Goal: Complete application form: Complete application form

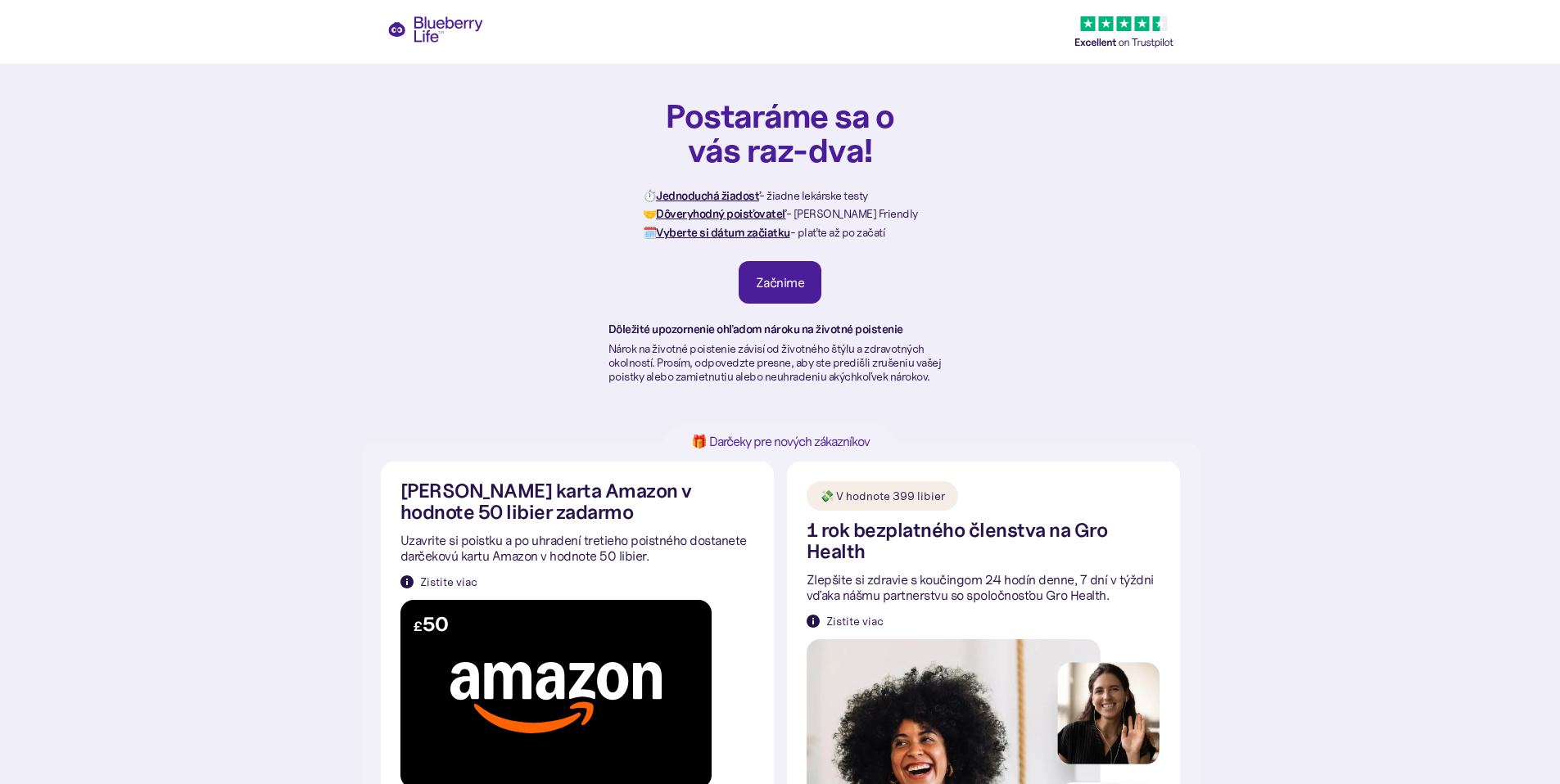
click at [788, 285] on font "Začnime" at bounding box center [780, 282] width 49 height 16
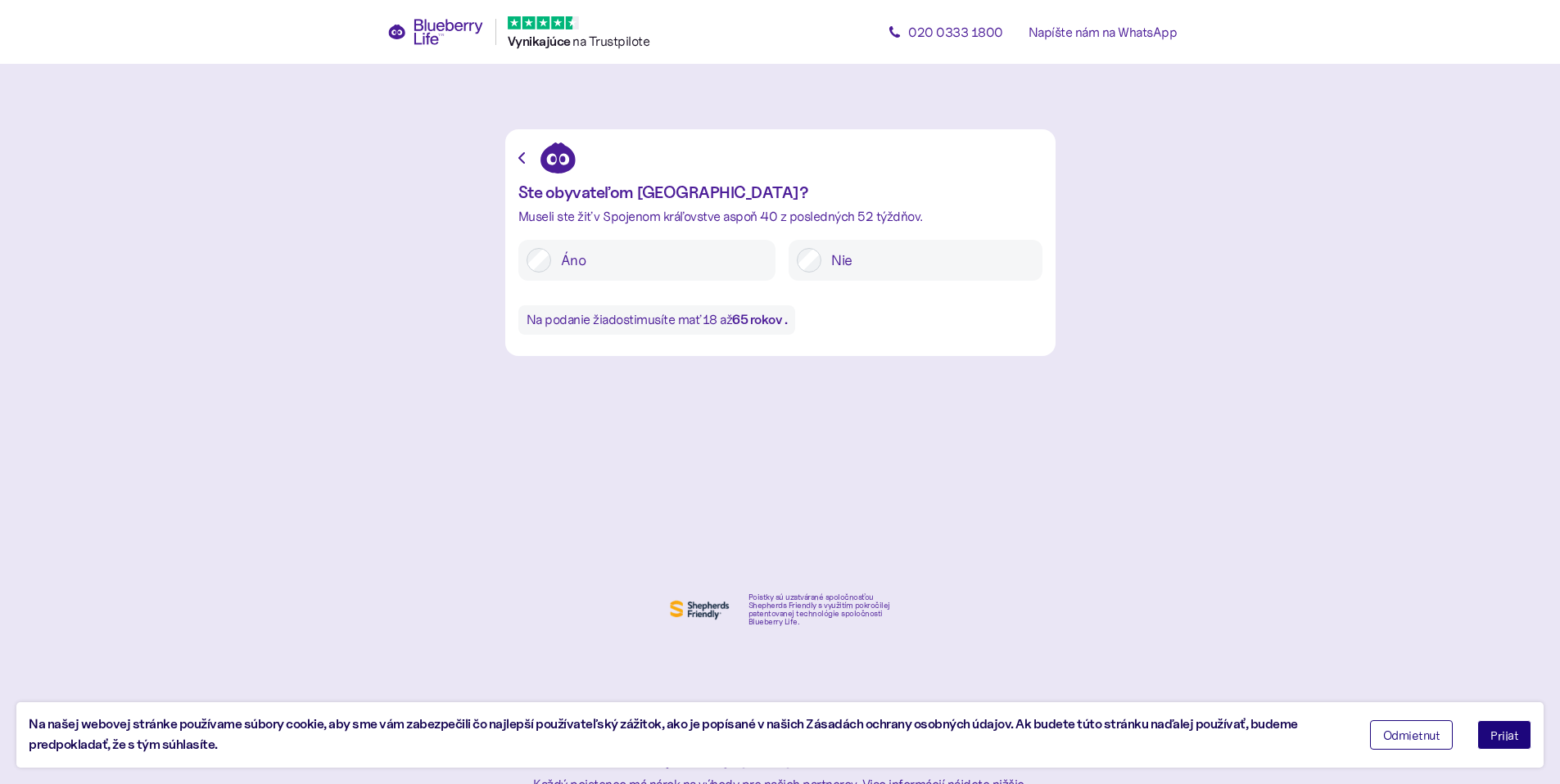
click at [608, 271] on label "Áno" at bounding box center [659, 260] width 217 height 25
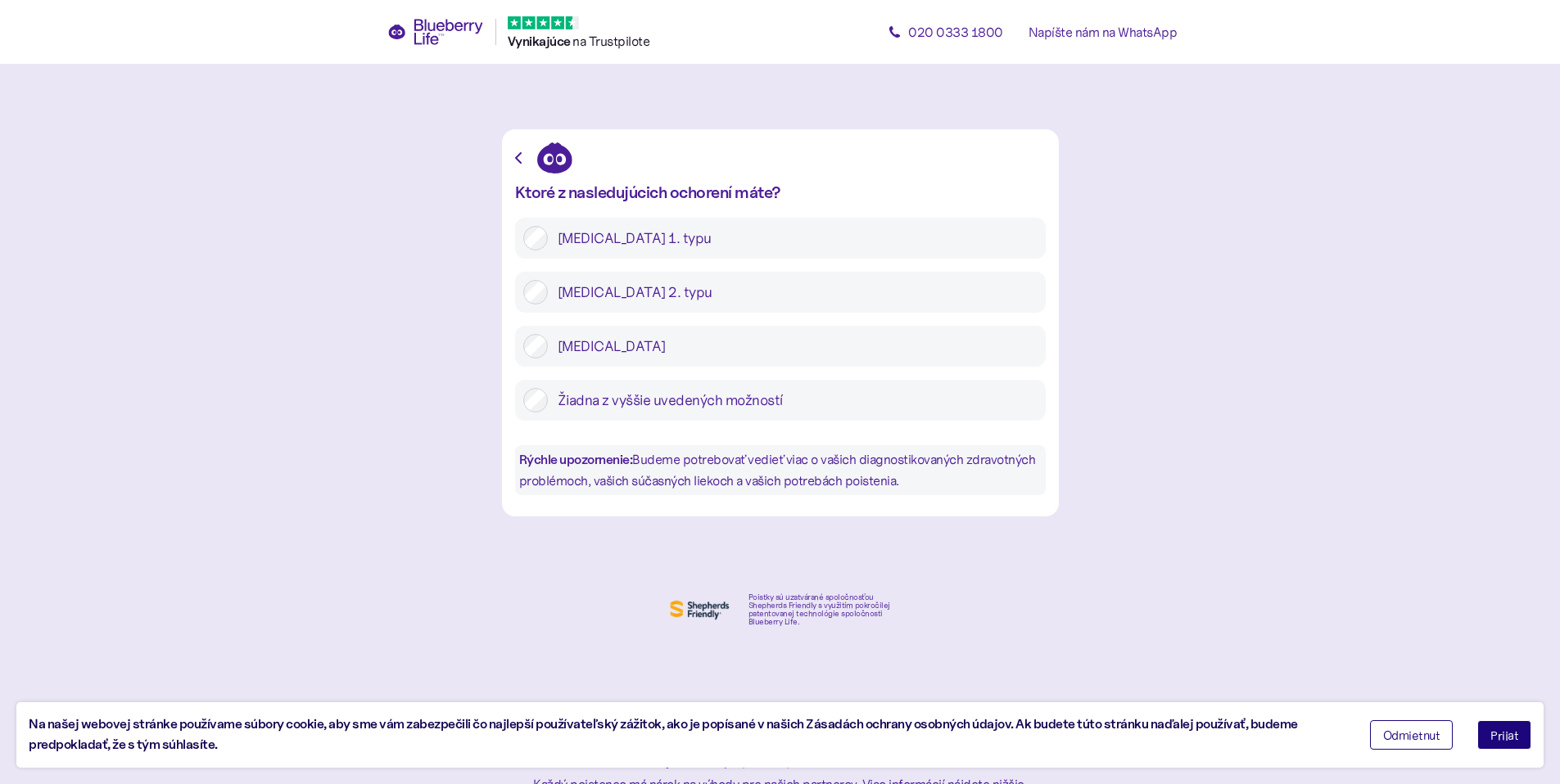
click at [602, 294] on font "[MEDICAL_DATA] 2. typu" at bounding box center [634, 292] width 154 height 18
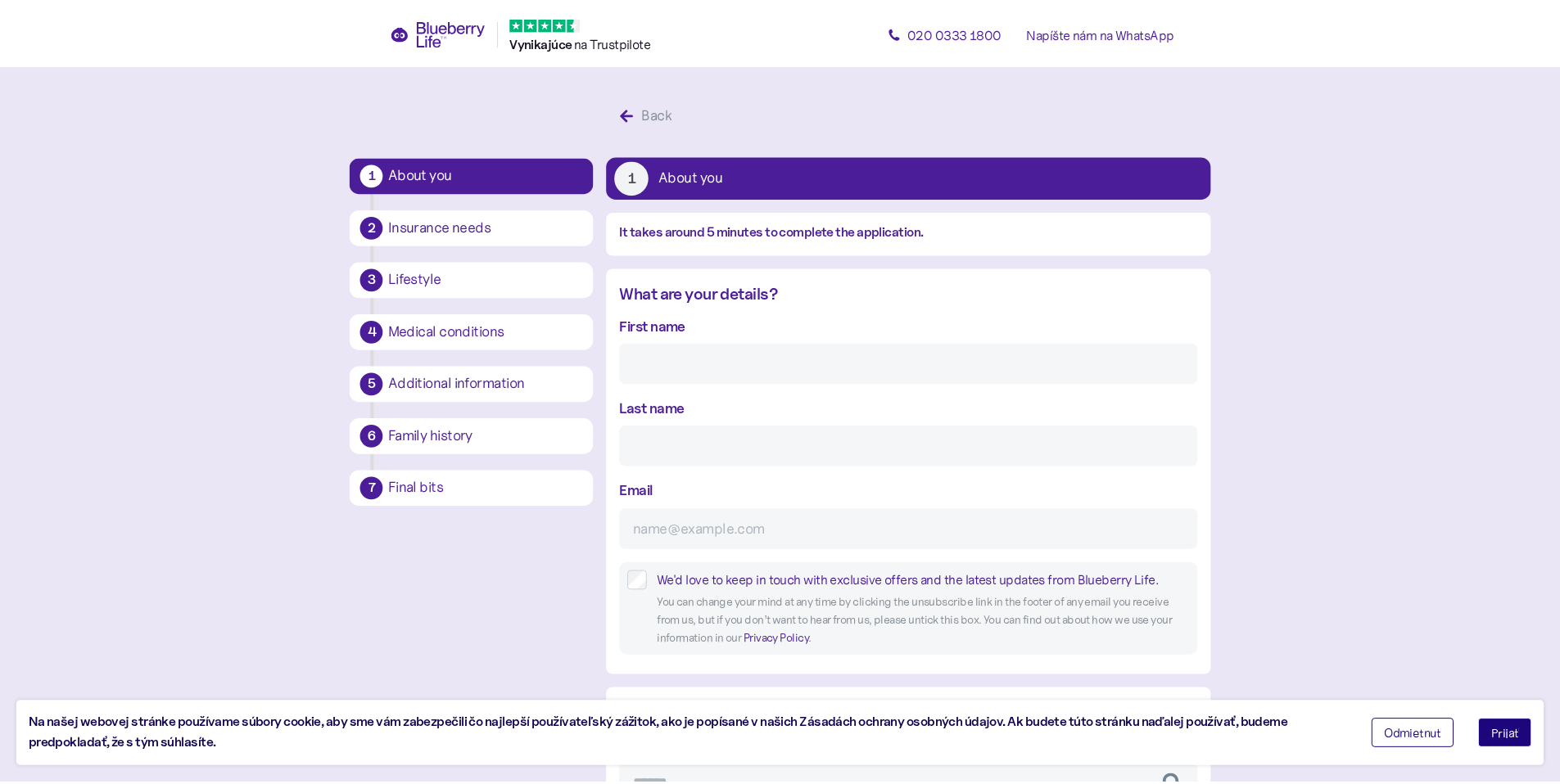
scroll to position [31, 0]
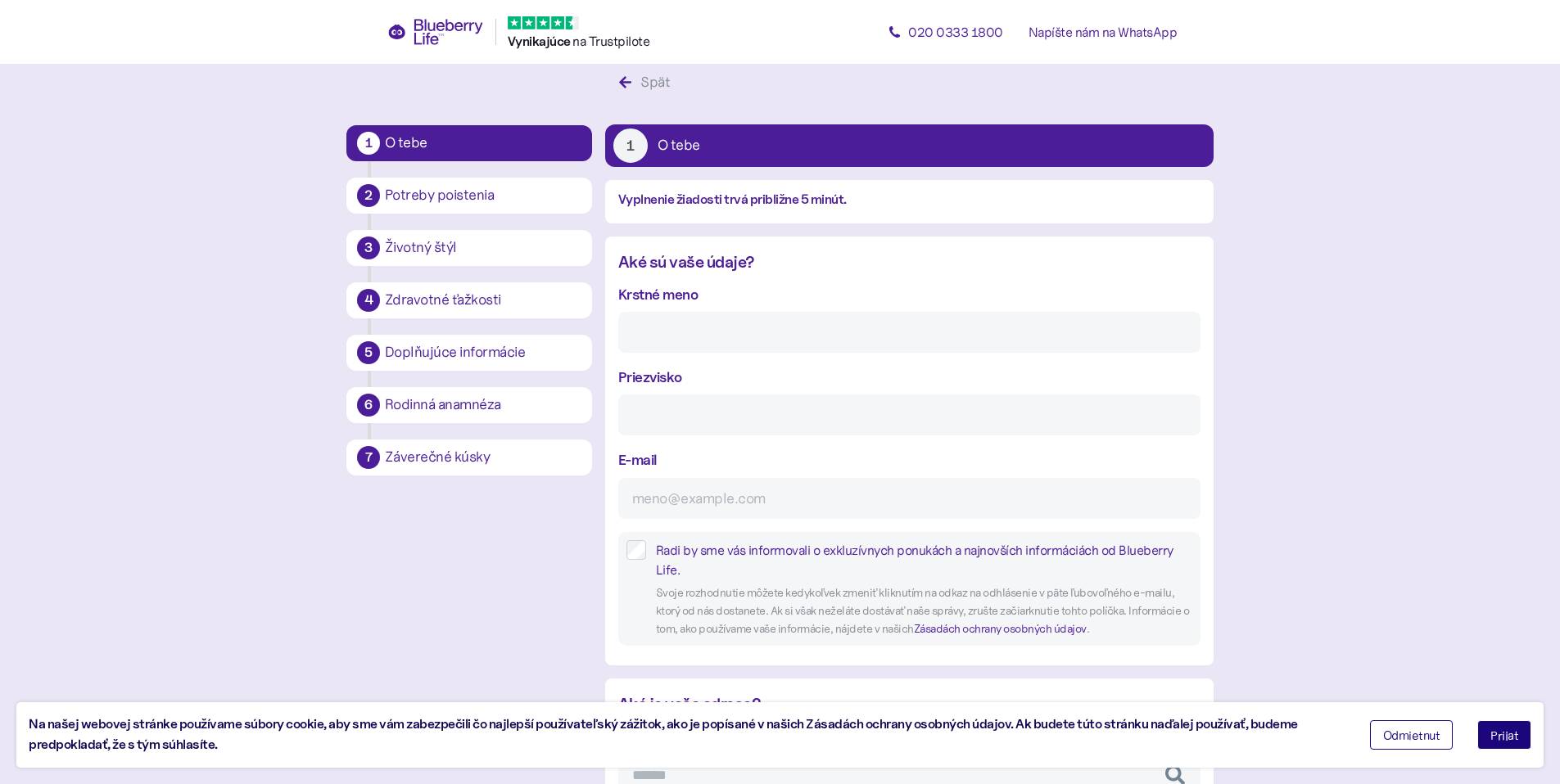
click at [733, 327] on input "Krstné meno" at bounding box center [909, 332] width 582 height 41
type input "[PERSON_NAME]"
type input "cica"
type input "[EMAIL_ADDRESS][DOMAIN_NAME]"
type input "**********"
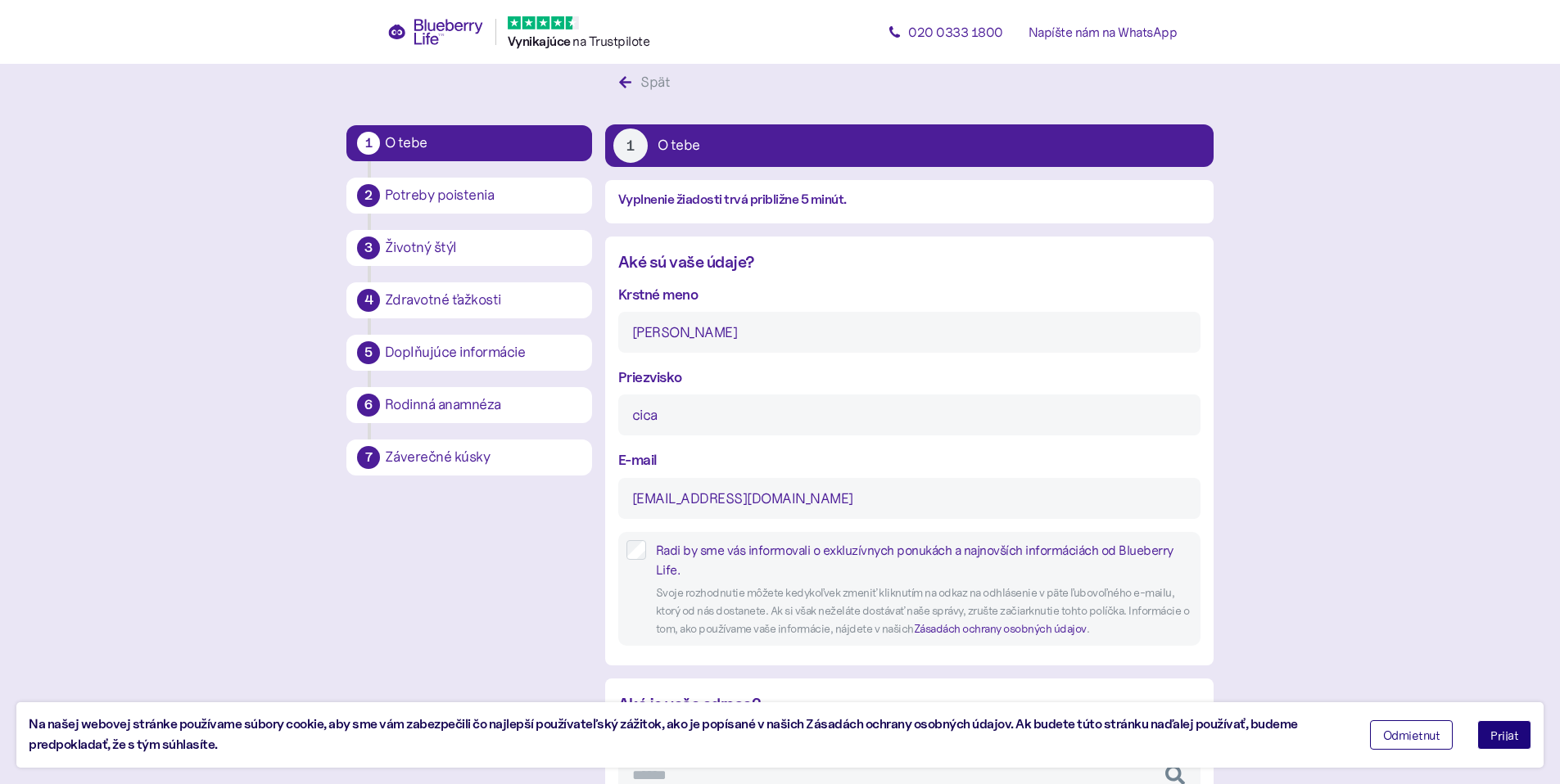
type input "*********"
type input "**********"
type input "*******"
click at [630, 537] on div "Radi by sme vás informovali o exkluzívnych ponukách a najnovších informáciách o…" at bounding box center [909, 588] width 582 height 114
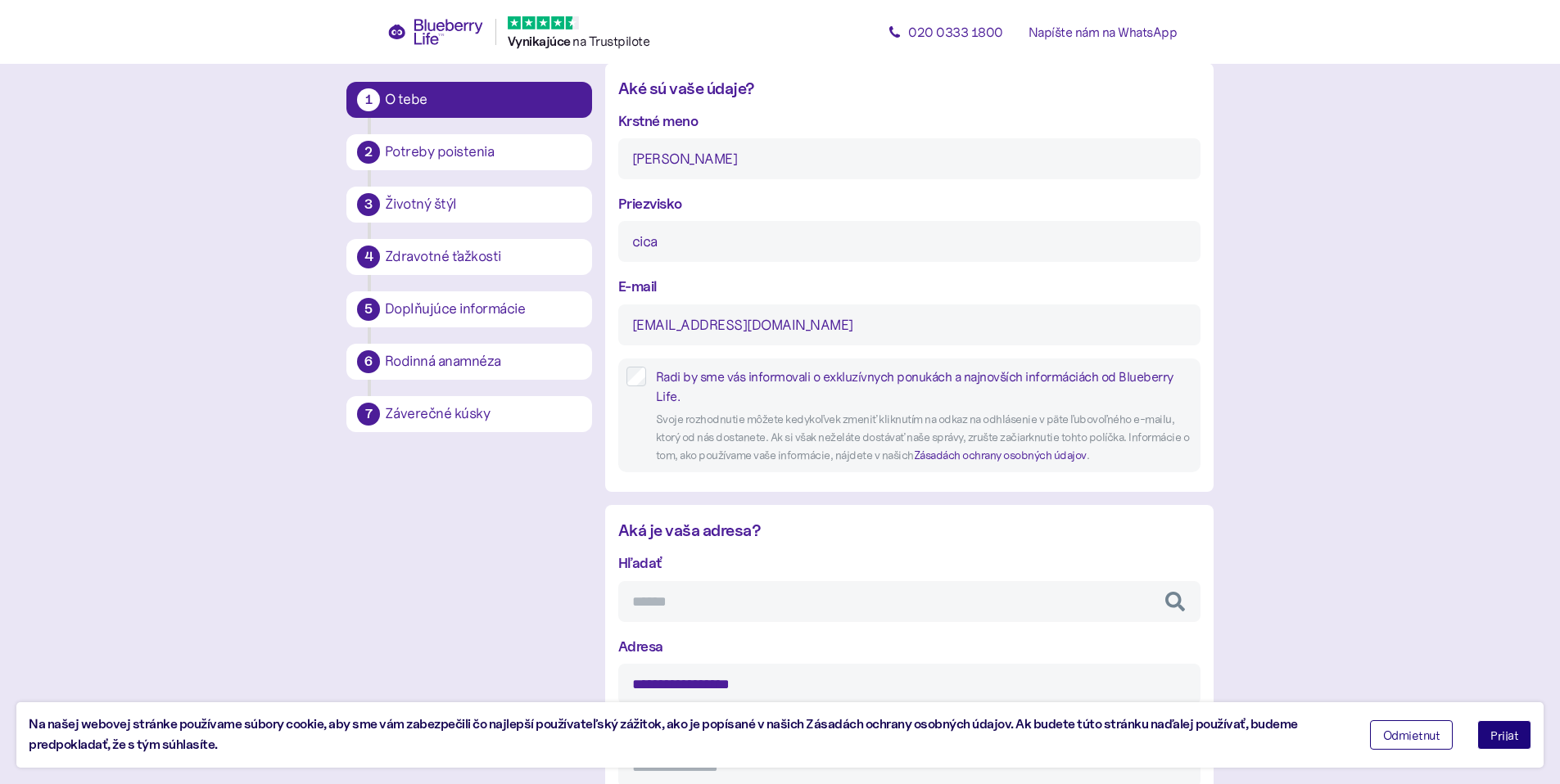
scroll to position [358, 0]
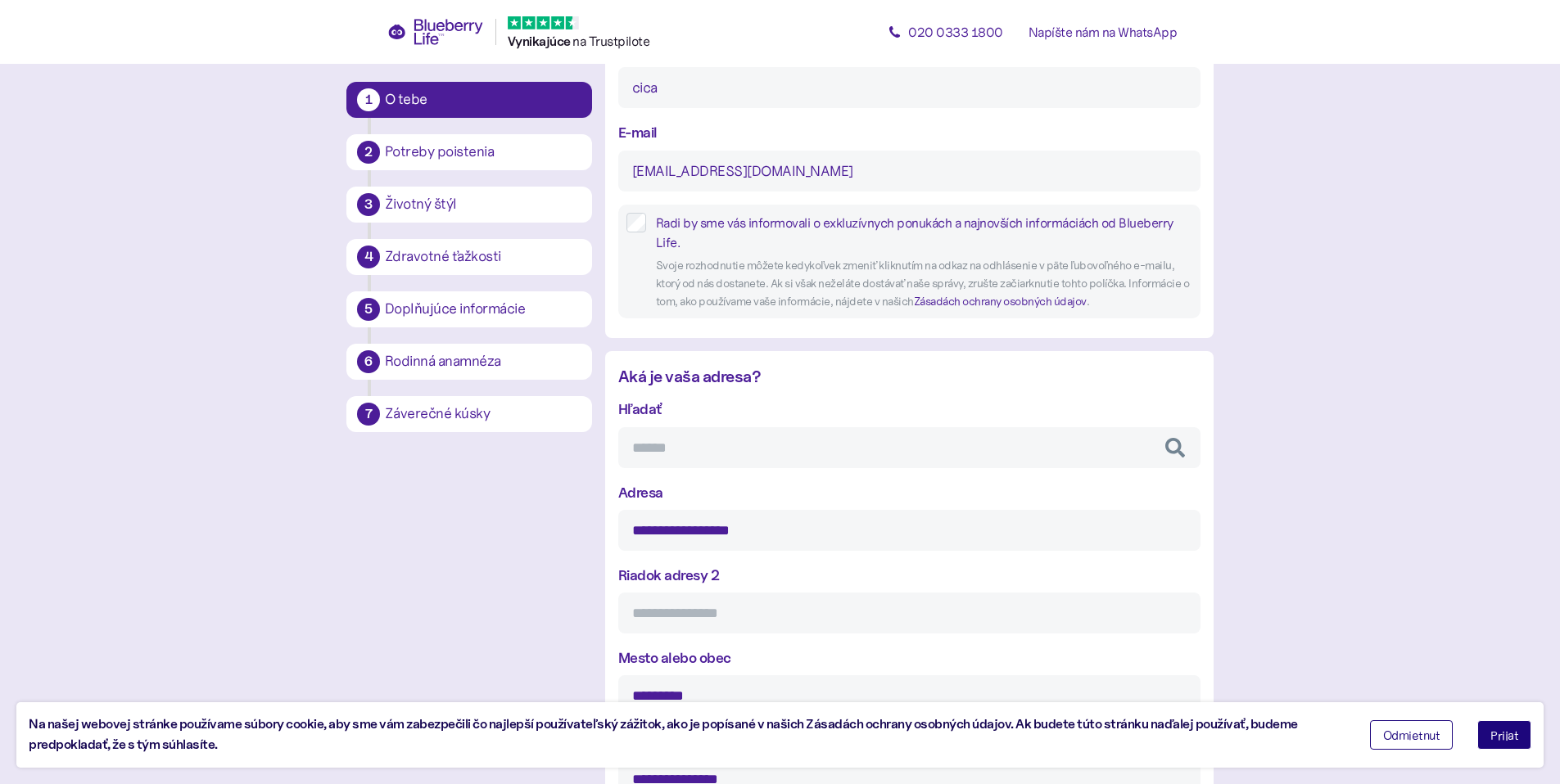
click at [752, 452] on input "Hľadať" at bounding box center [909, 448] width 582 height 41
click at [657, 613] on input "Riadok adresy 2" at bounding box center [909, 613] width 582 height 41
type input "**"
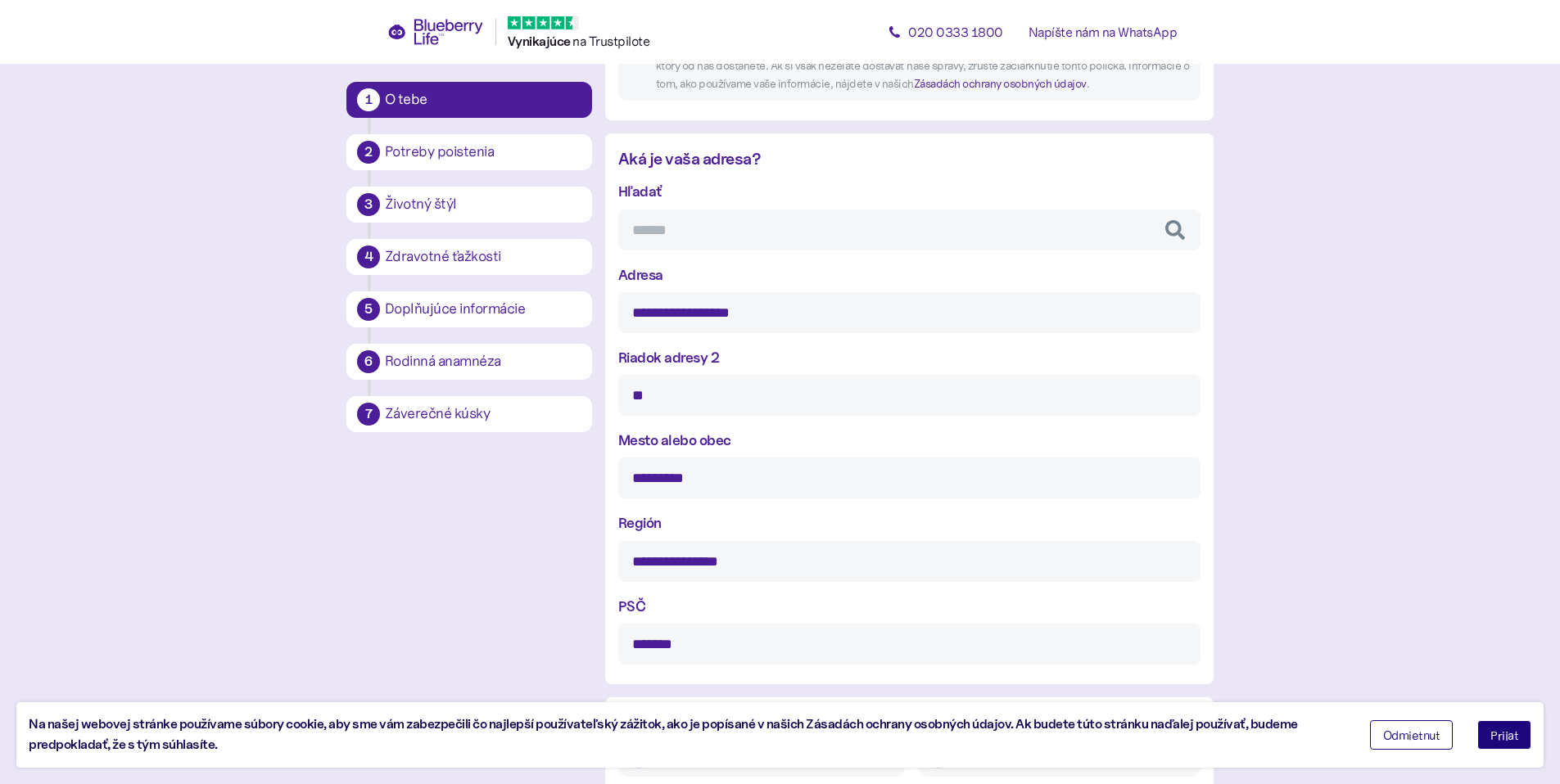
scroll to position [795, 0]
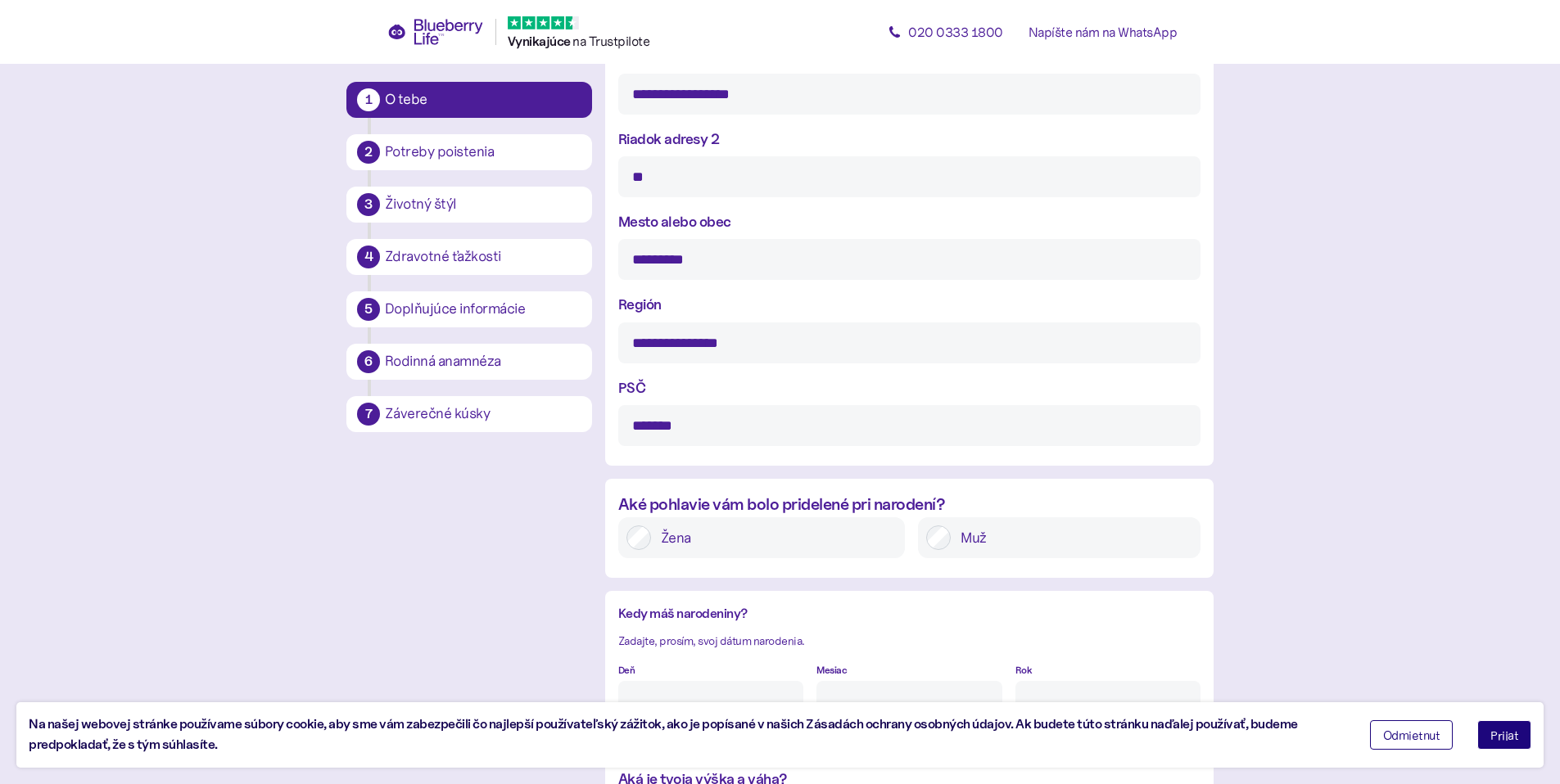
click at [950, 546] on label "Muž" at bounding box center [1071, 537] width 241 height 25
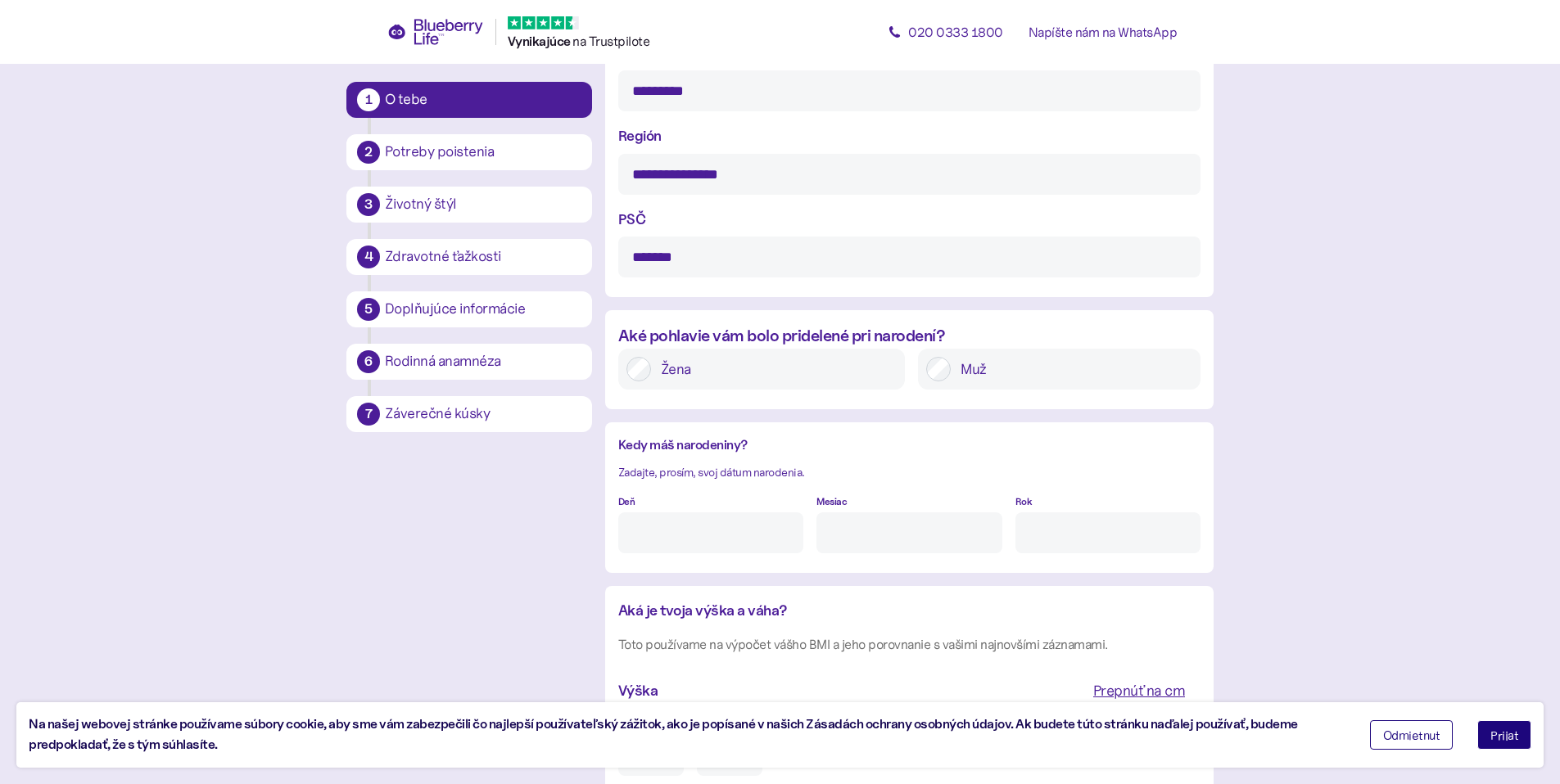
scroll to position [1013, 0]
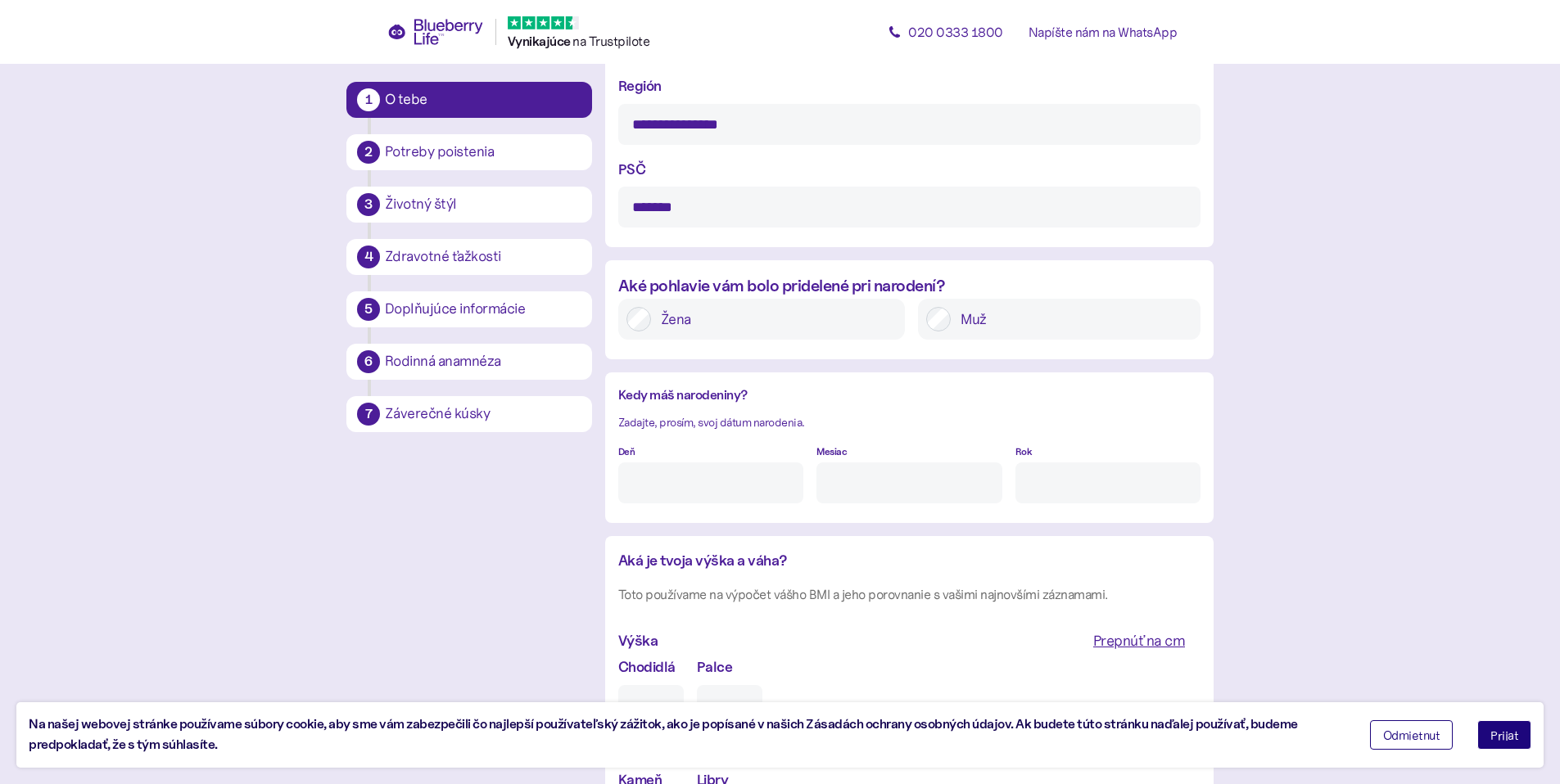
click at [769, 484] on input "Deň" at bounding box center [711, 482] width 186 height 41
type input "18"
click at [896, 475] on input "Mesiac" at bounding box center [908, 482] width 186 height 41
type input "2"
click at [1047, 480] on input "Rok" at bounding box center [1108, 482] width 186 height 41
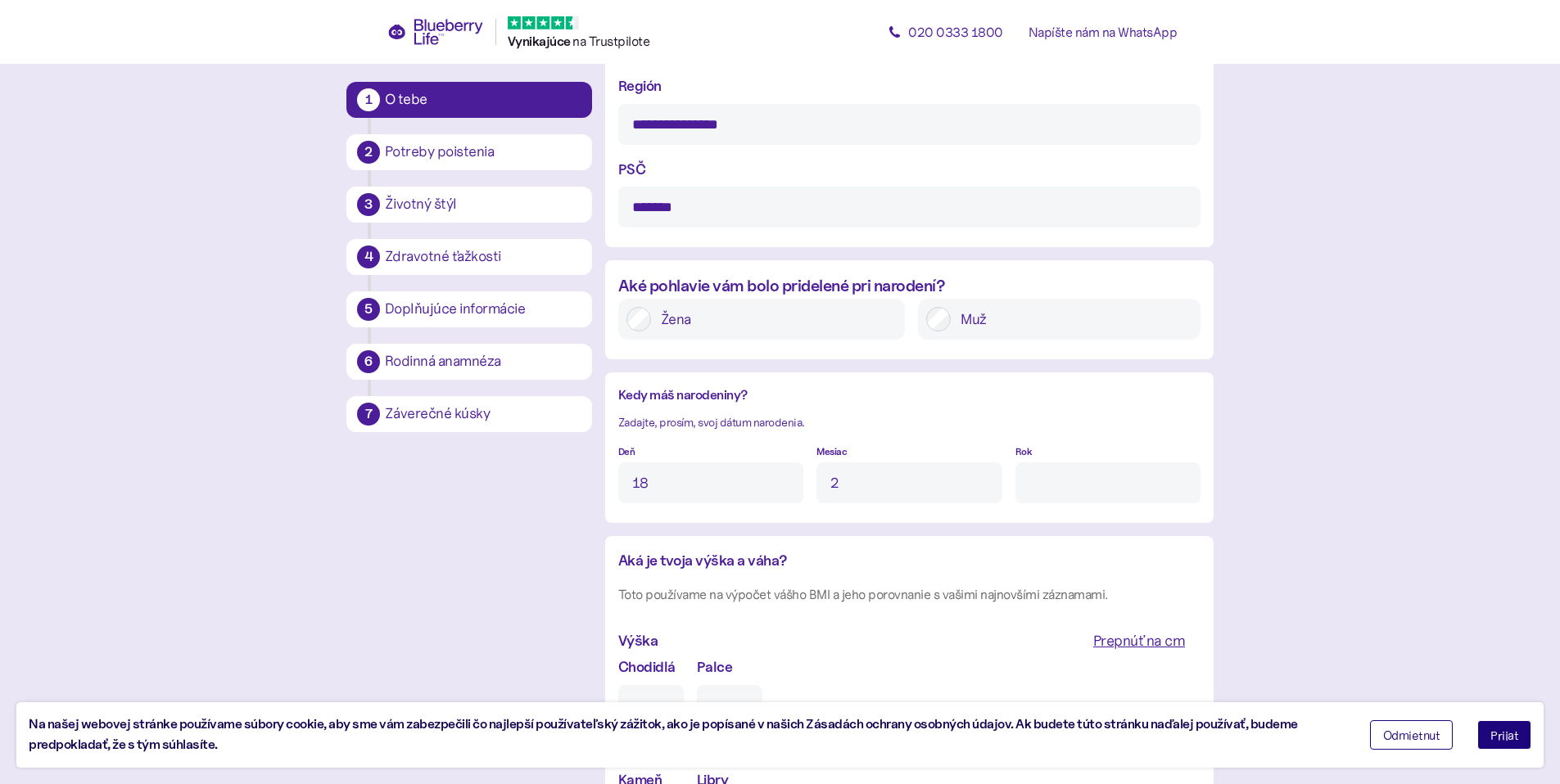
type input "****"
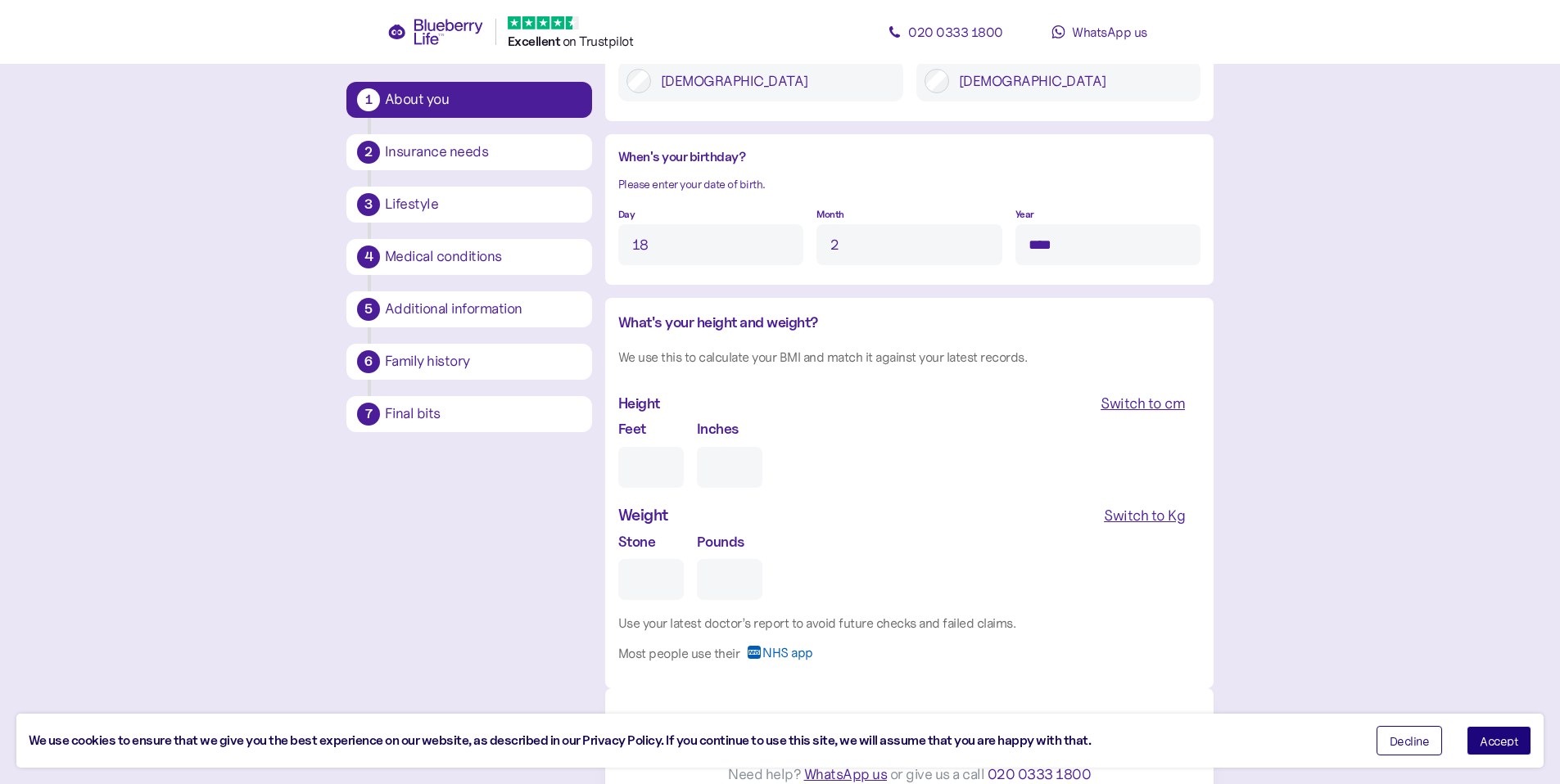
scroll to position [1211, 0]
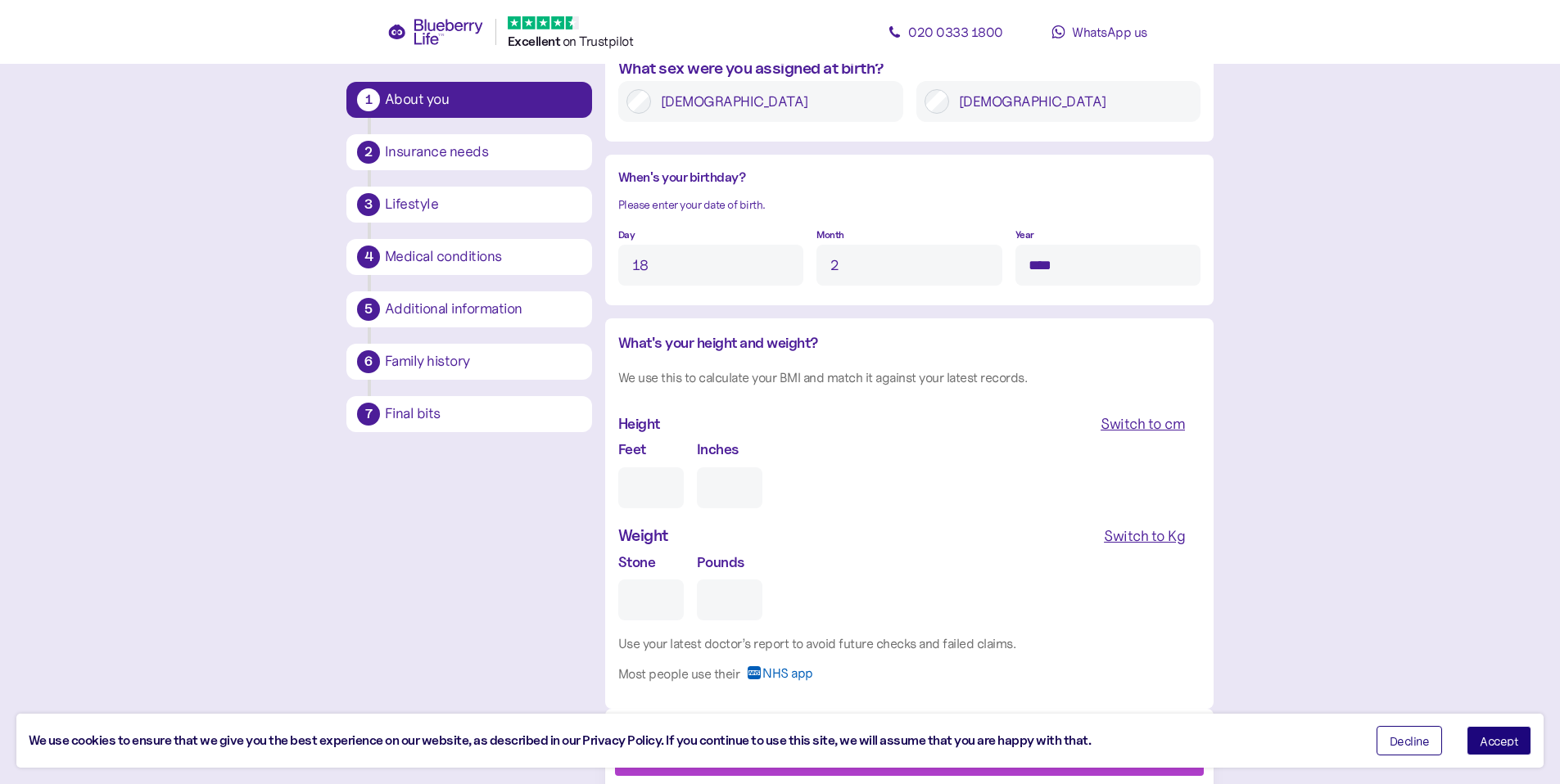
click at [1500, 746] on span "Accept" at bounding box center [1499, 741] width 38 height 12
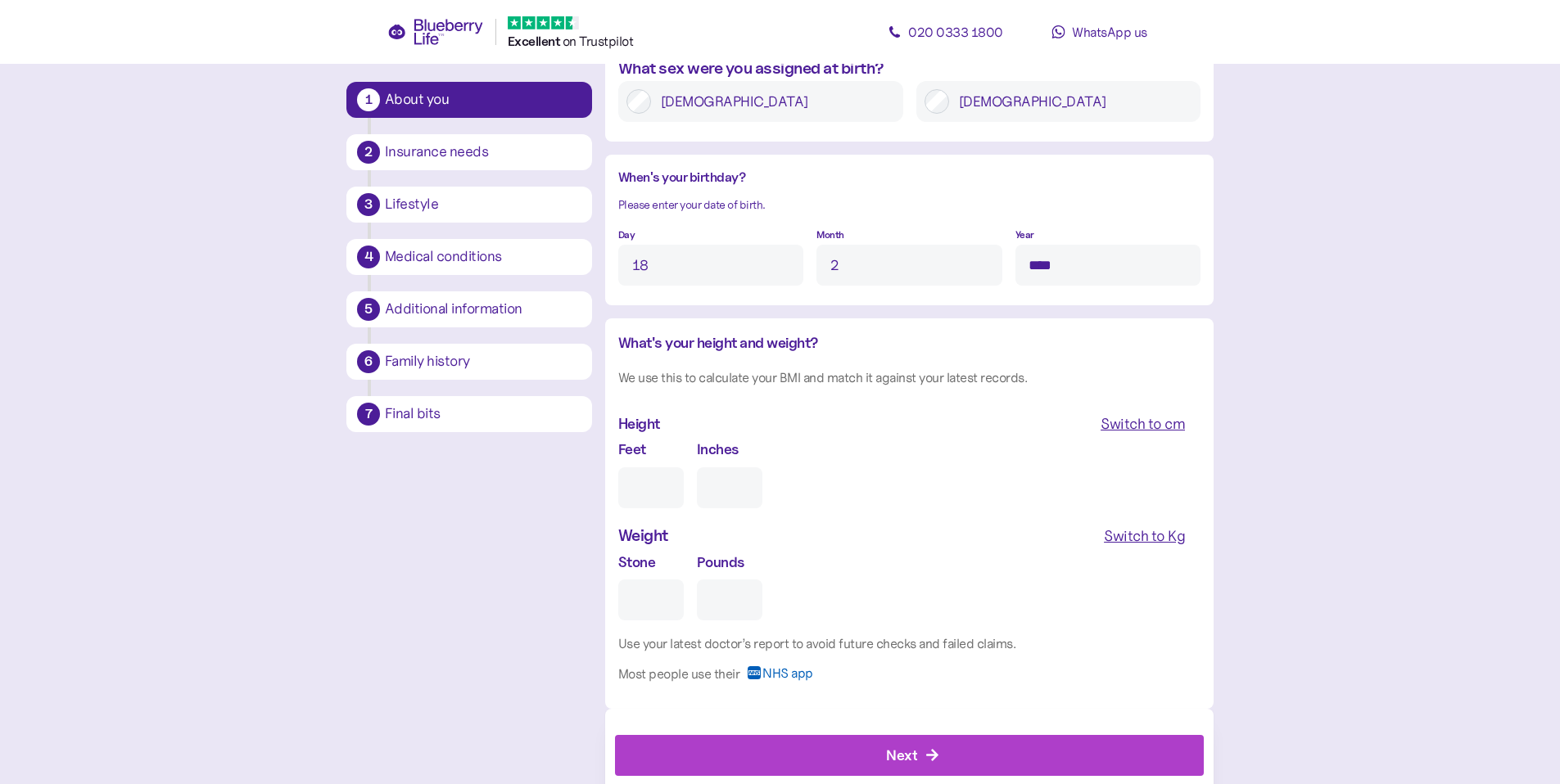
click at [670, 479] on input "Feet" at bounding box center [652, 488] width 66 height 41
type input "1"
type input "0"
type input "8"
click at [653, 597] on input "Stone" at bounding box center [652, 599] width 66 height 41
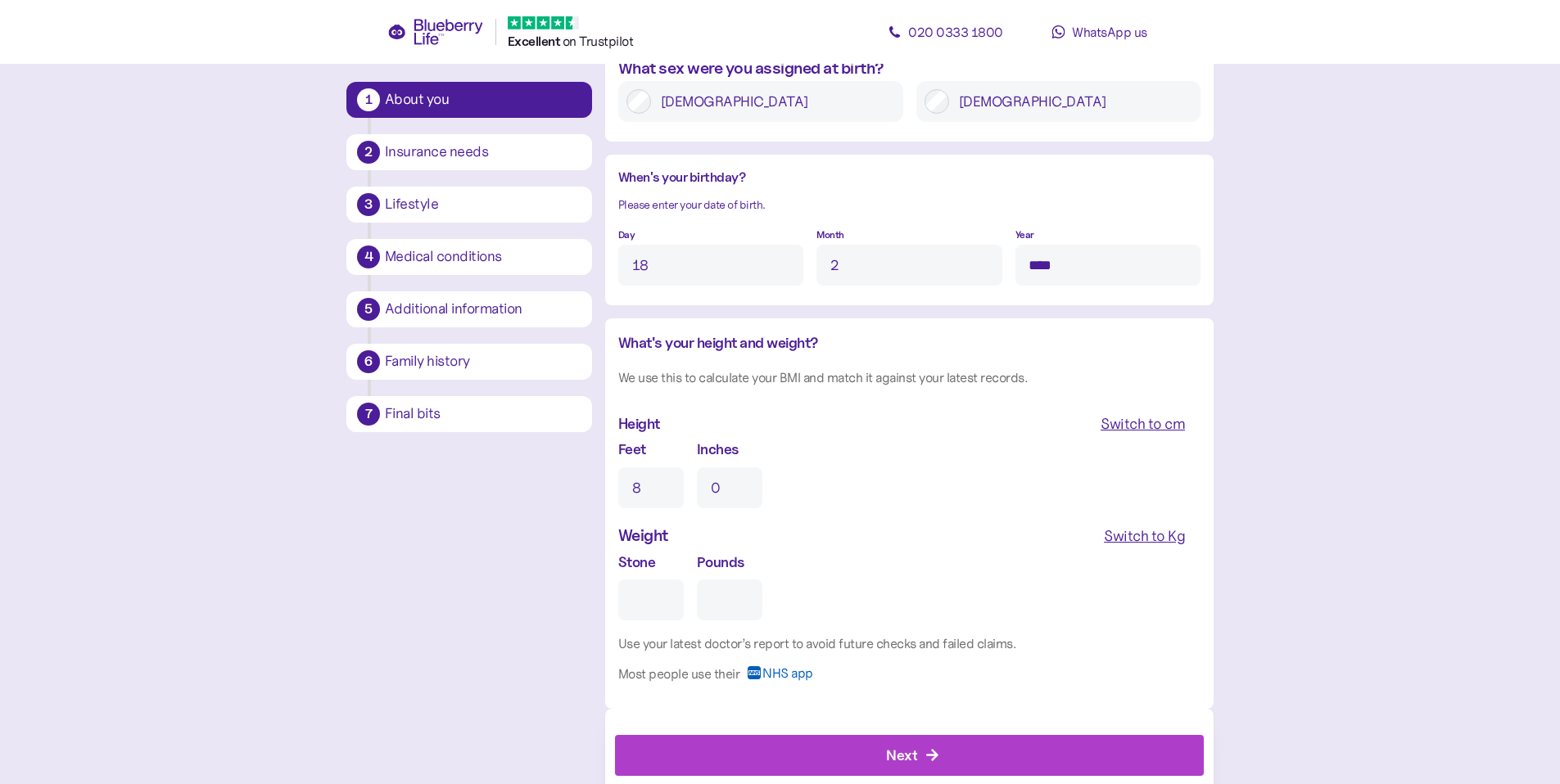
type input "9"
type input "0"
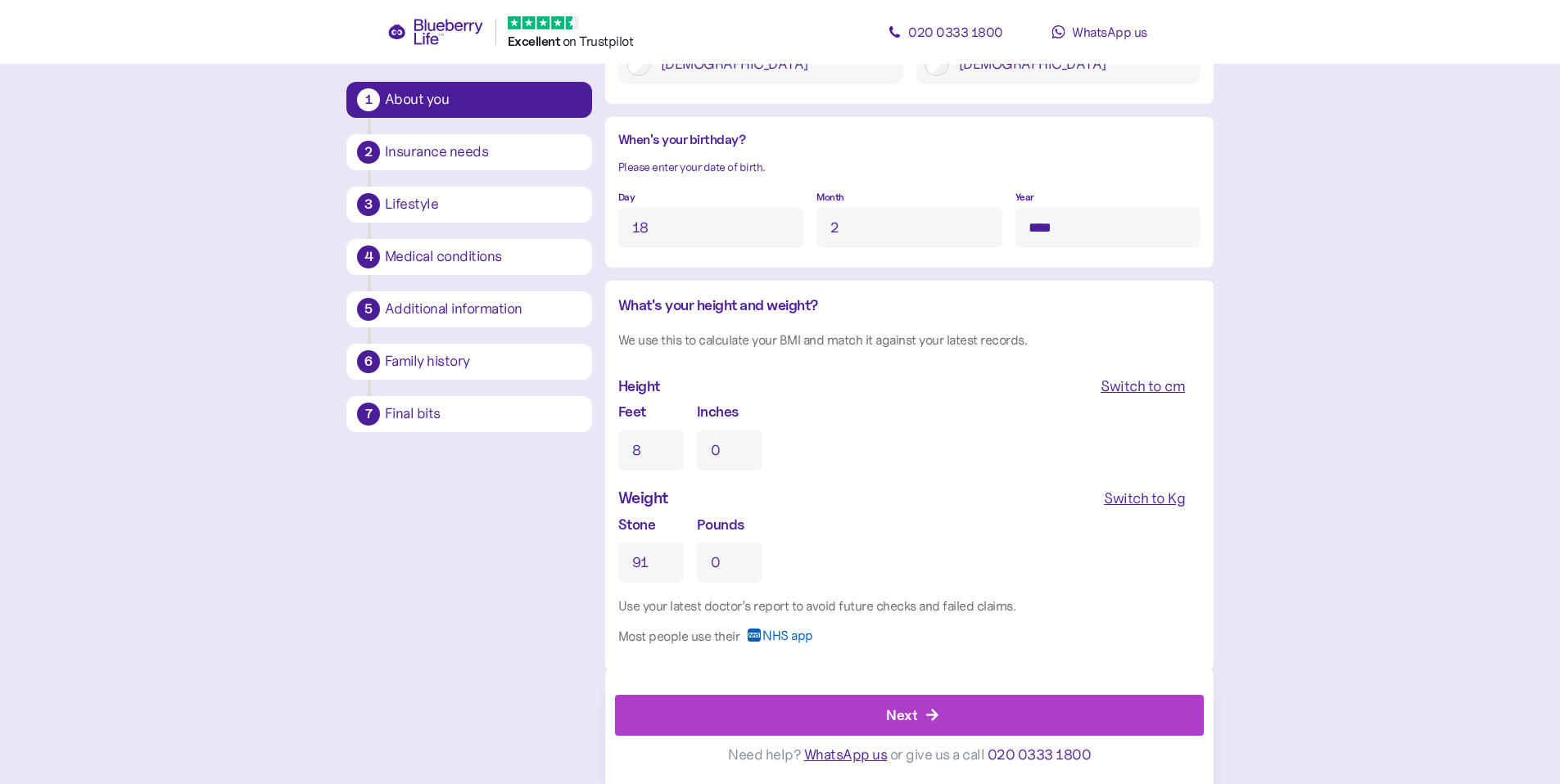
scroll to position [1251, 0]
type input "43"
click at [960, 708] on div "Next" at bounding box center [913, 715] width 552 height 39
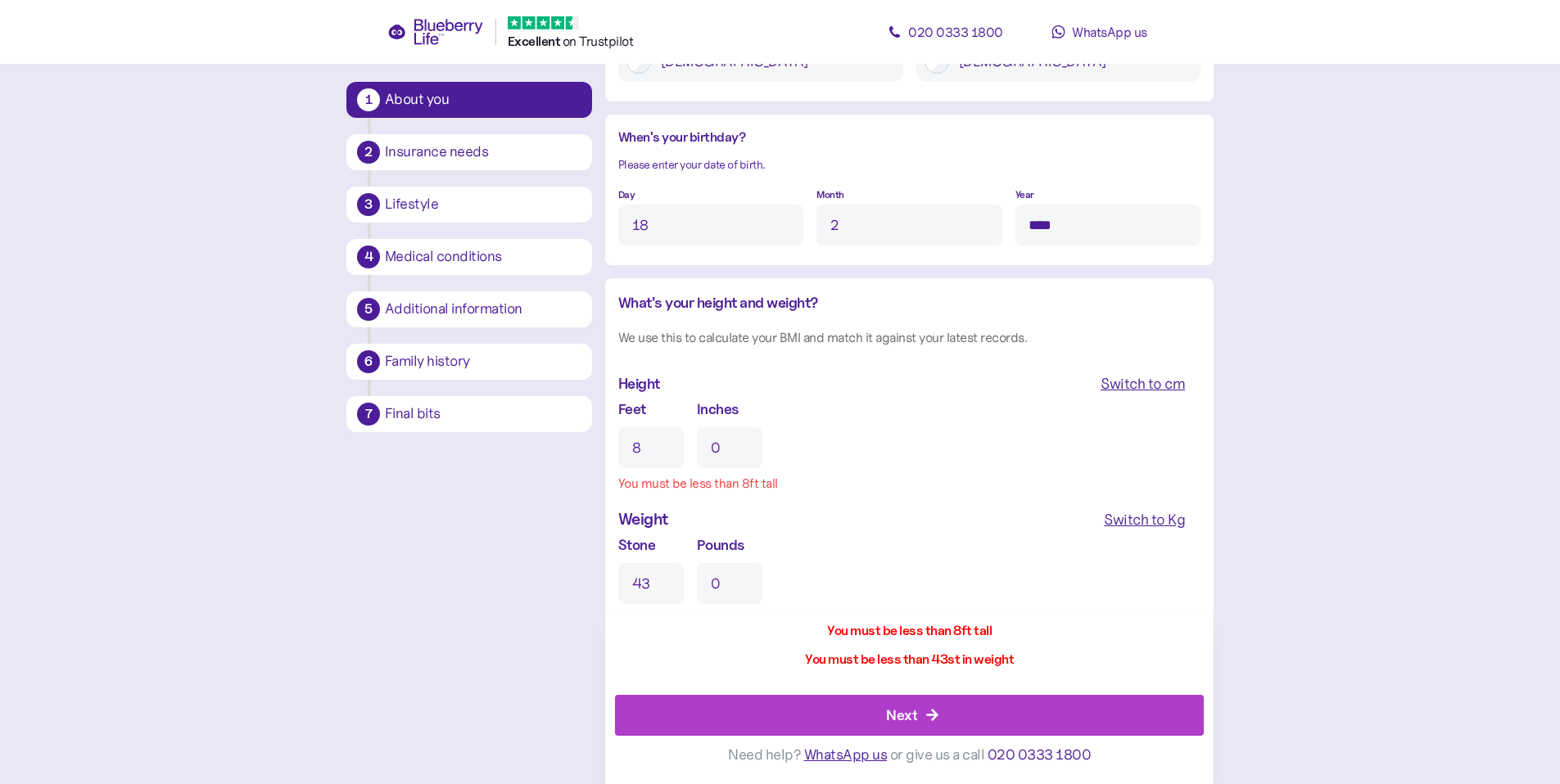
click at [1137, 520] on div "Switch to Kg" at bounding box center [1144, 519] width 81 height 23
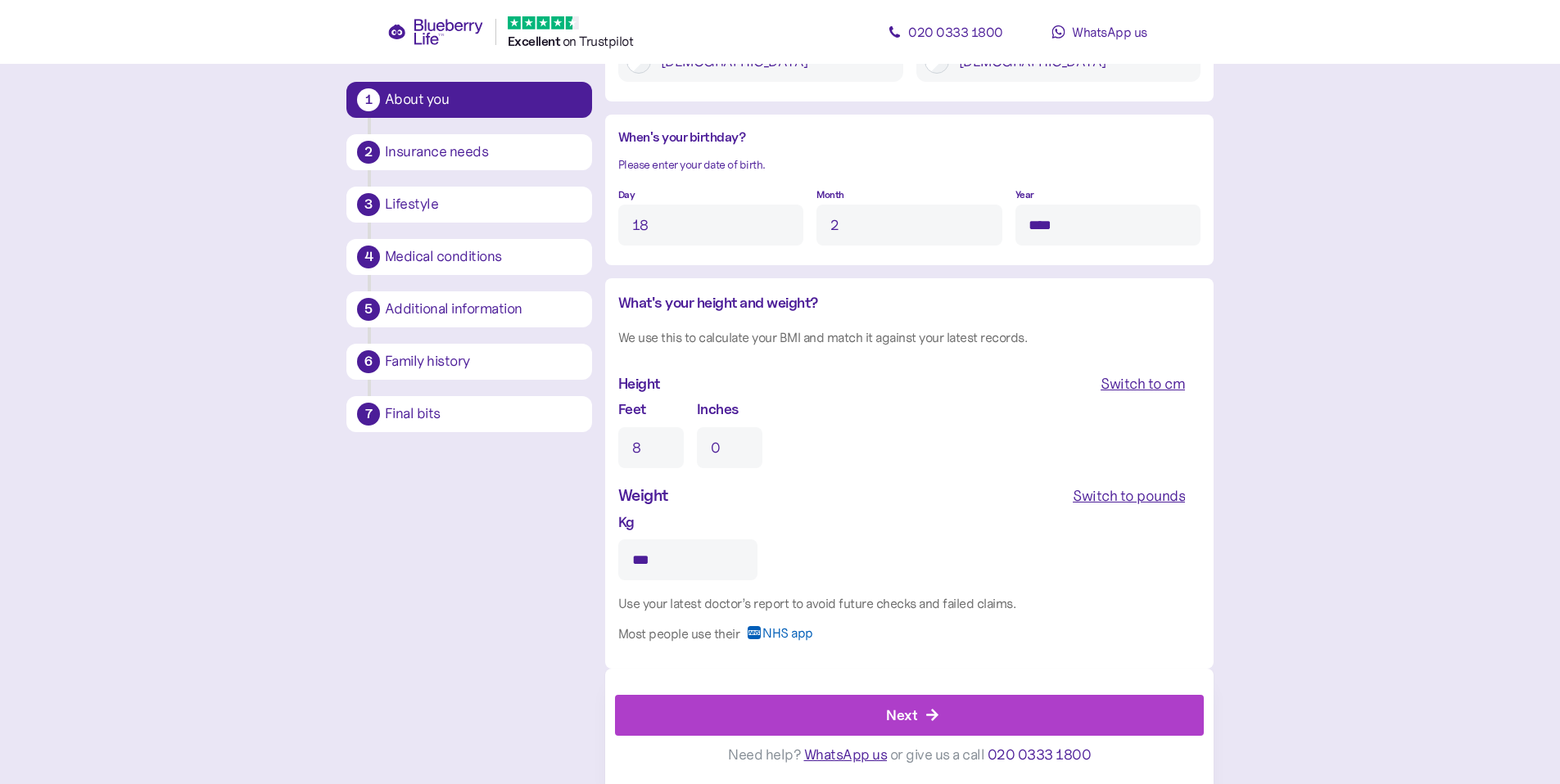
click at [1174, 388] on div "Switch to cm" at bounding box center [1142, 384] width 84 height 23
type input "244"
click at [717, 445] on input "***" at bounding box center [688, 448] width 139 height 41
type input "*"
type input "***"
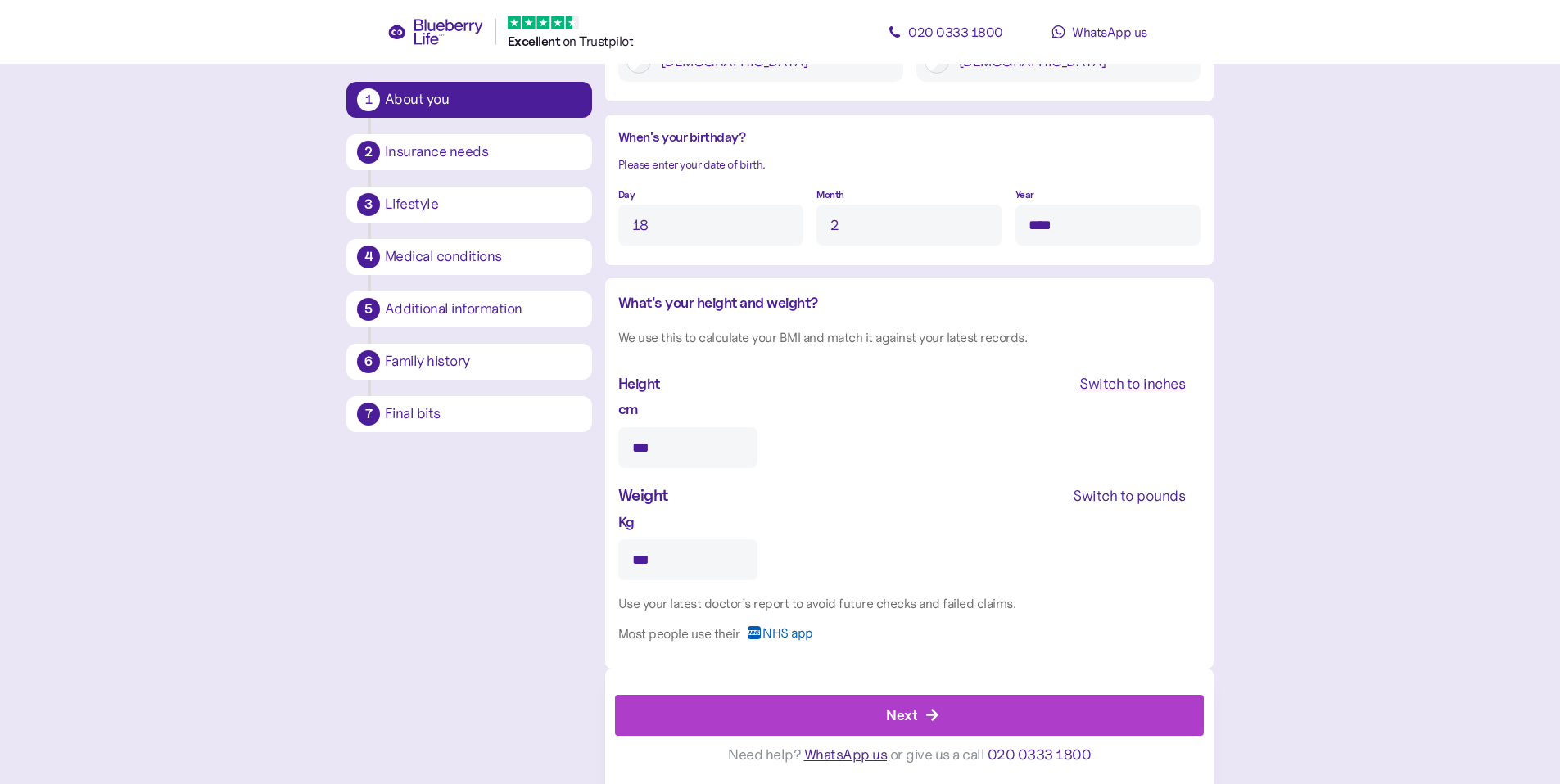
click at [690, 557] on input "***" at bounding box center [688, 560] width 139 height 41
type input "*"
type input "**"
click at [973, 704] on div "Next" at bounding box center [913, 715] width 552 height 39
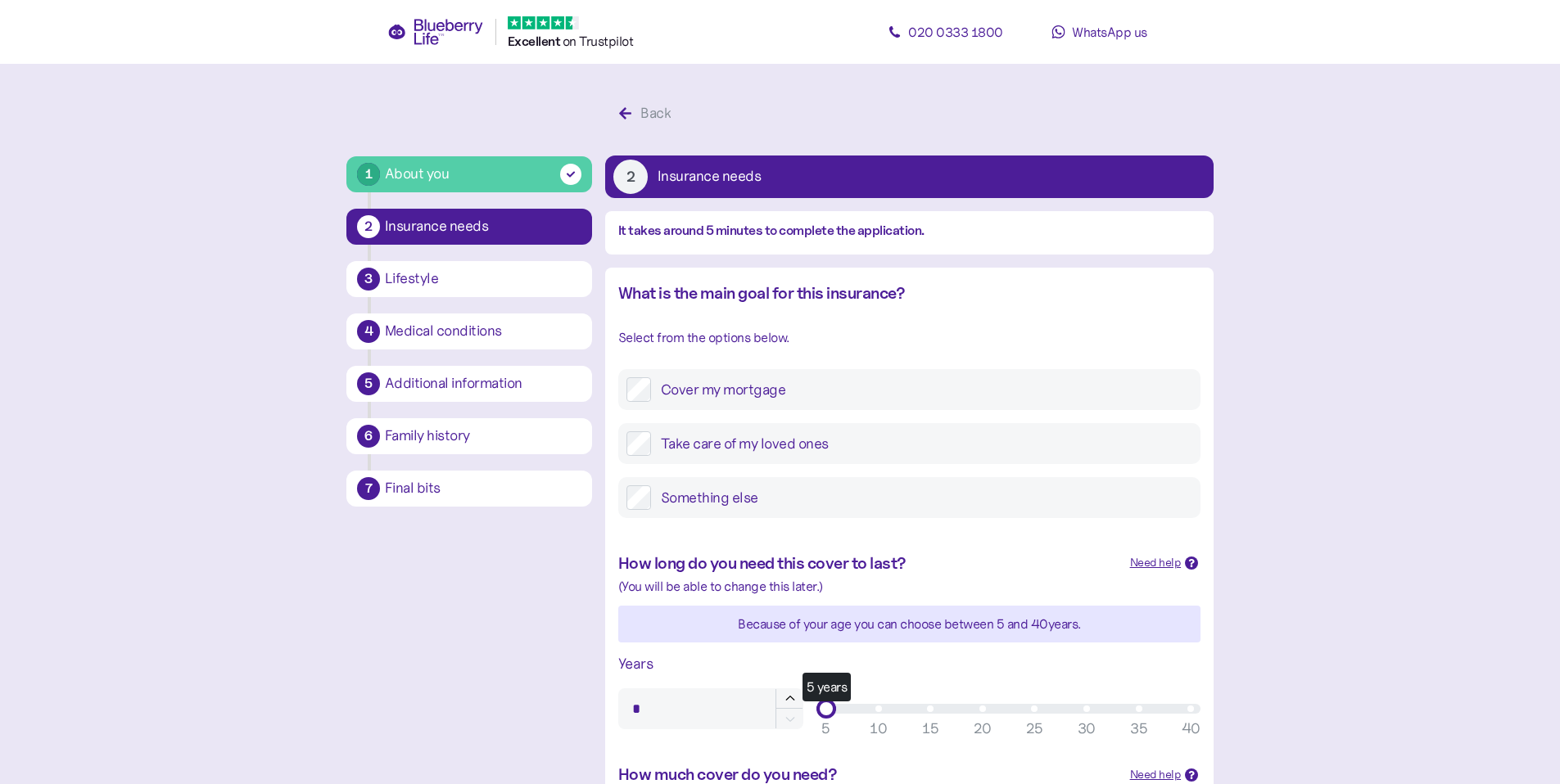
click at [1498, 178] on main "1 About you 2 Insurance needs 3 Lifestyle 4 Medical conditions 5 Additional inf…" at bounding box center [780, 683] width 1560 height 1366
click at [659, 114] on font "Späť" at bounding box center [655, 113] width 29 height 18
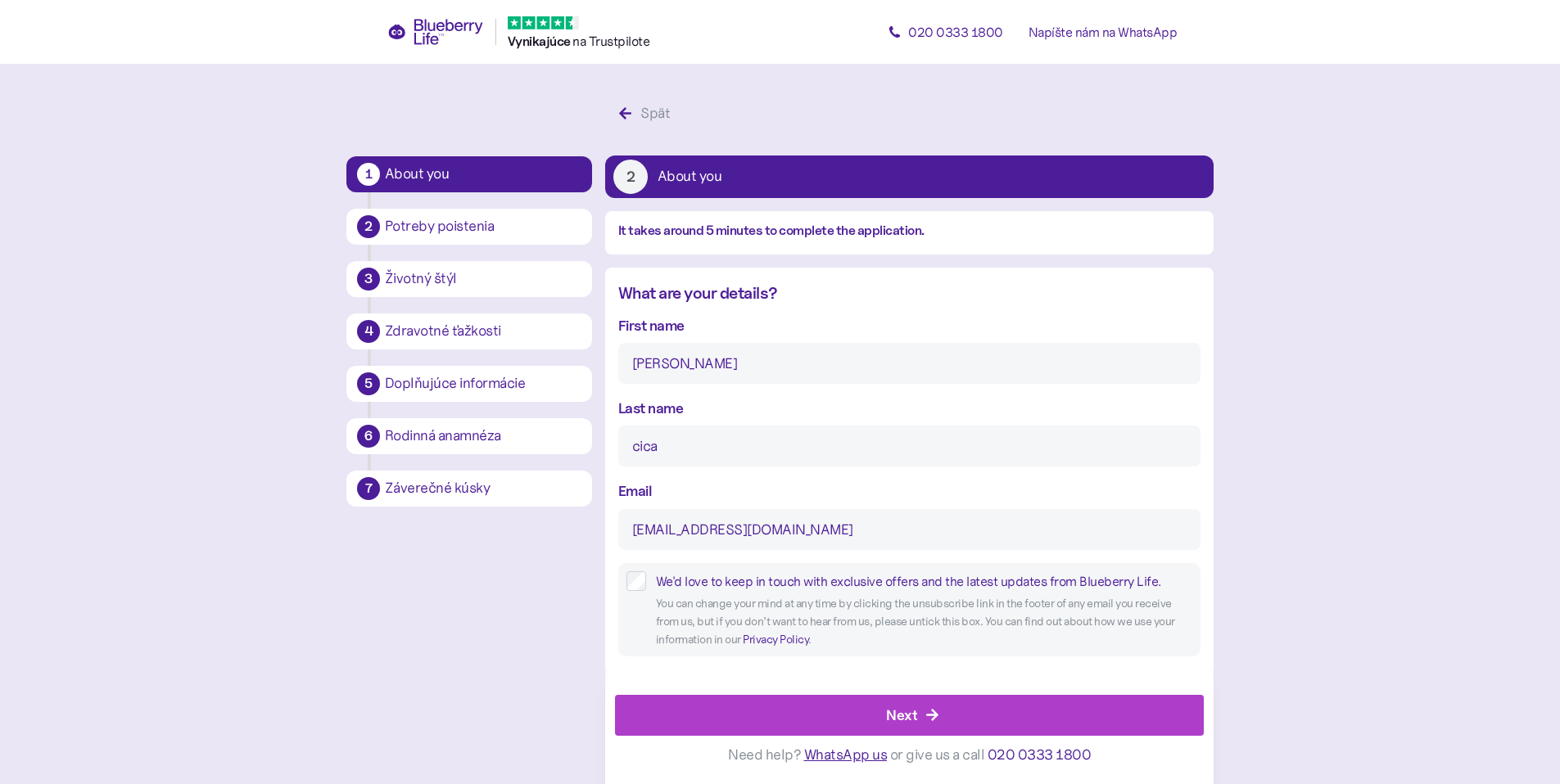
scroll to position [31, 0]
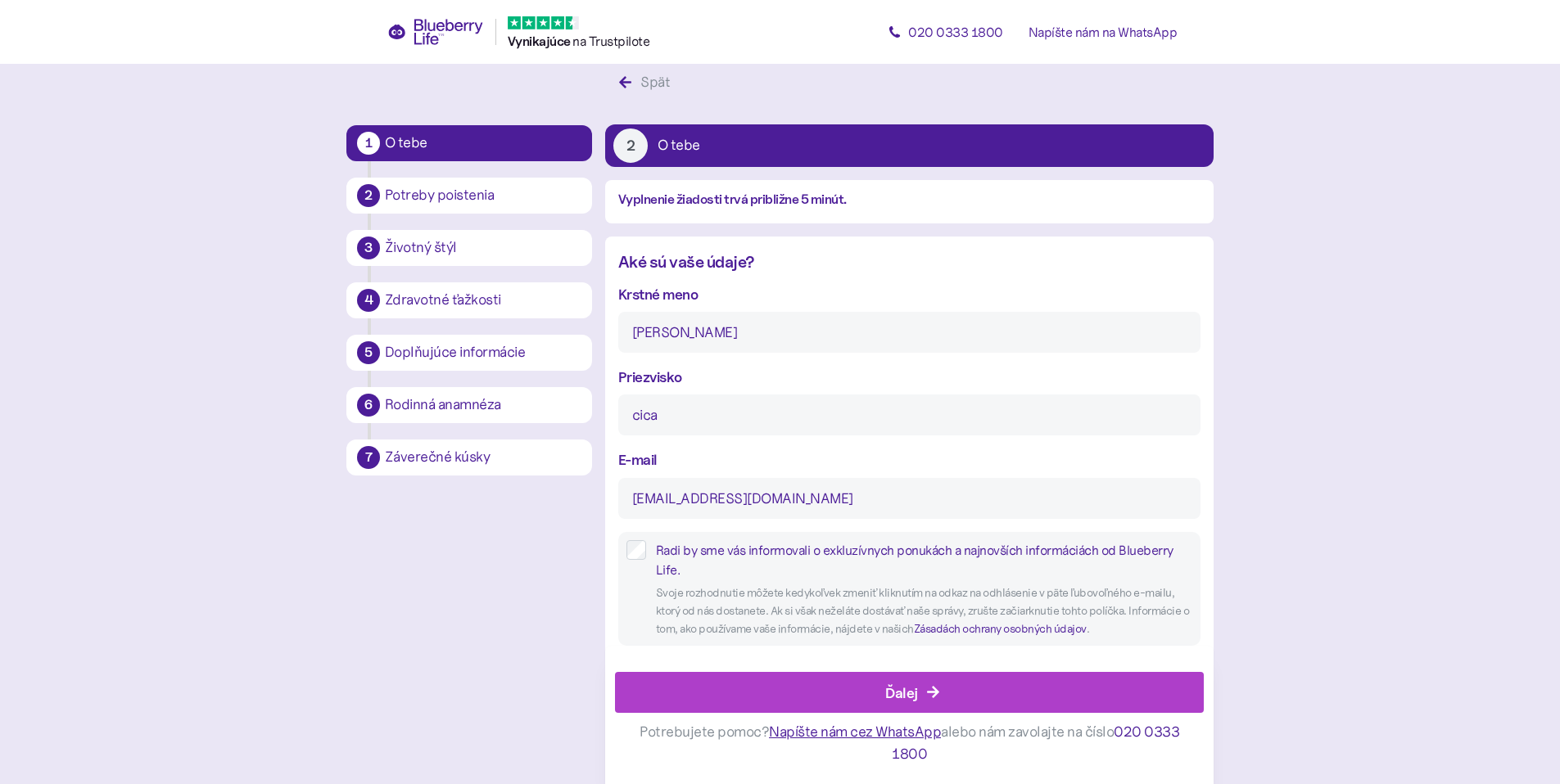
click at [847, 688] on div "Ďalej" at bounding box center [913, 693] width 552 height 39
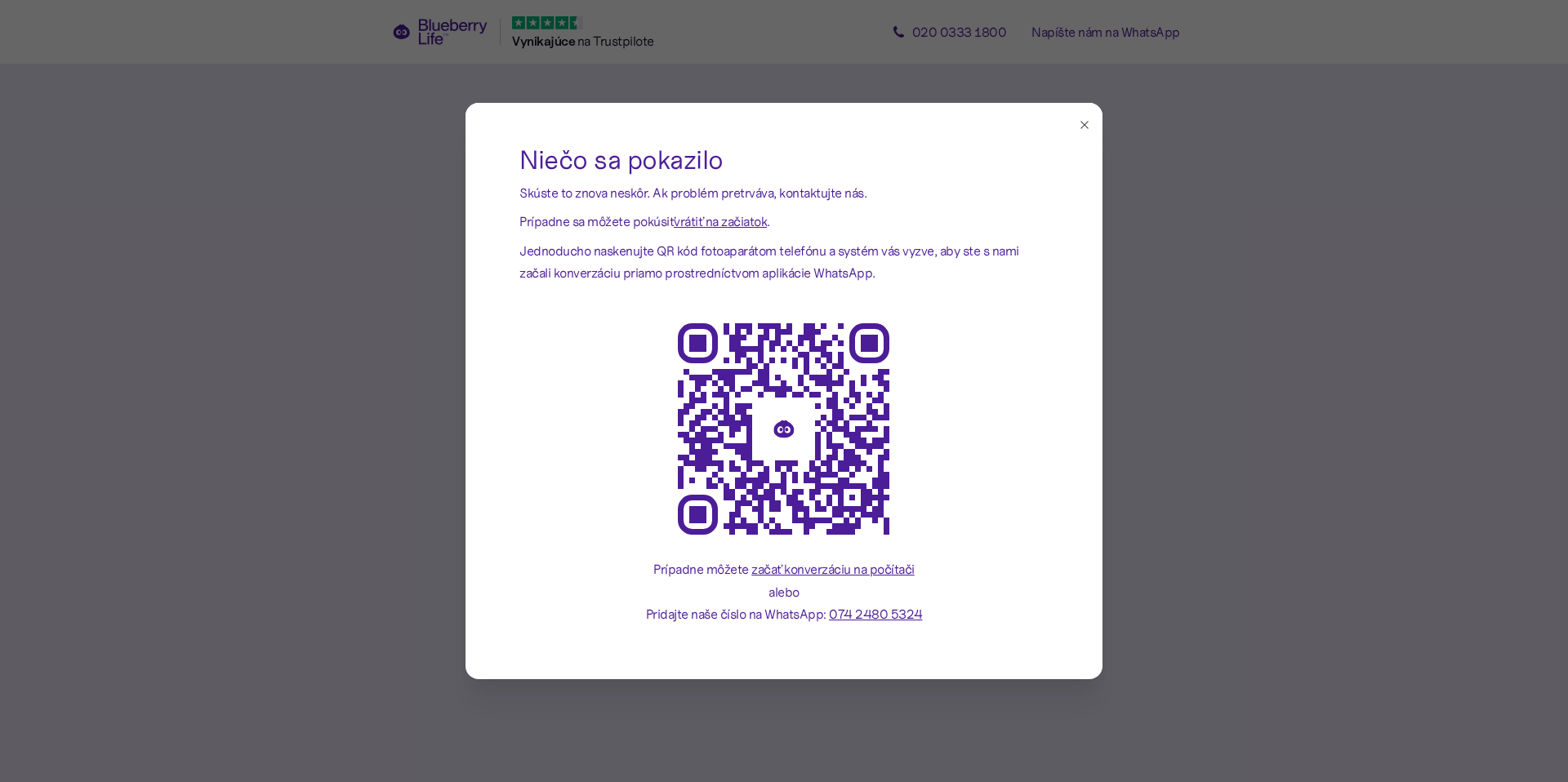
click at [1087, 122] on icon "button" at bounding box center [1085, 125] width 13 height 13
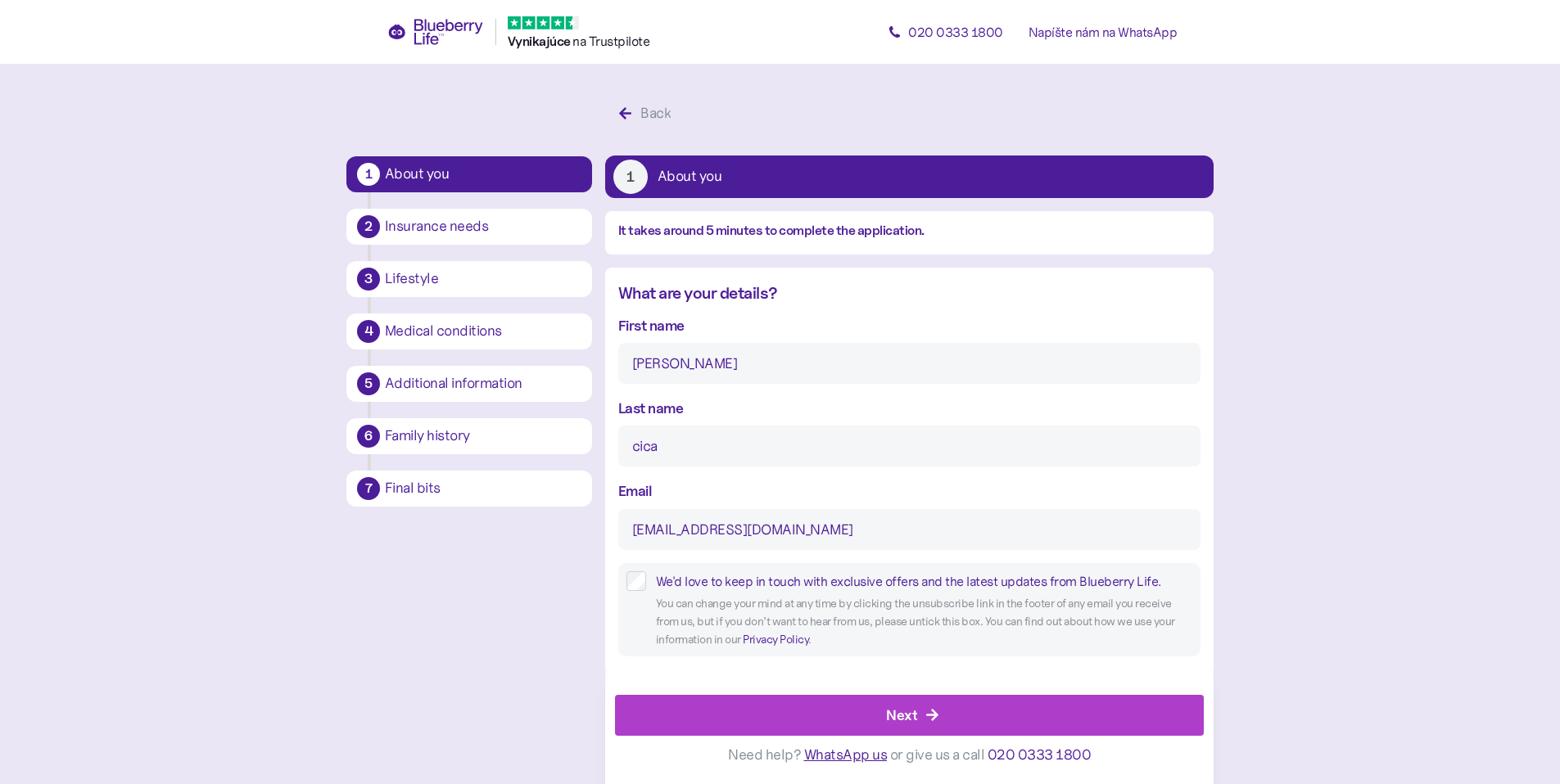
type input "18"
type input "2"
type input "****"
type input "***"
type input "**"
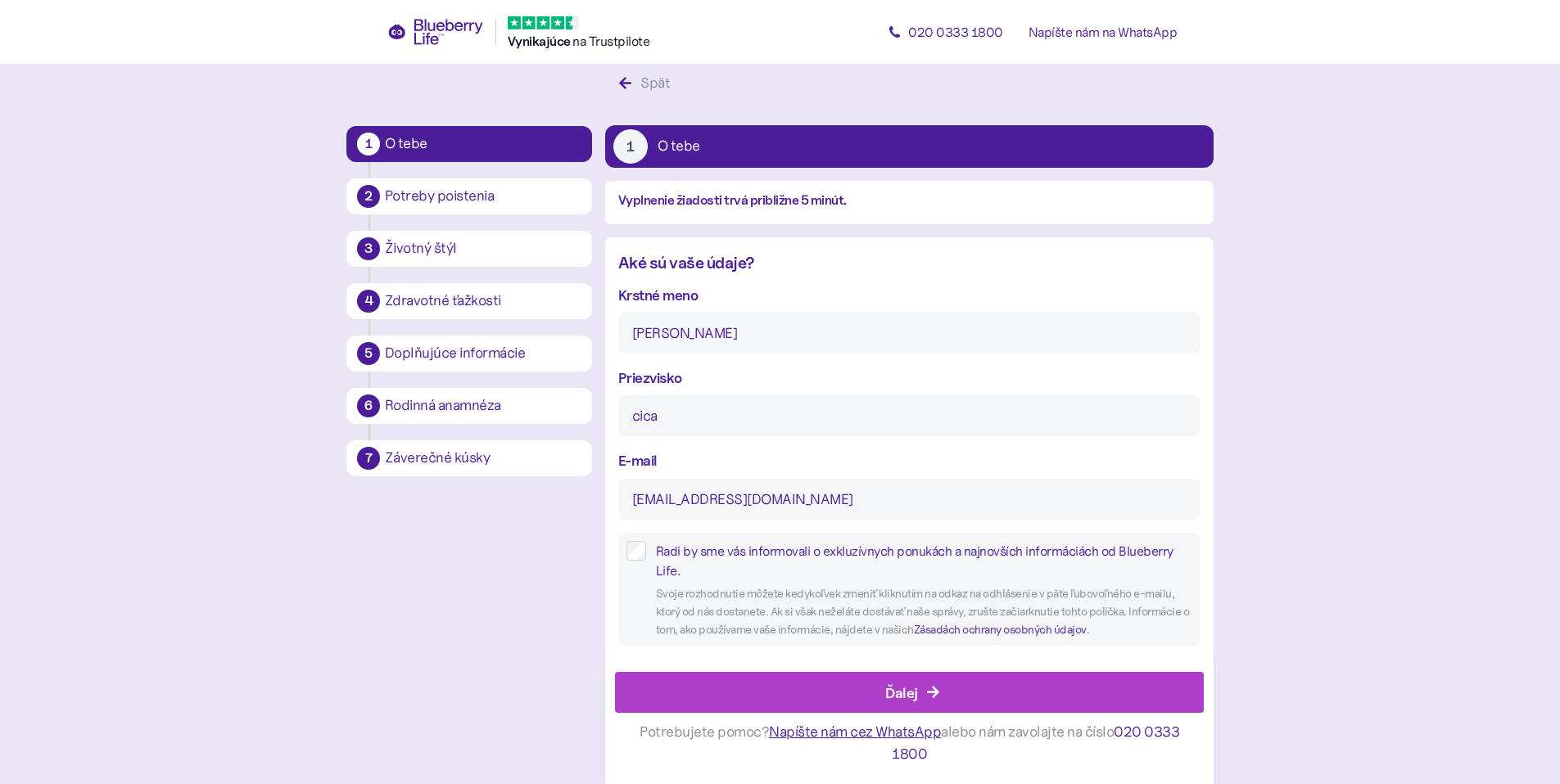
scroll to position [31, 0]
click at [646, 547] on label "Radi by sme vás informovali o exkluzívnych ponukách a najnovších informáciách o…" at bounding box center [919, 560] width 547 height 41
click at [780, 681] on div "Ďalej" at bounding box center [913, 693] width 552 height 39
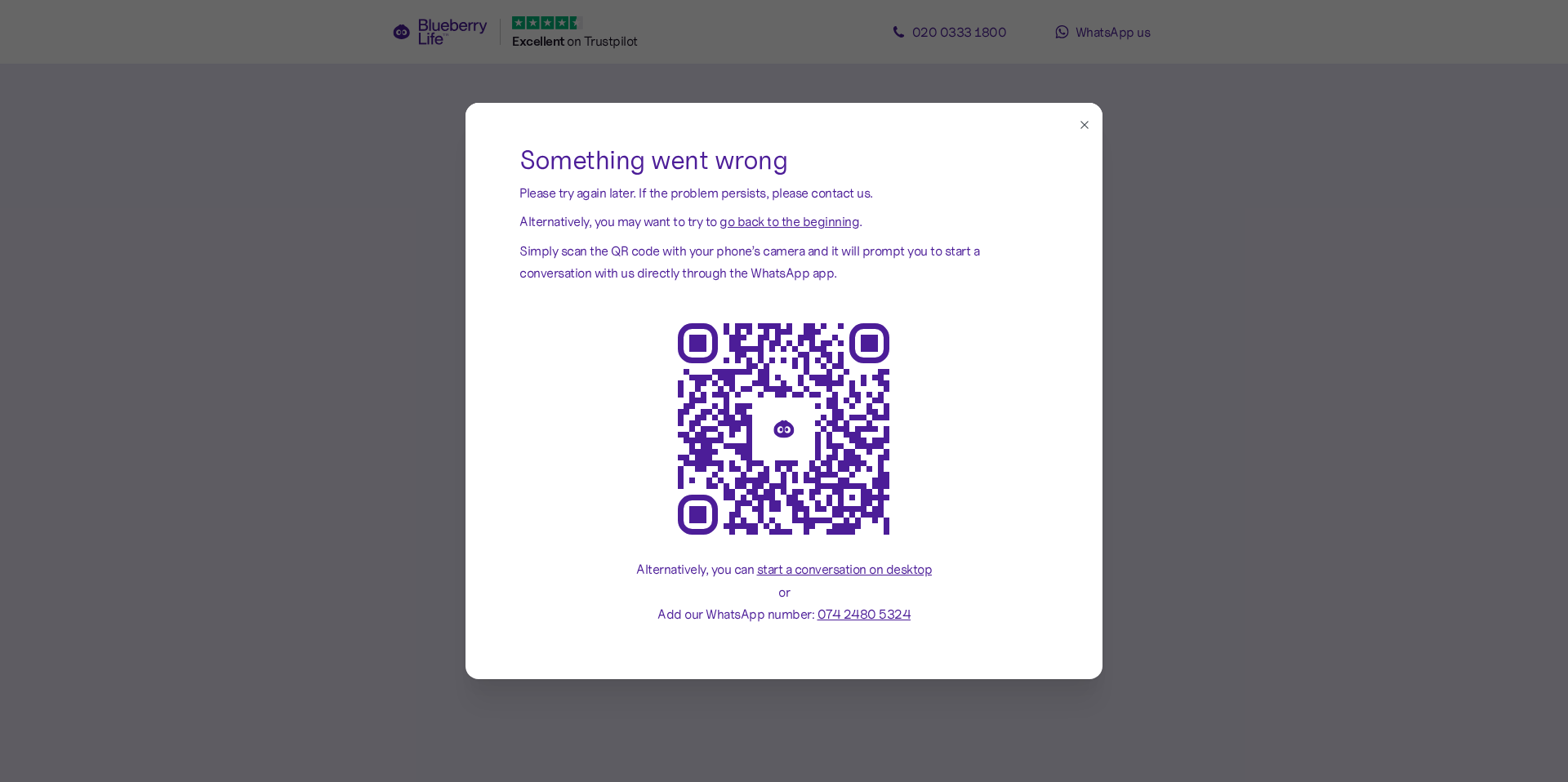
click at [1085, 121] on icon "button" at bounding box center [1085, 125] width 13 height 13
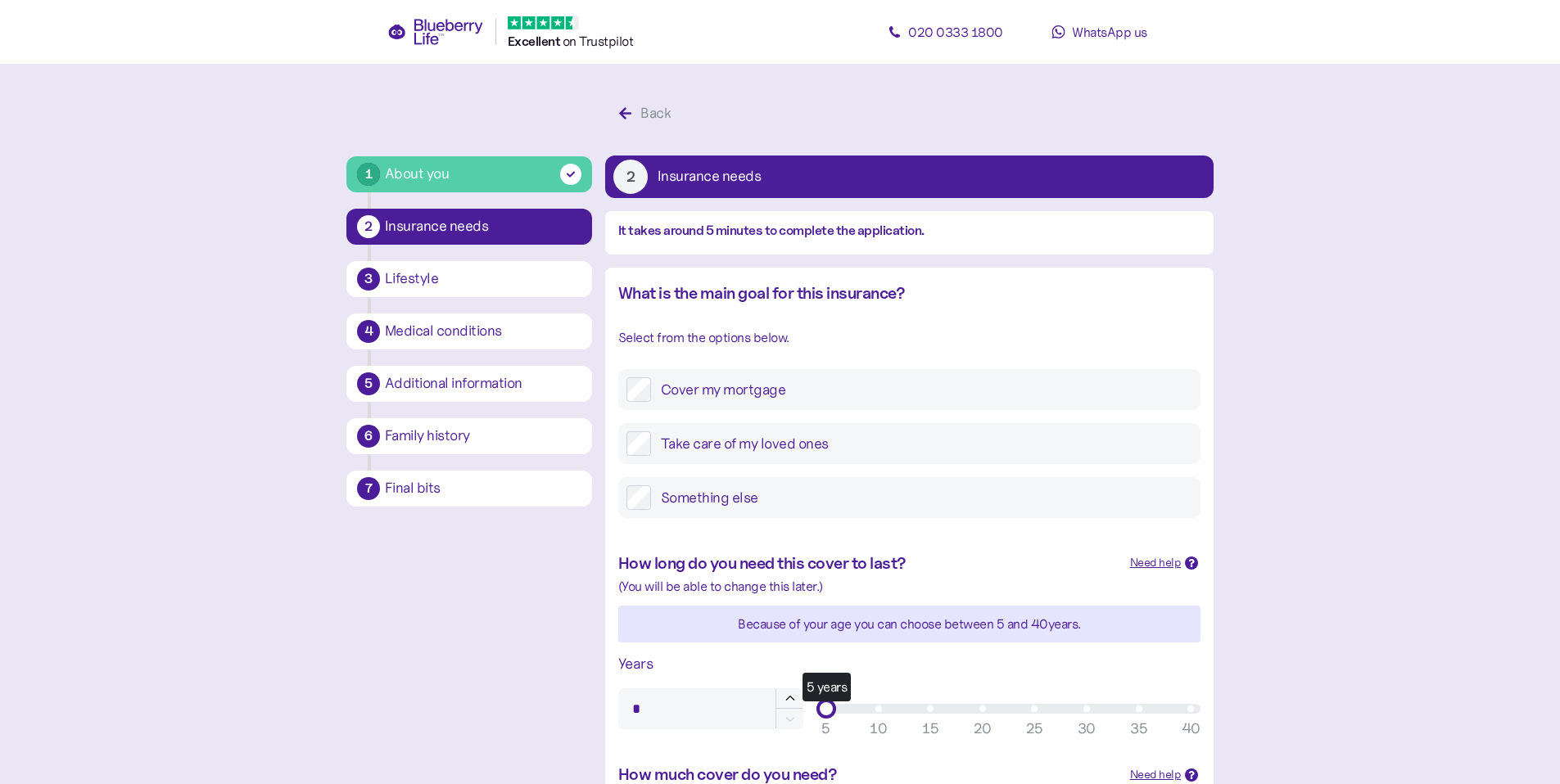
scroll to position [31, 0]
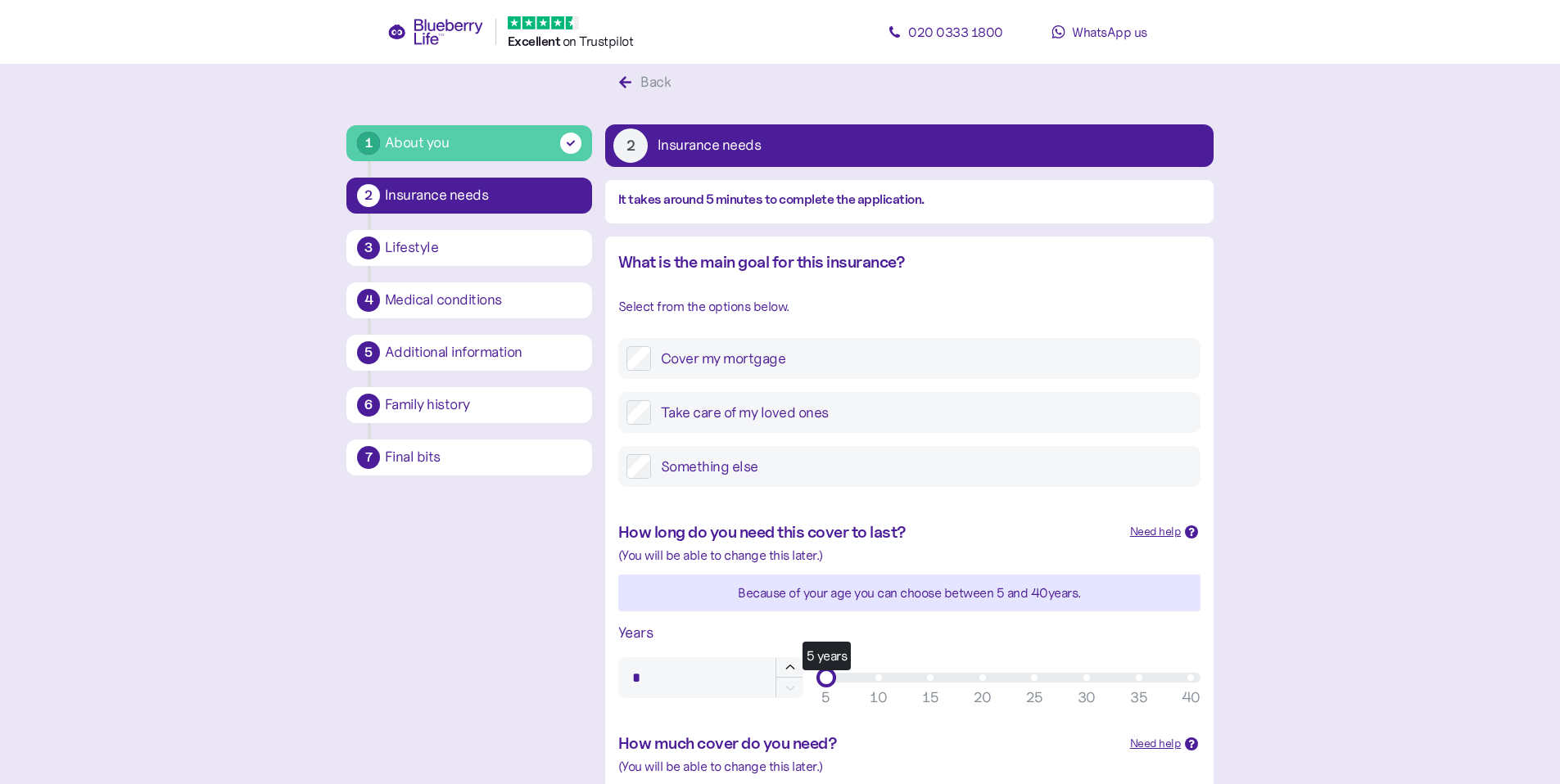
click at [754, 462] on label "Something else" at bounding box center [921, 466] width 541 height 25
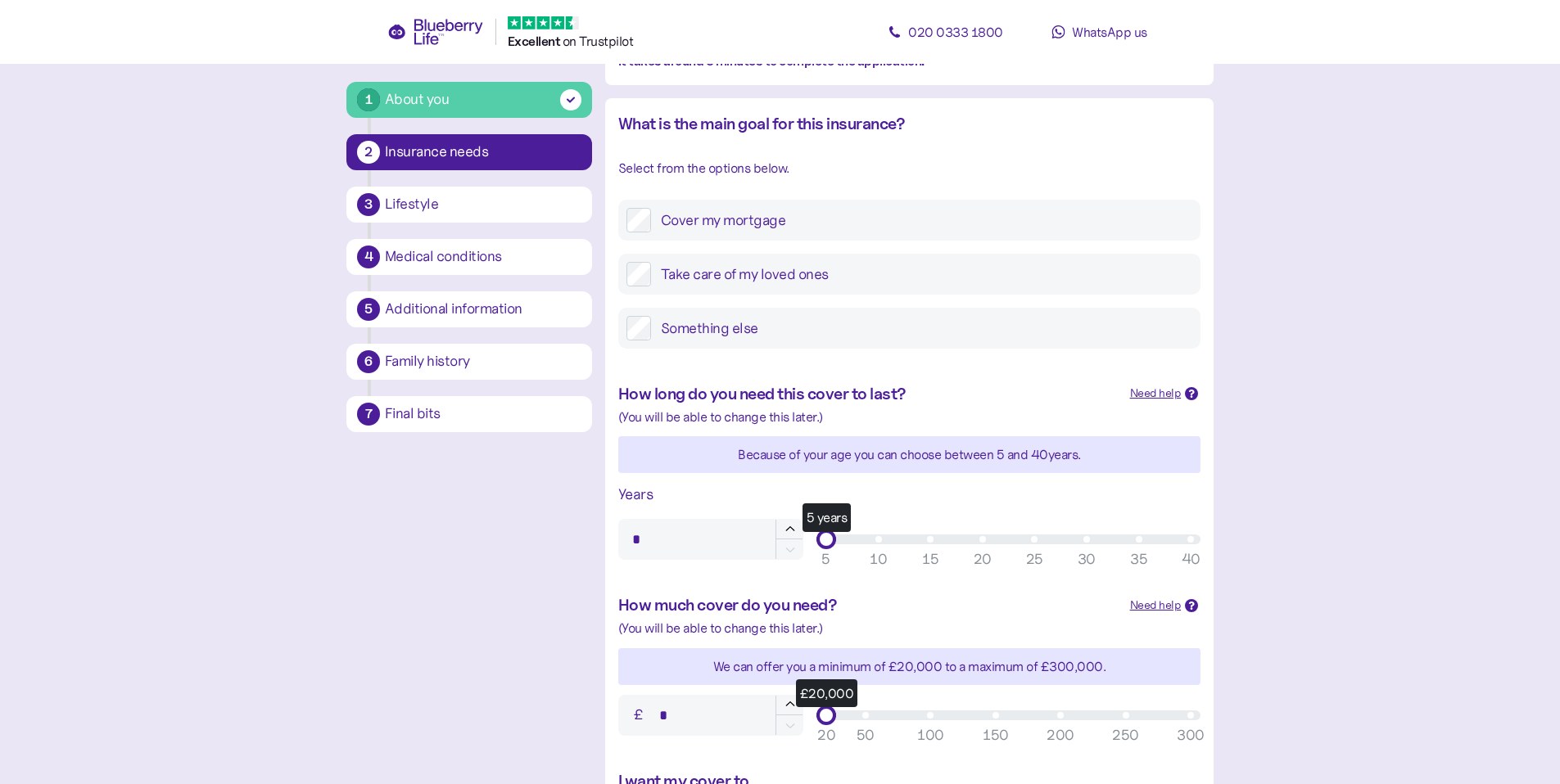
scroll to position [249, 0]
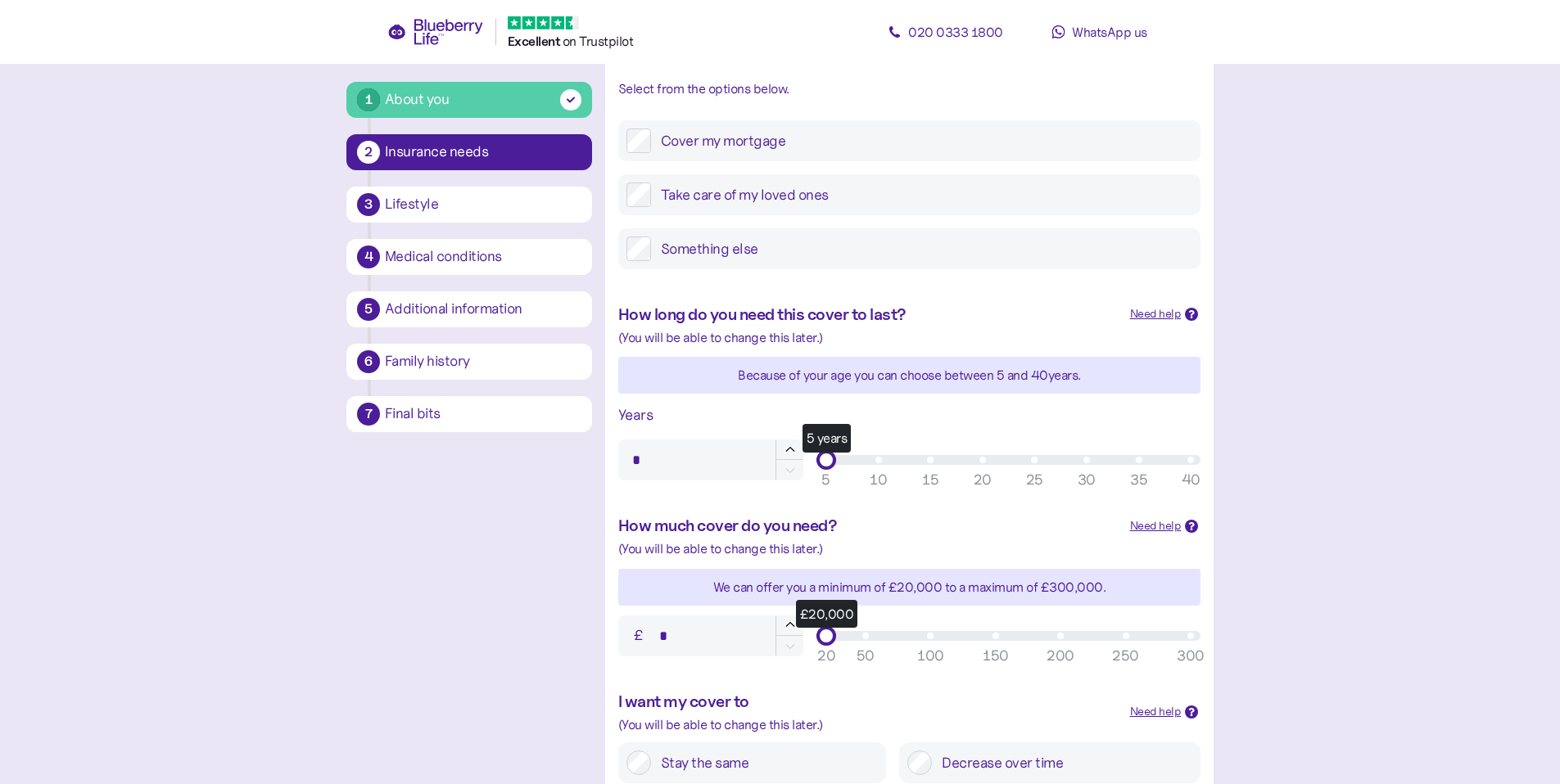
click at [1195, 474] on div "40" at bounding box center [1191, 480] width 19 height 22
type input "**"
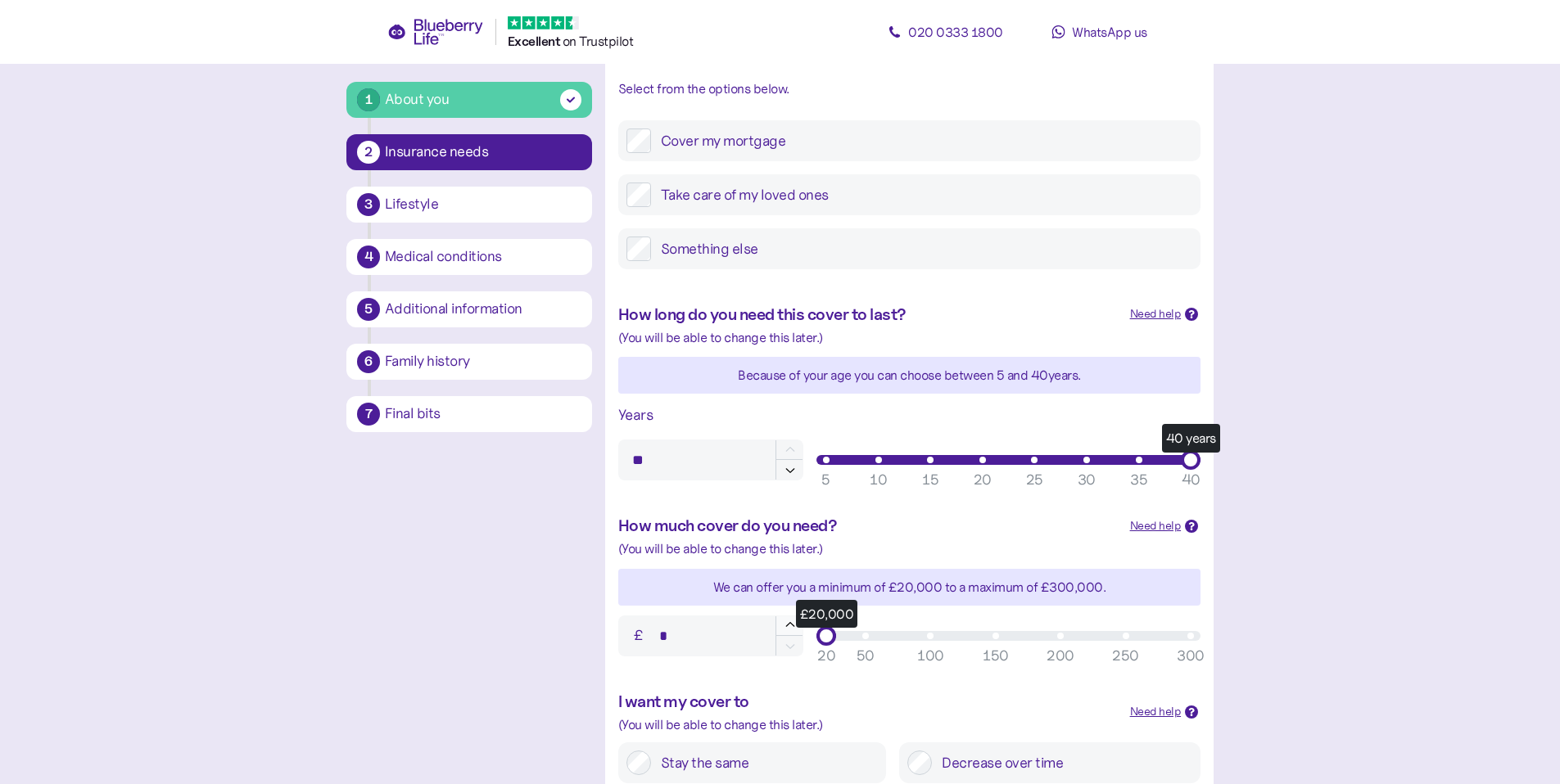
type input "******"
click at [781, 626] on button "button" at bounding box center [790, 627] width 27 height 20
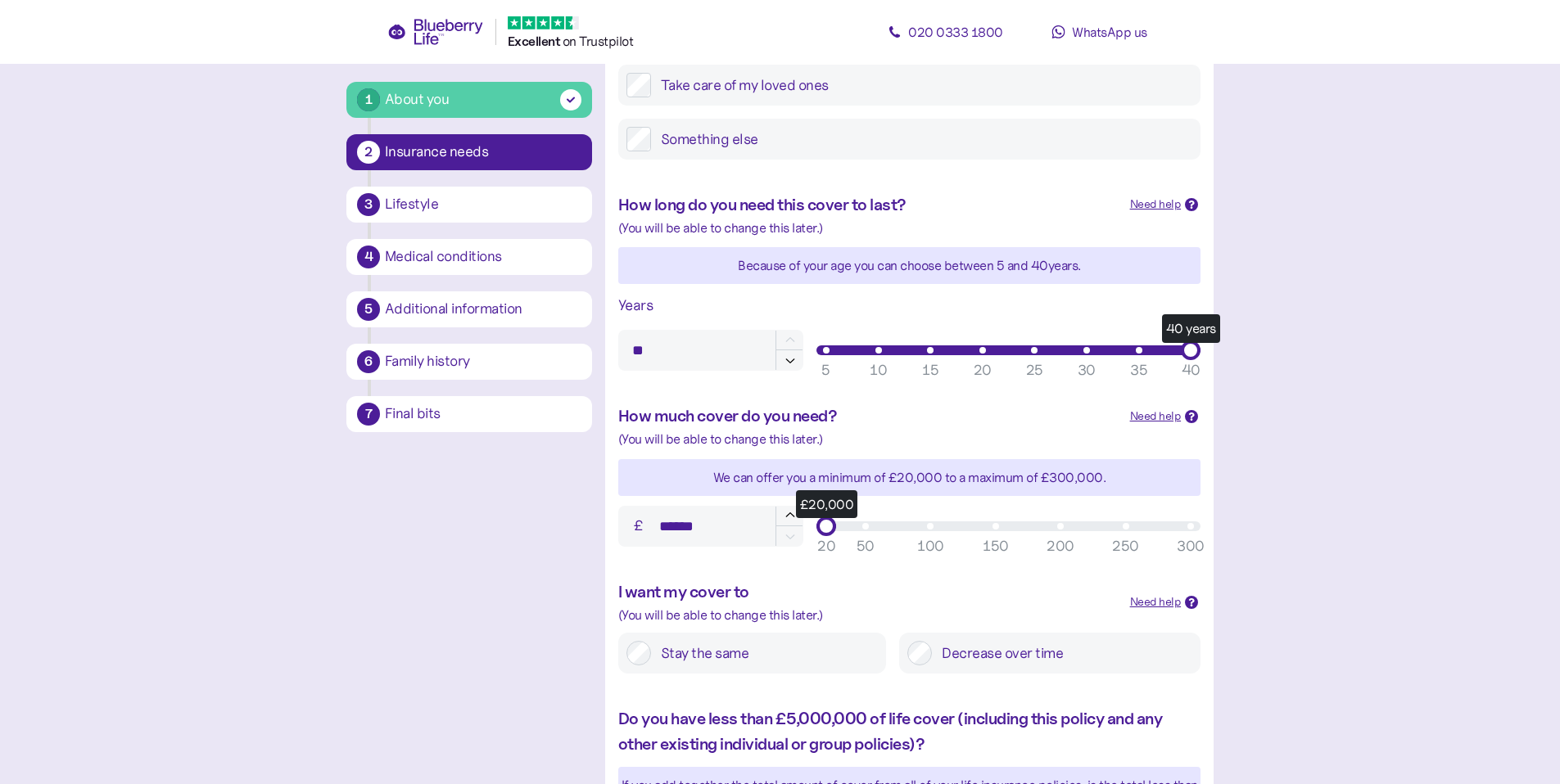
click at [788, 650] on label "Stay the same" at bounding box center [764, 653] width 227 height 25
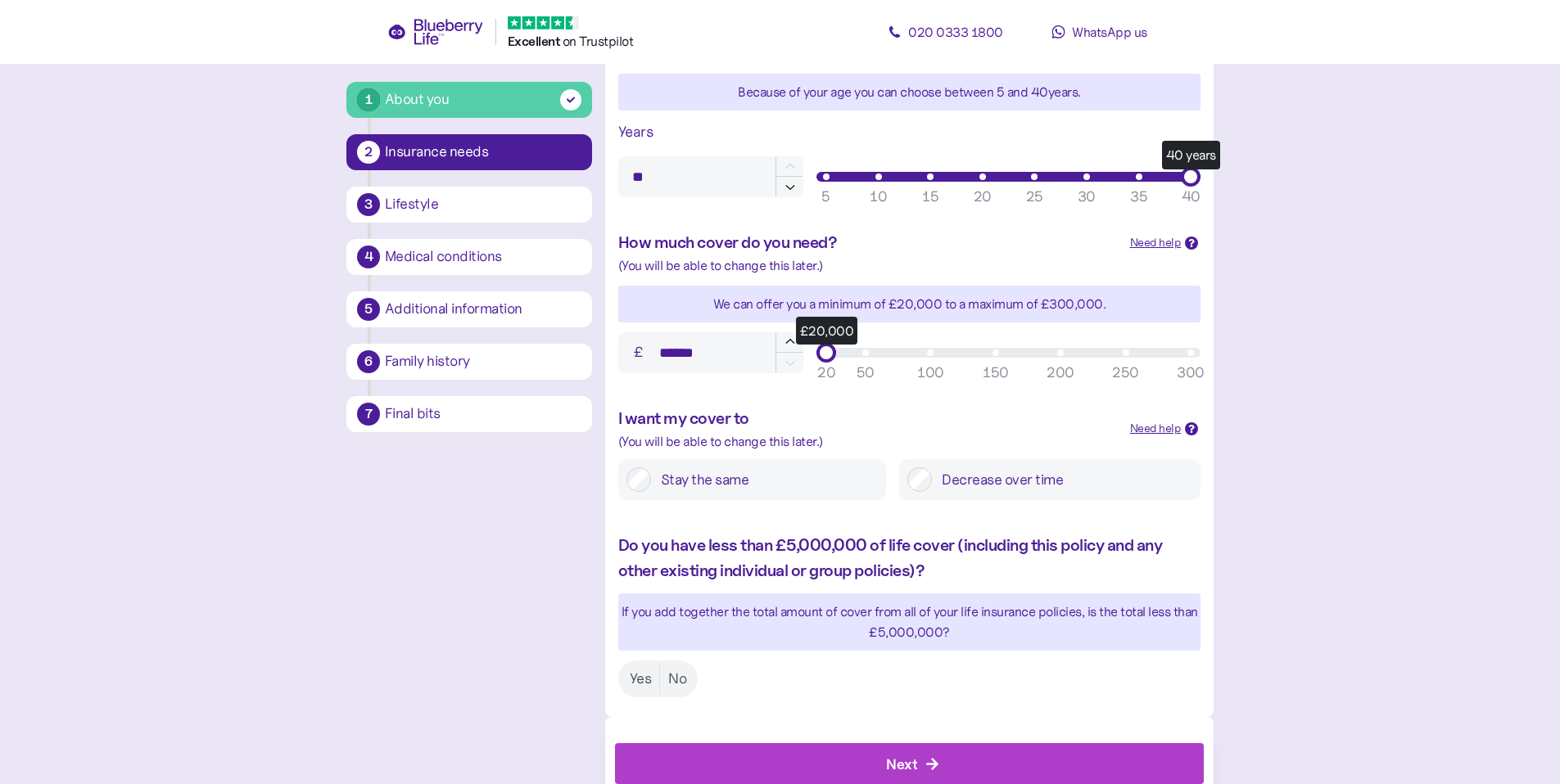
scroll to position [577, 0]
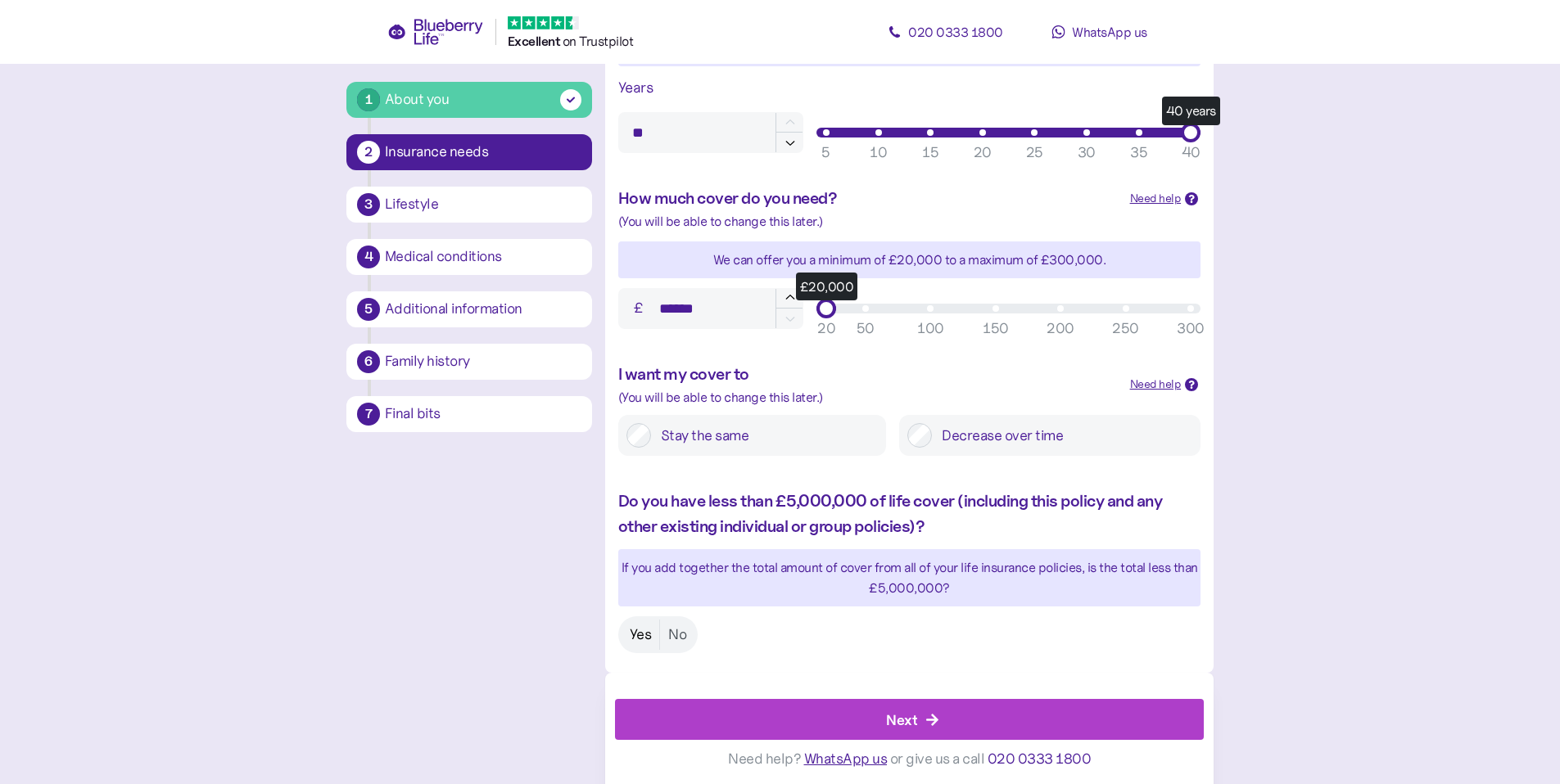
click at [647, 639] on label "Yes" at bounding box center [641, 634] width 38 height 30
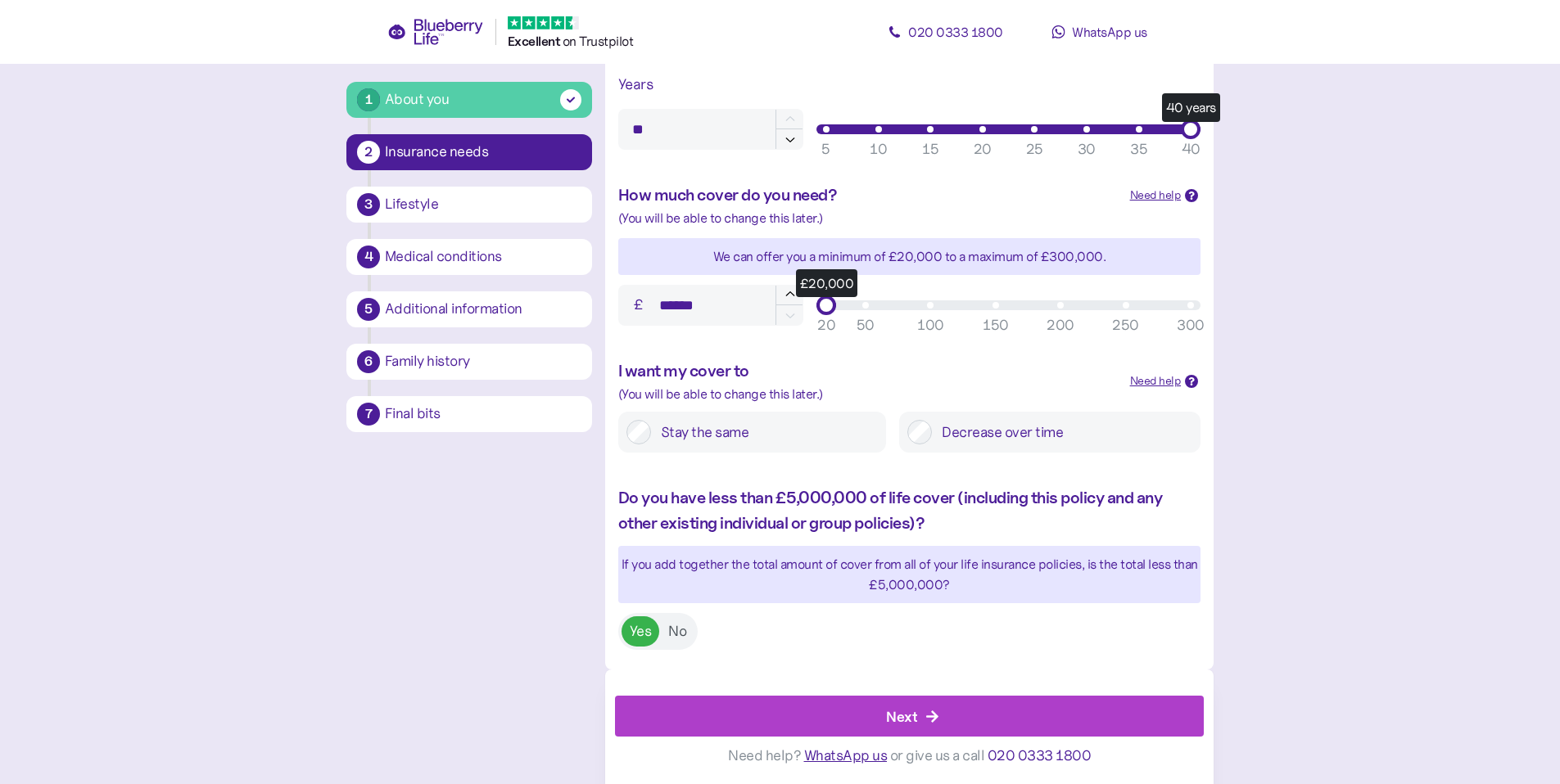
scroll to position [580, 0]
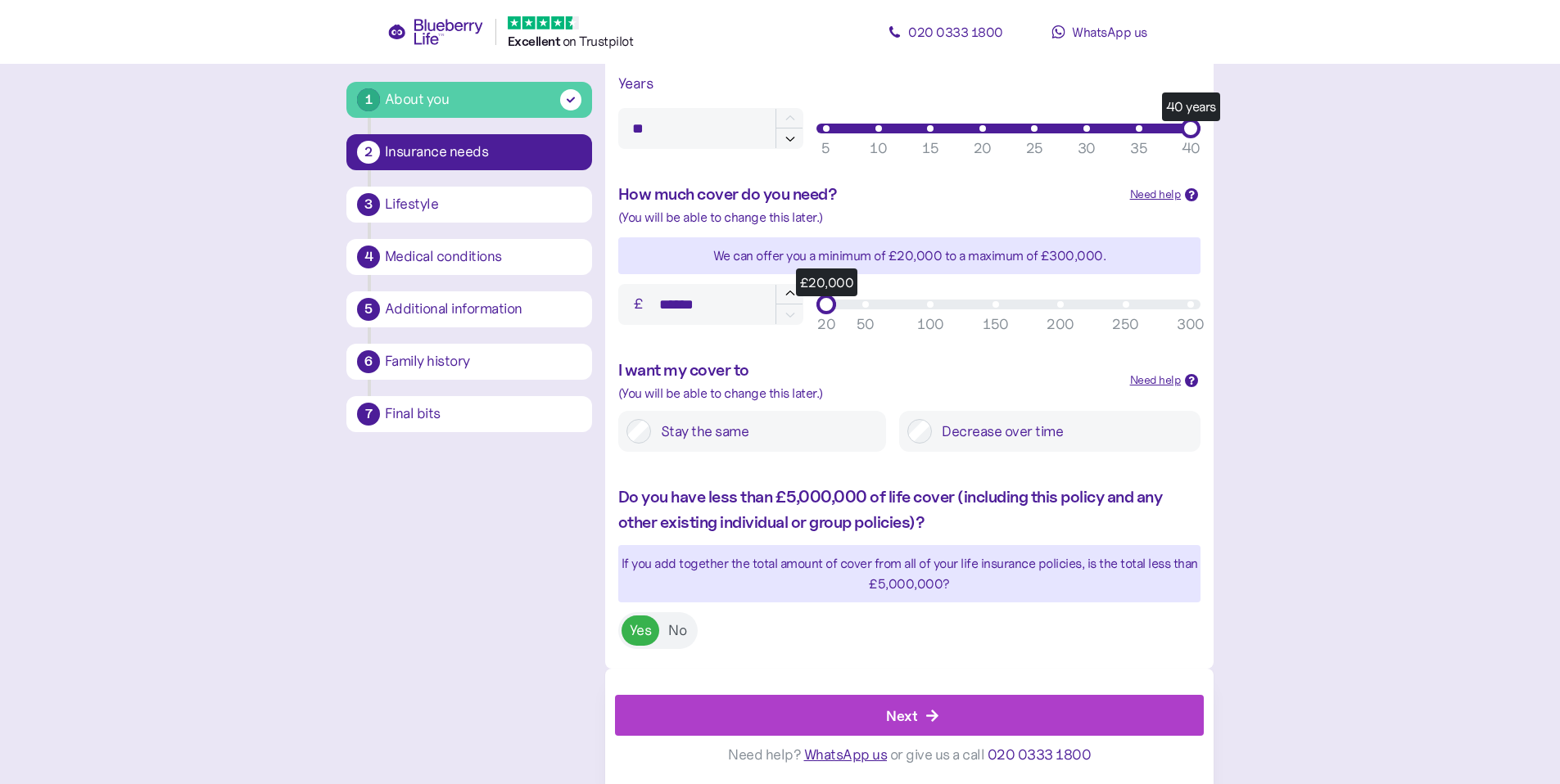
click at [885, 715] on div "Next" at bounding box center [913, 715] width 552 height 39
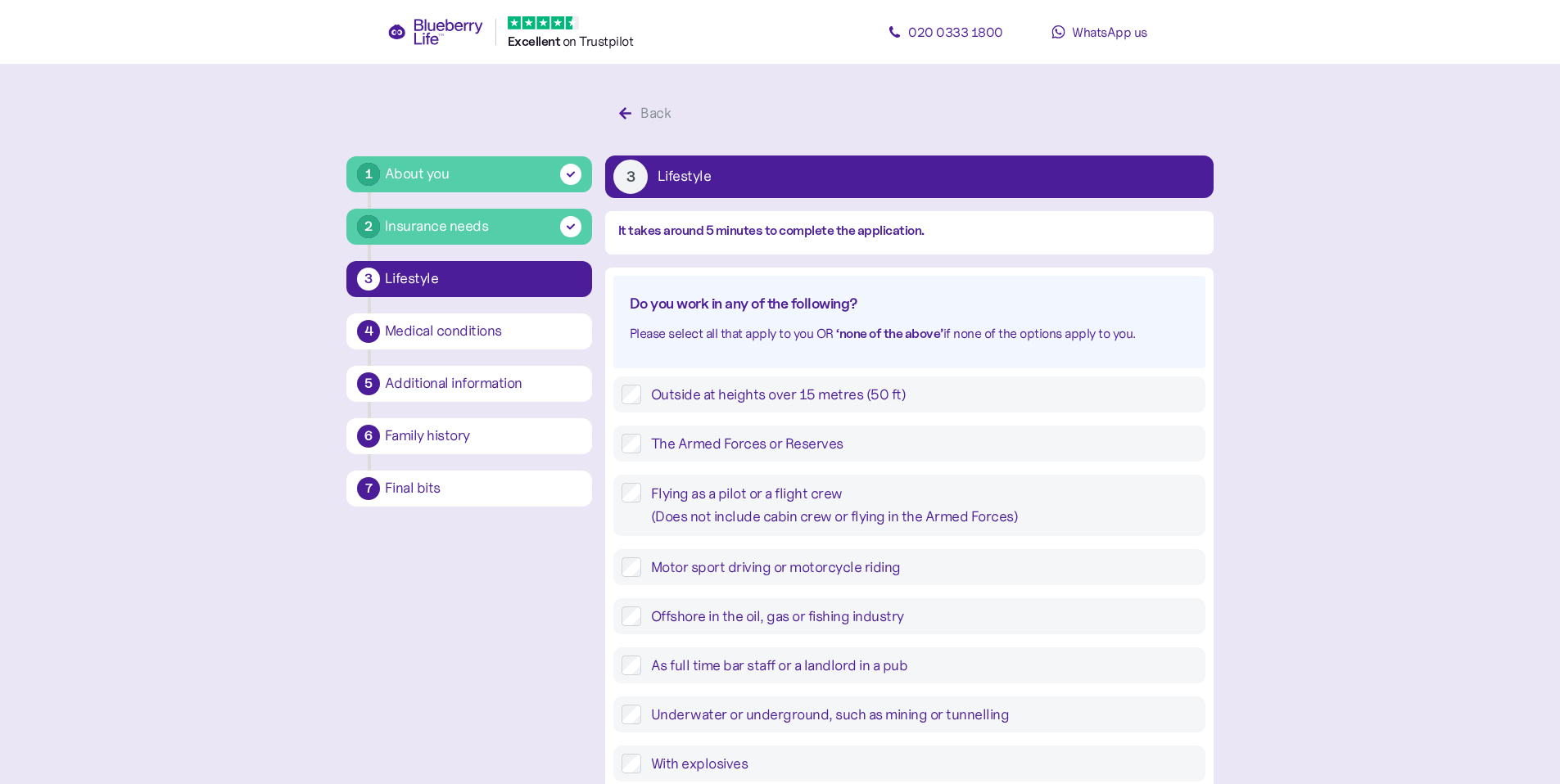
click at [787, 397] on label "Outside at heights over 15 metres (50 ft)" at bounding box center [919, 395] width 556 height 20
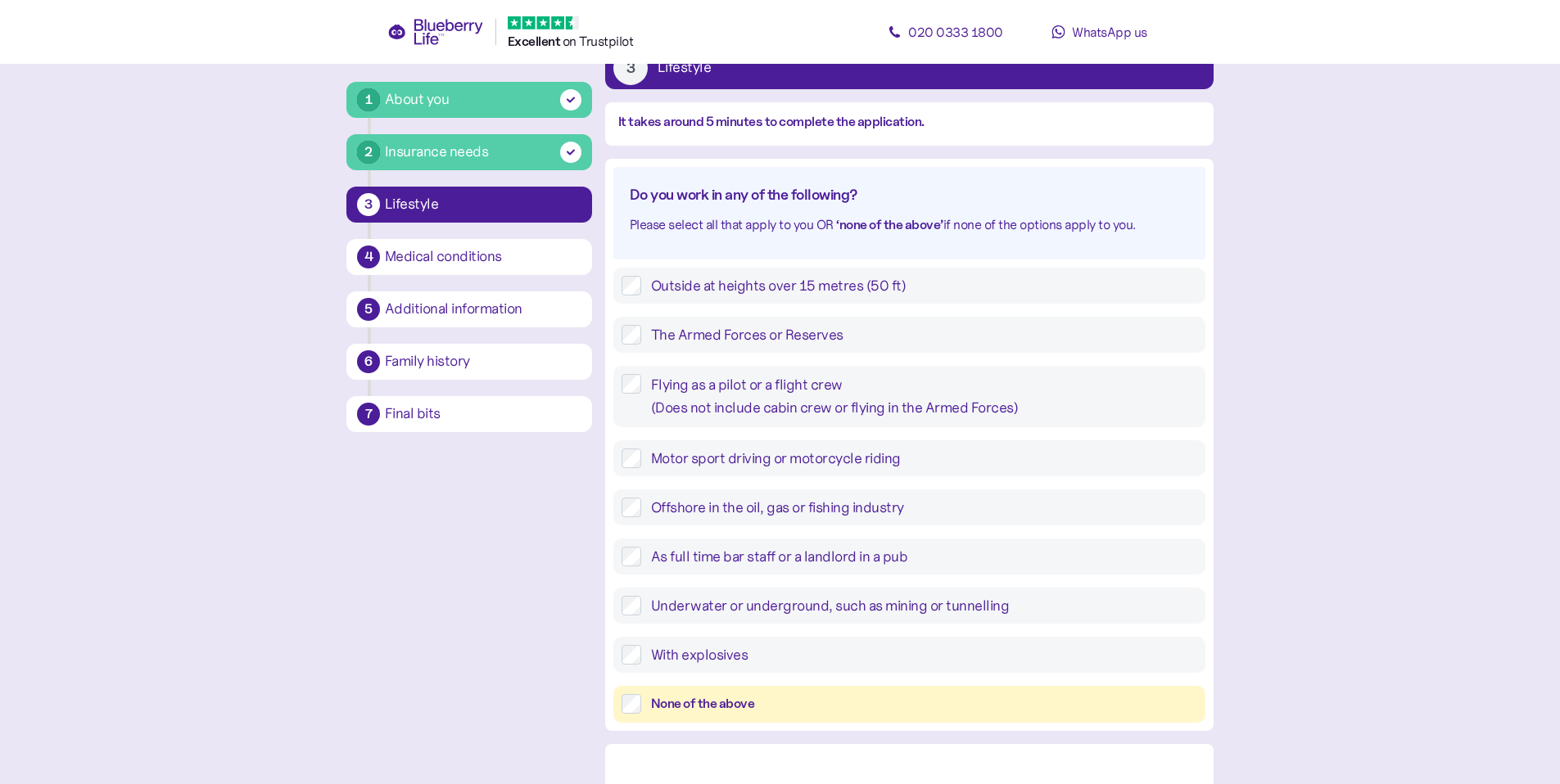
click at [801, 668] on div "With explosives" at bounding box center [909, 654] width 592 height 36
click at [784, 708] on div "None of the above" at bounding box center [924, 705] width 547 height 20
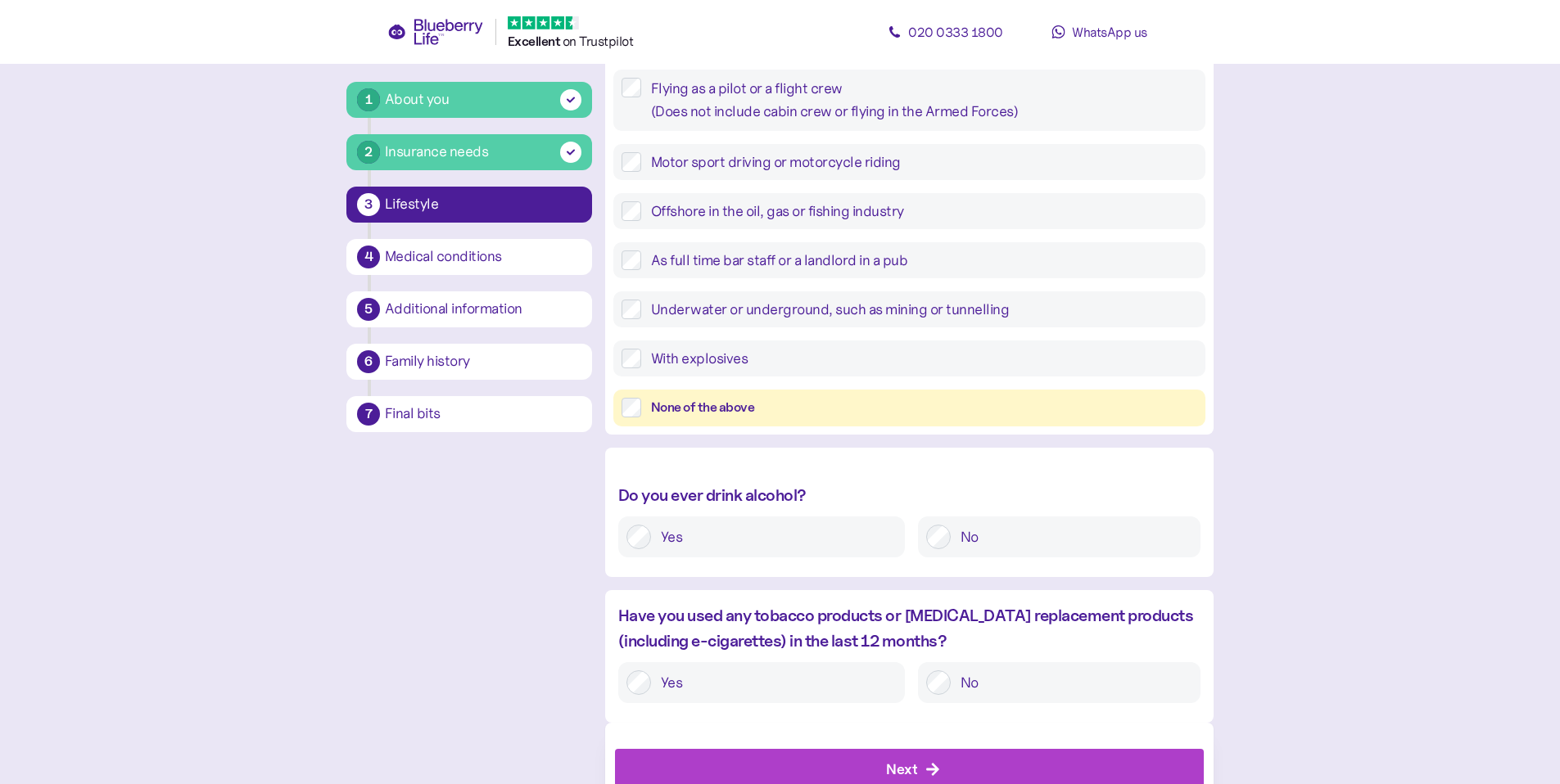
scroll to position [460, 0]
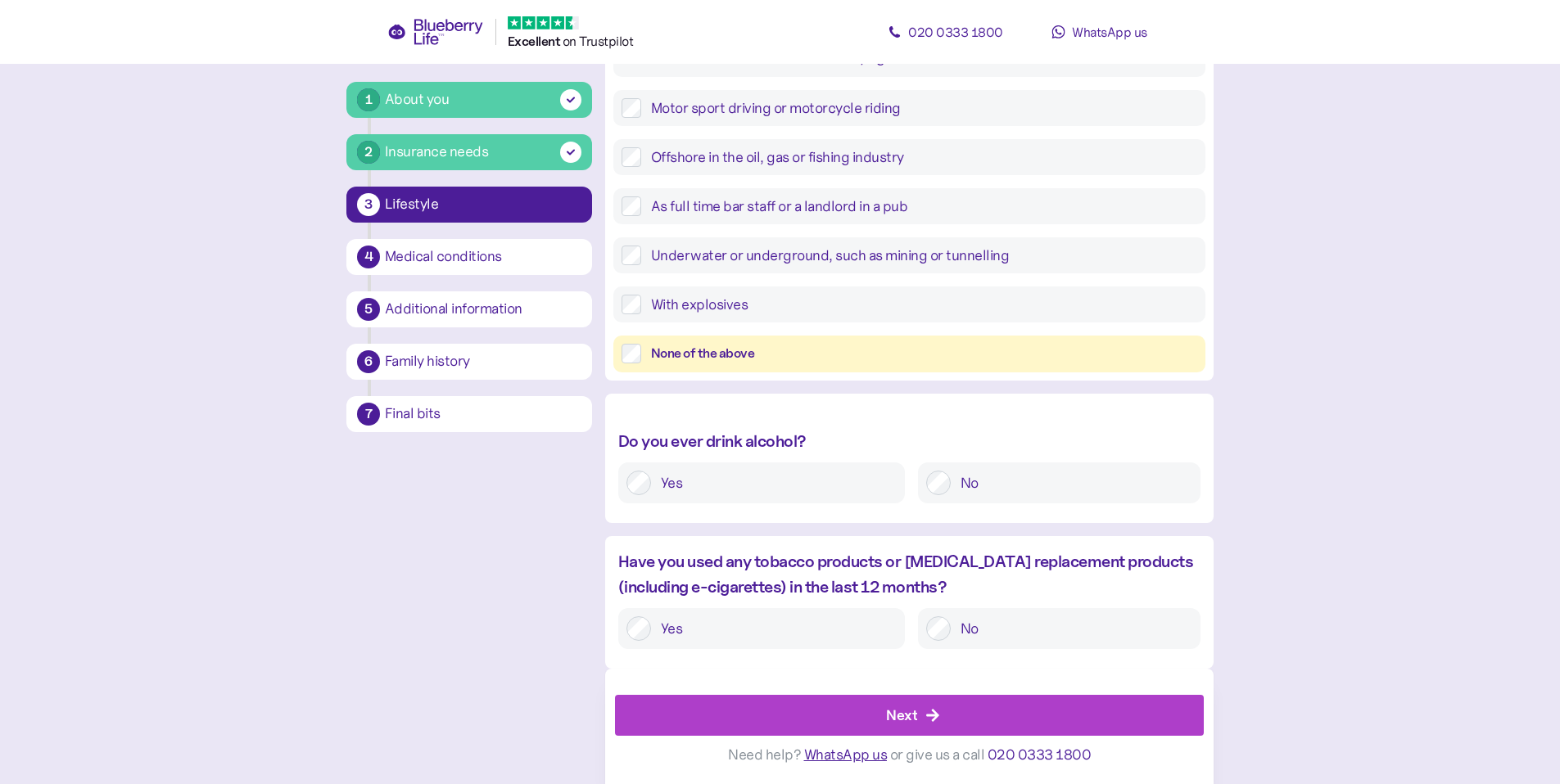
click at [950, 493] on div at bounding box center [938, 482] width 25 height 25
click at [932, 467] on div "No" at bounding box center [1058, 482] width 282 height 41
click at [773, 639] on label "Yes" at bounding box center [773, 629] width 246 height 25
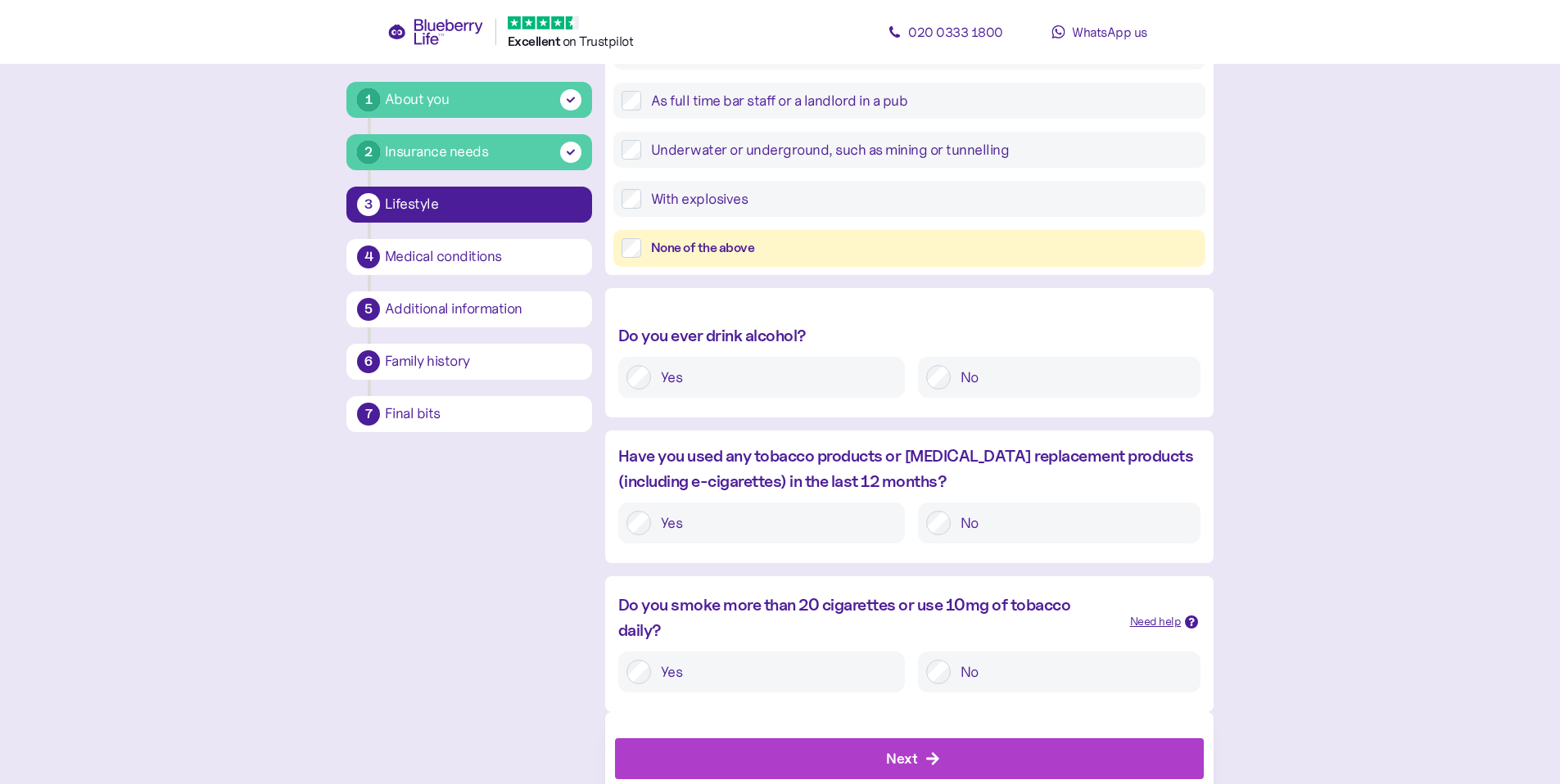
scroll to position [609, 0]
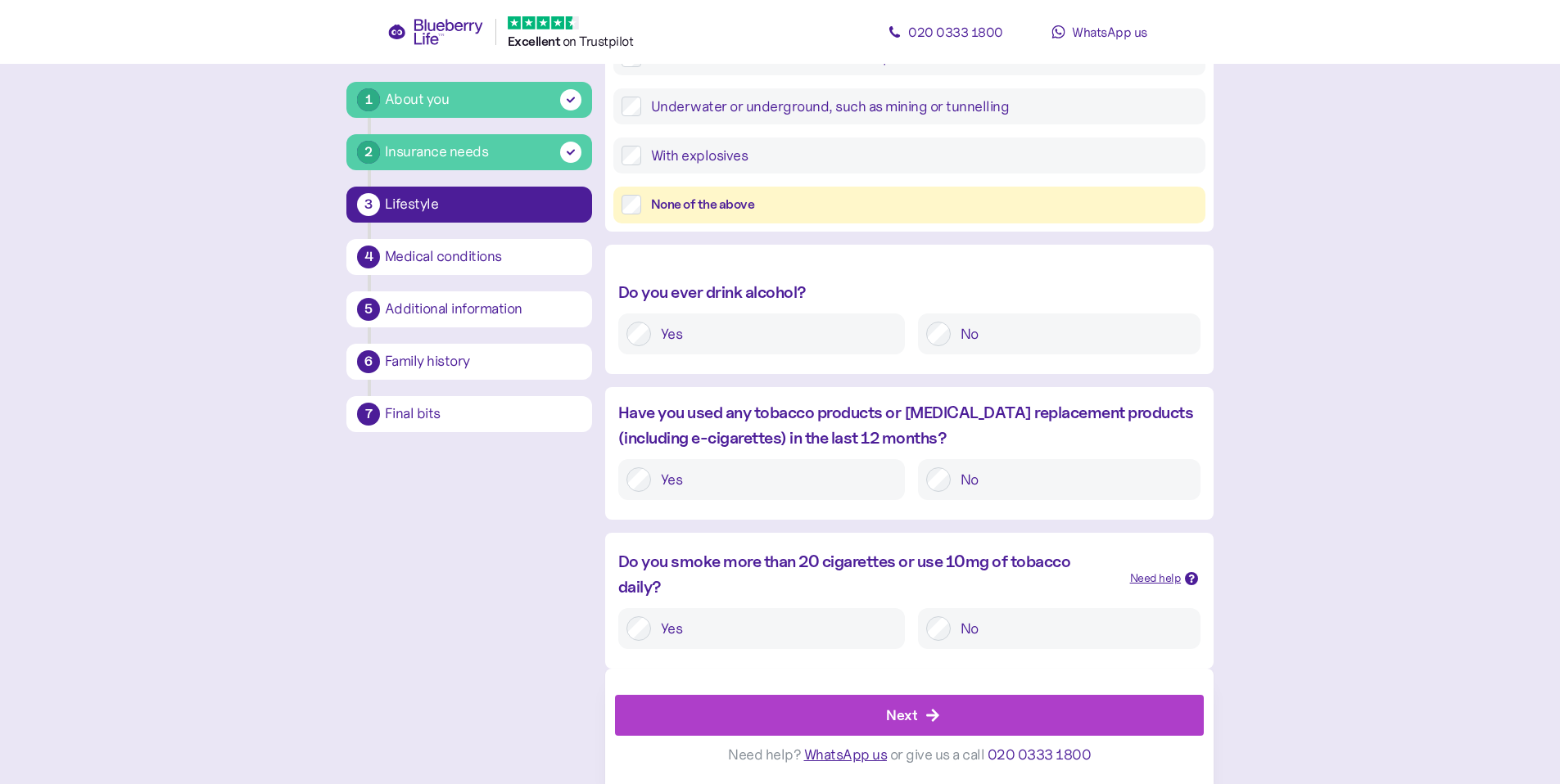
click at [775, 625] on label "Yes" at bounding box center [773, 629] width 246 height 25
click at [833, 705] on div "Next" at bounding box center [913, 715] width 552 height 39
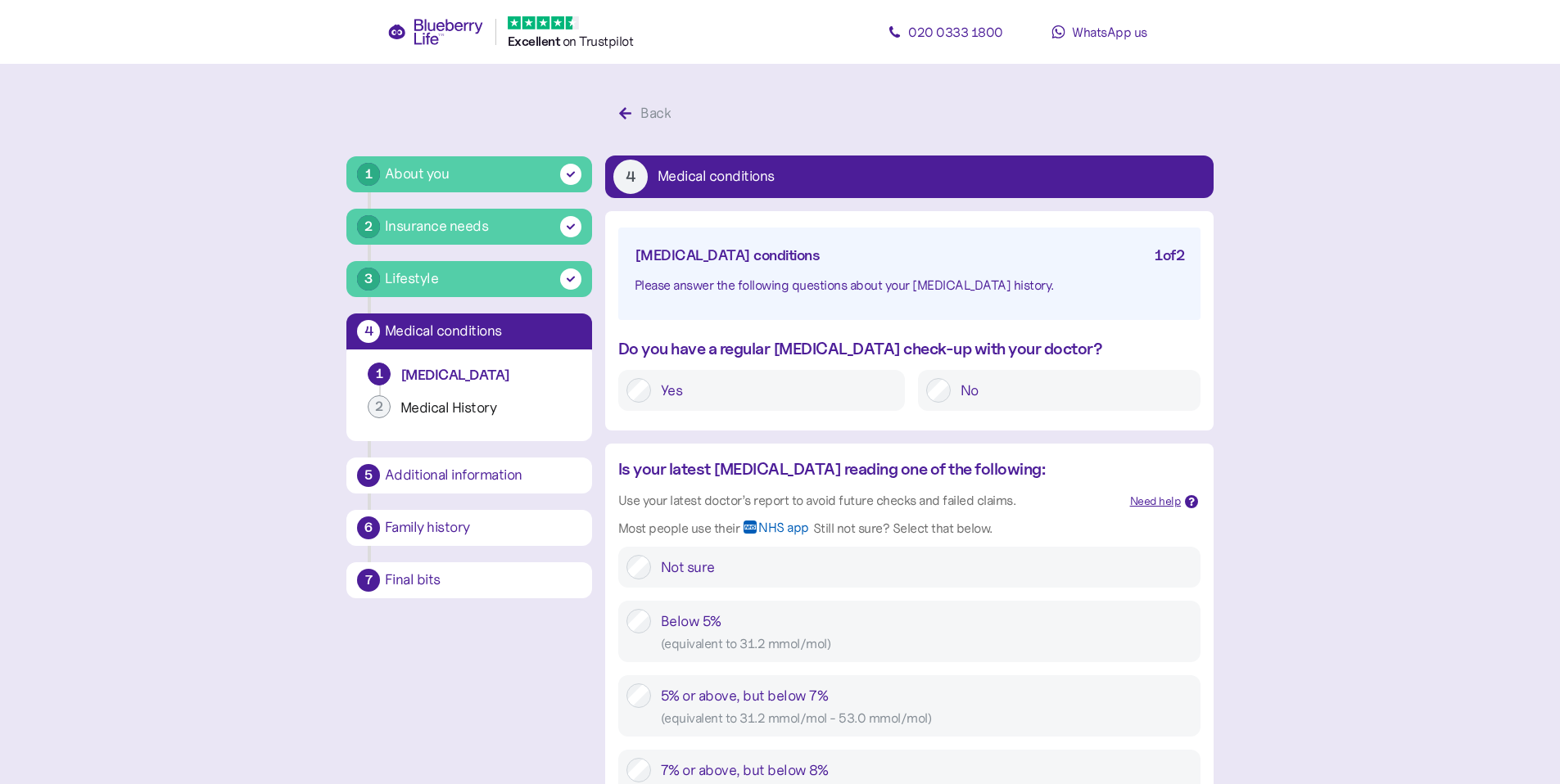
click at [731, 394] on label "Yes" at bounding box center [773, 390] width 246 height 25
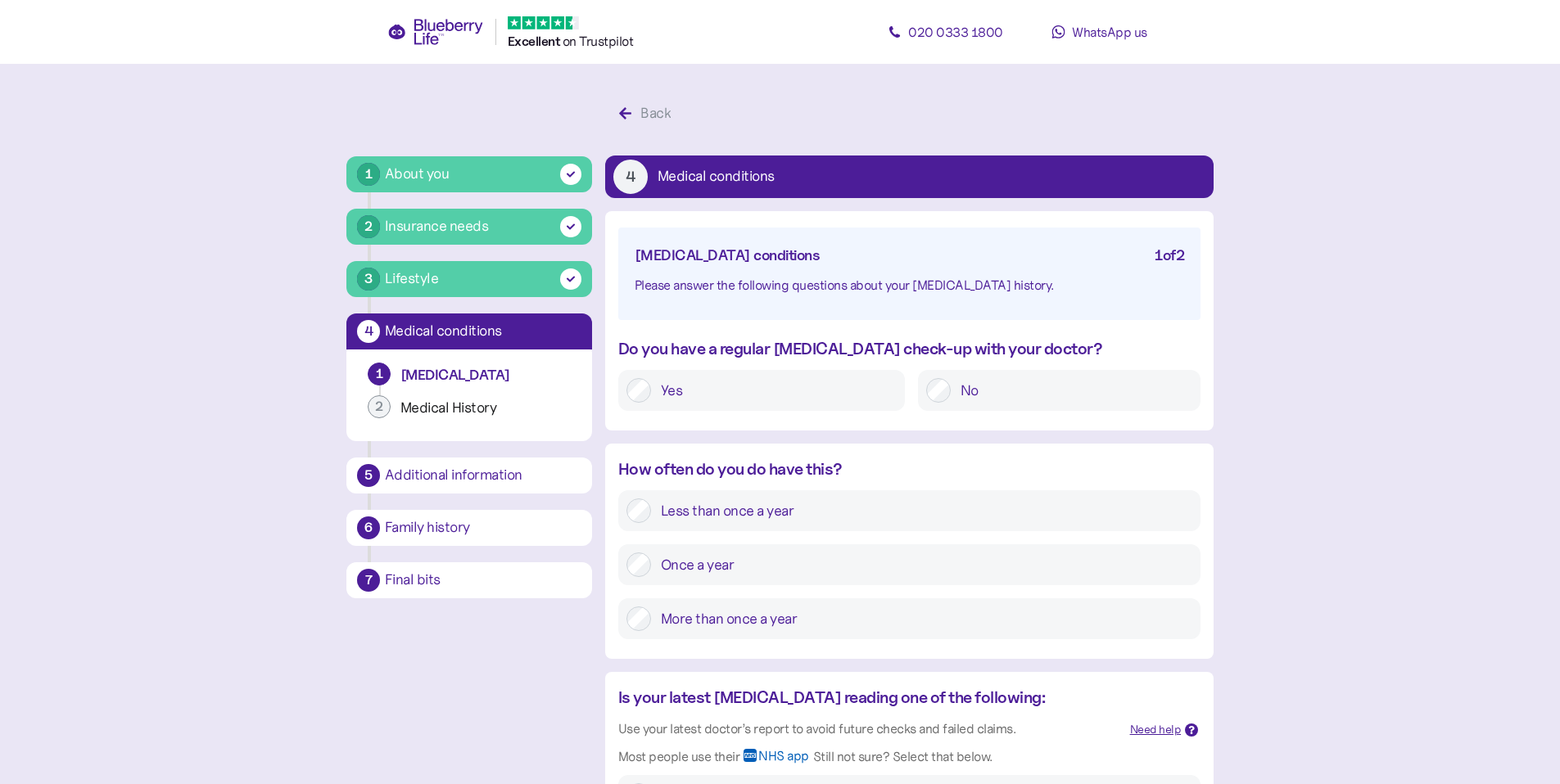
click at [780, 620] on label "More than once a year" at bounding box center [921, 619] width 541 height 25
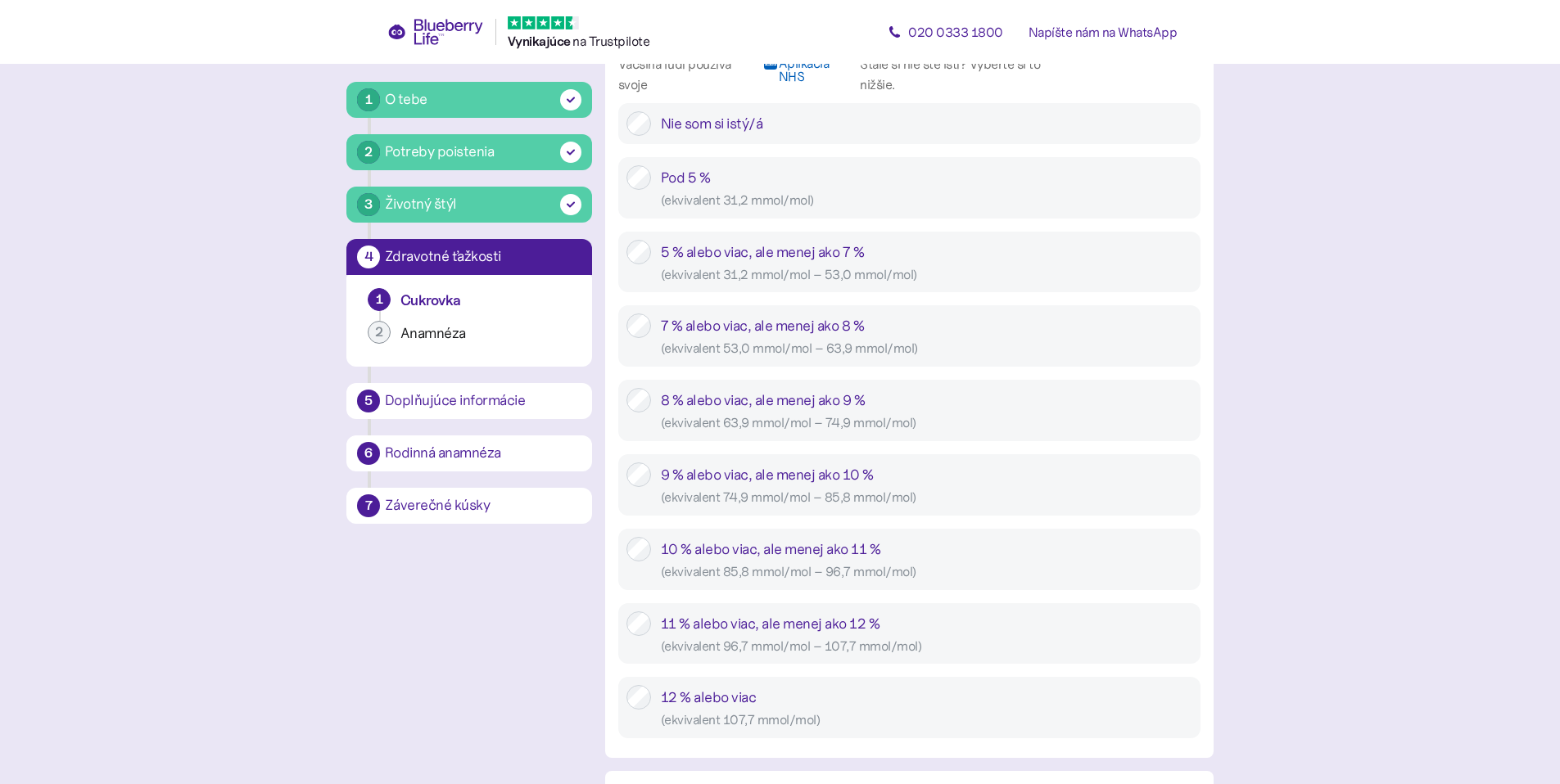
scroll to position [764, 0]
click at [1017, 636] on div "( ekvivalent 96,7 mmol/mol – 107,7 mmol/mol )" at bounding box center [927, 646] width 532 height 20
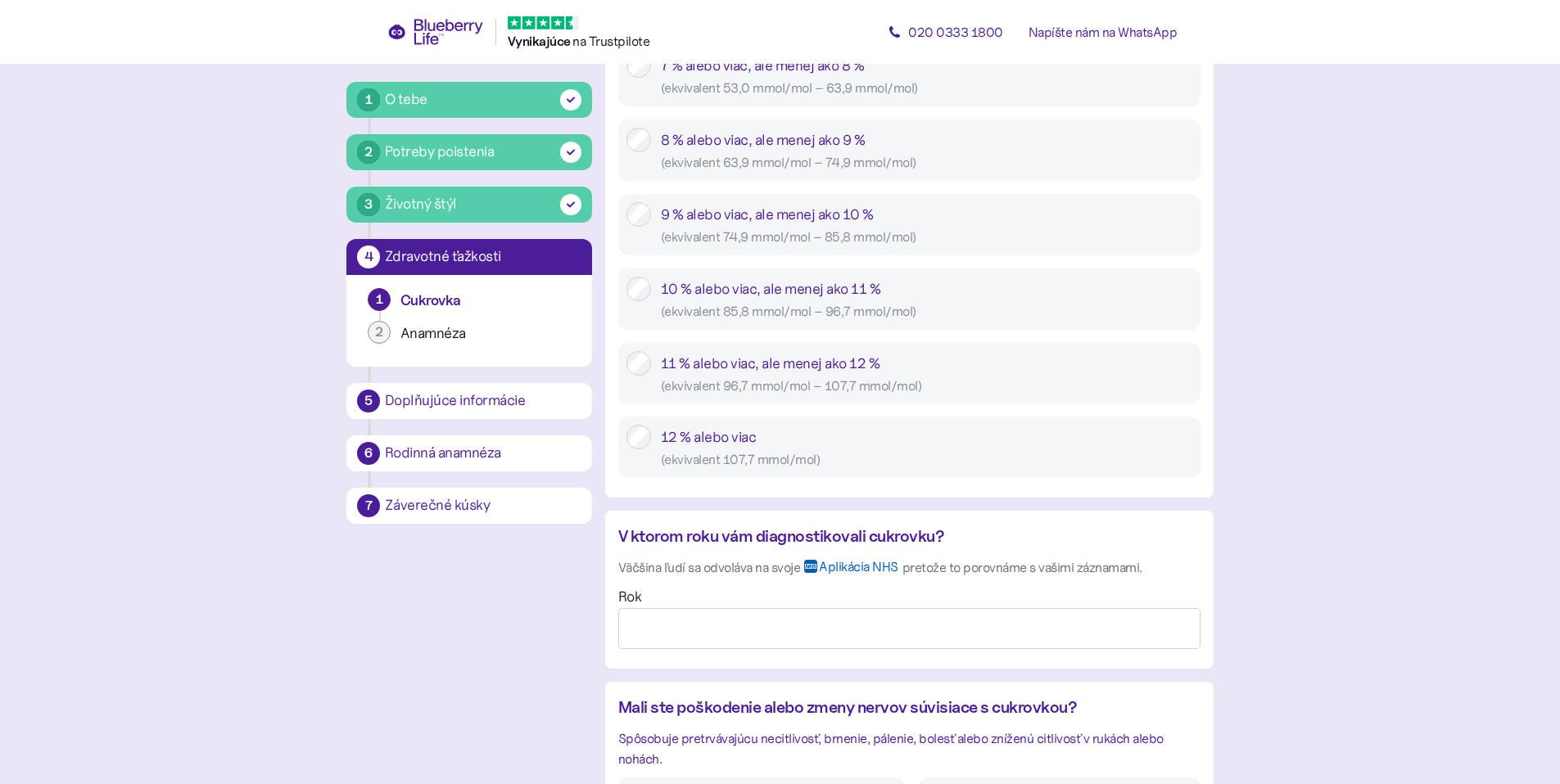
scroll to position [1091, 0]
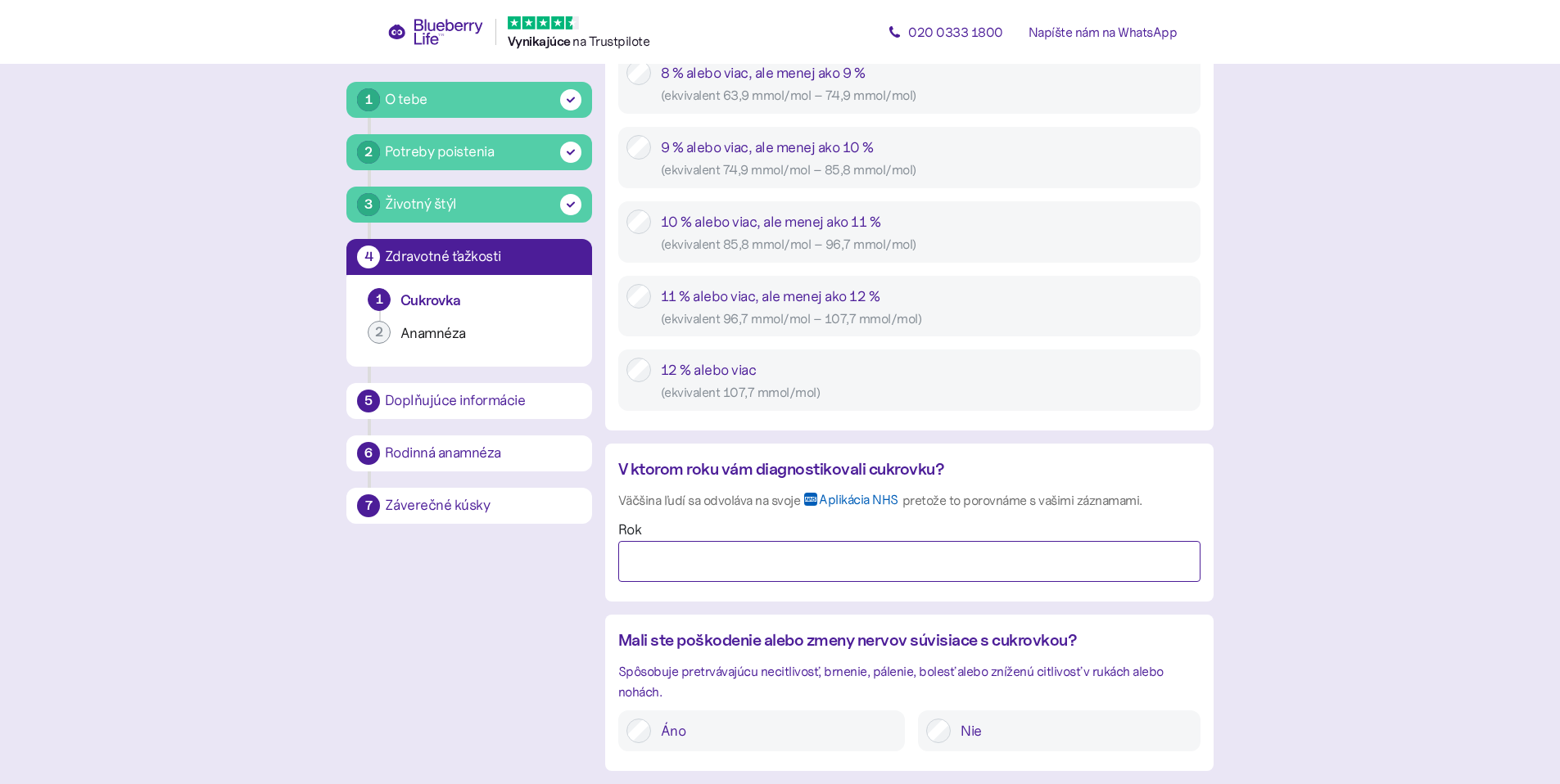
click at [923, 541] on input "Rok" at bounding box center [909, 561] width 582 height 41
click at [692, 541] on input "Rok" at bounding box center [909, 561] width 582 height 41
type input "****"
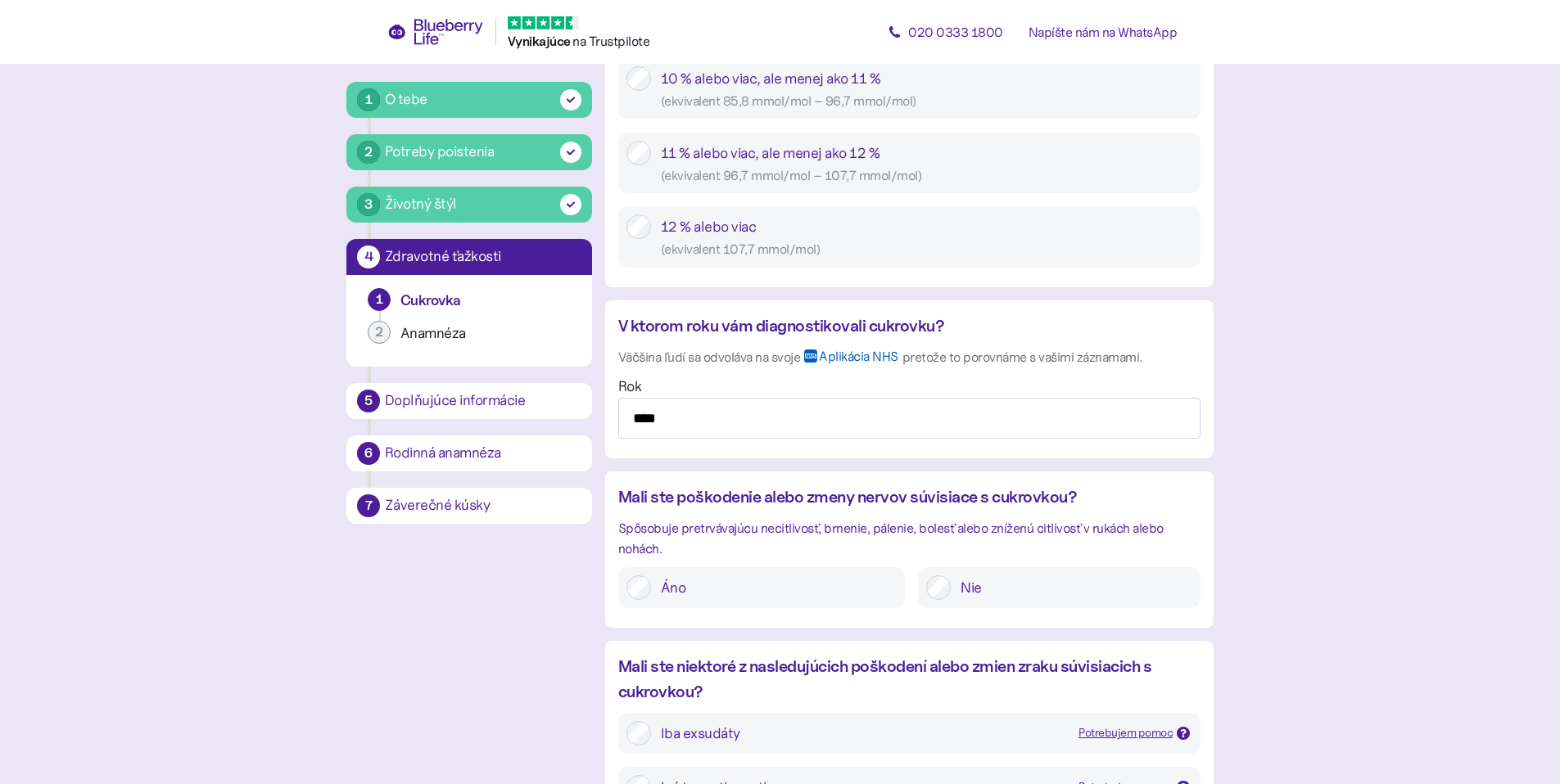
scroll to position [1310, 0]
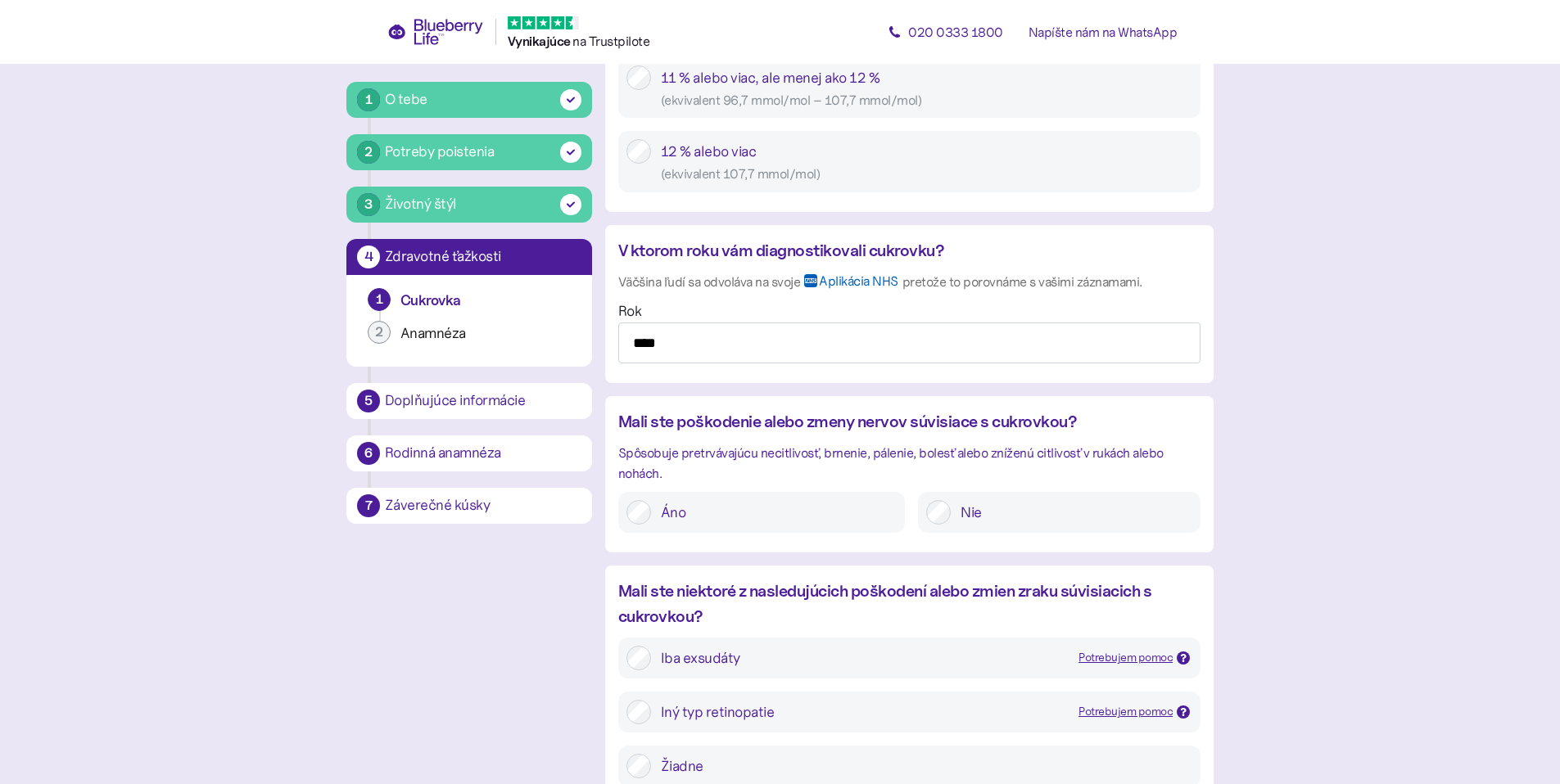
click at [883, 646] on div "Iba exsudáty" at bounding box center [863, 658] width 405 height 25
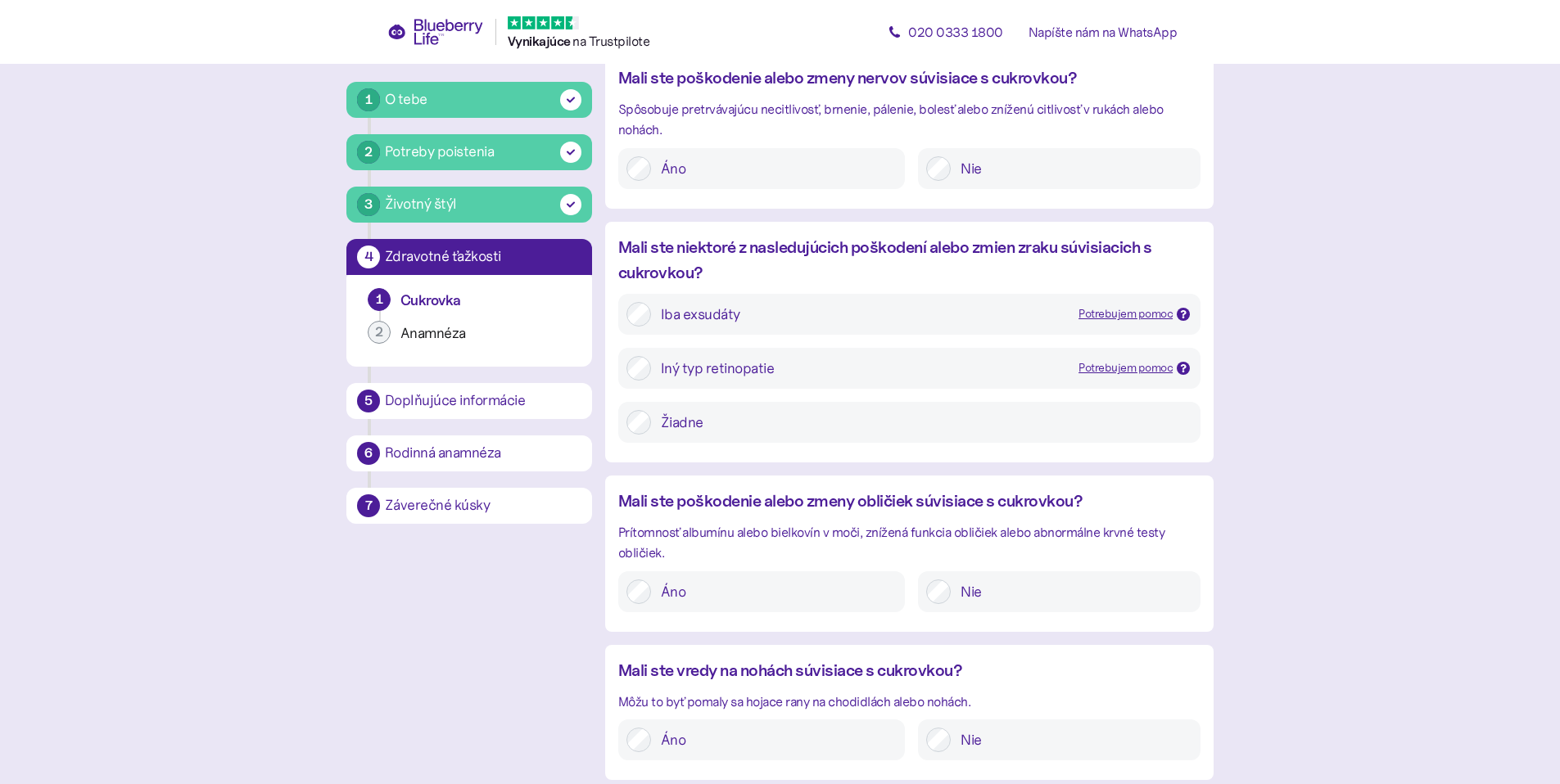
scroll to position [1746, 0]
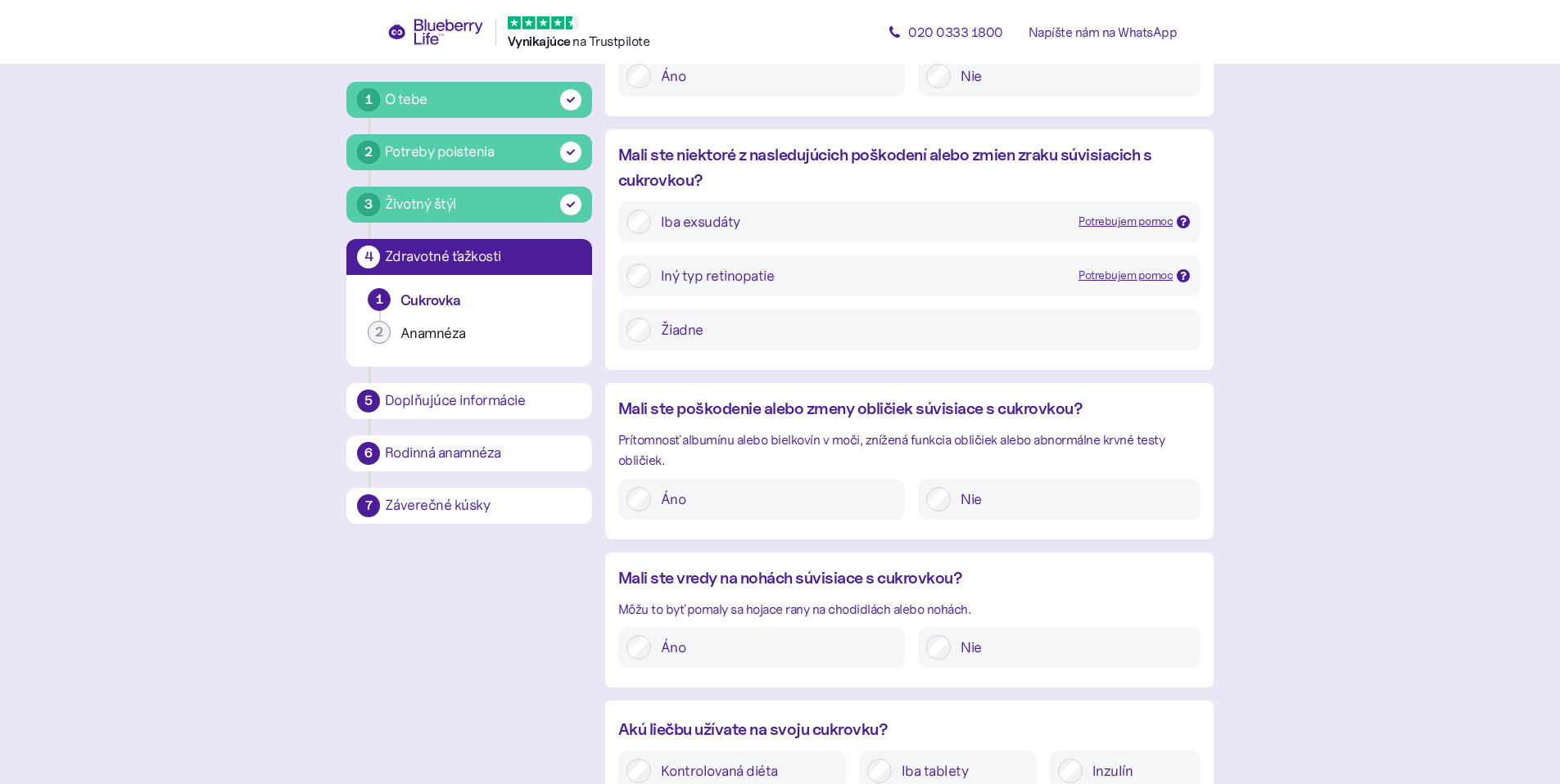
click at [838, 635] on label "Áno" at bounding box center [773, 647] width 246 height 25
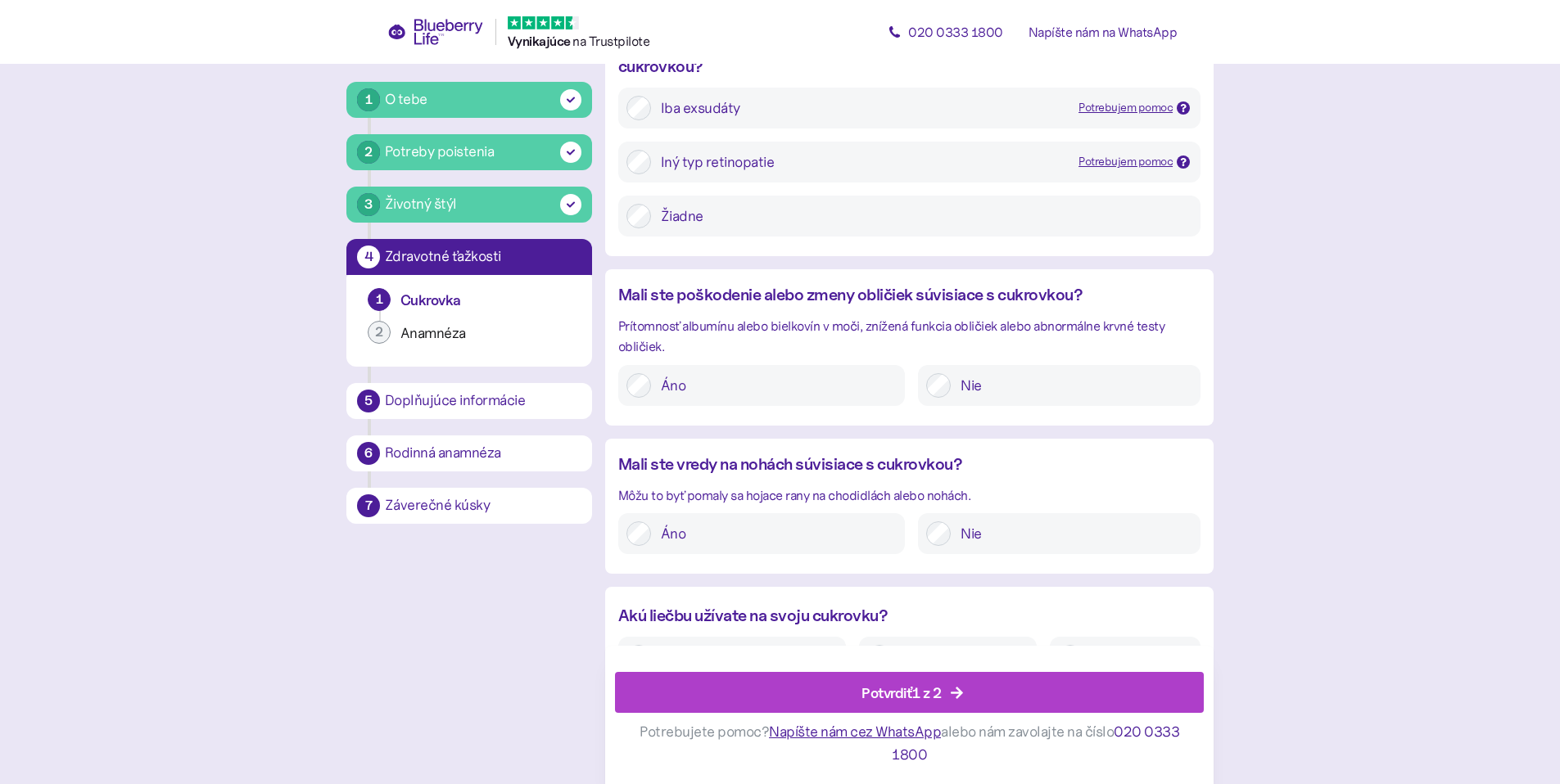
scroll to position [1861, 0]
click at [971, 688] on div "Potvrdiť 1 z 2" at bounding box center [913, 693] width 552 height 39
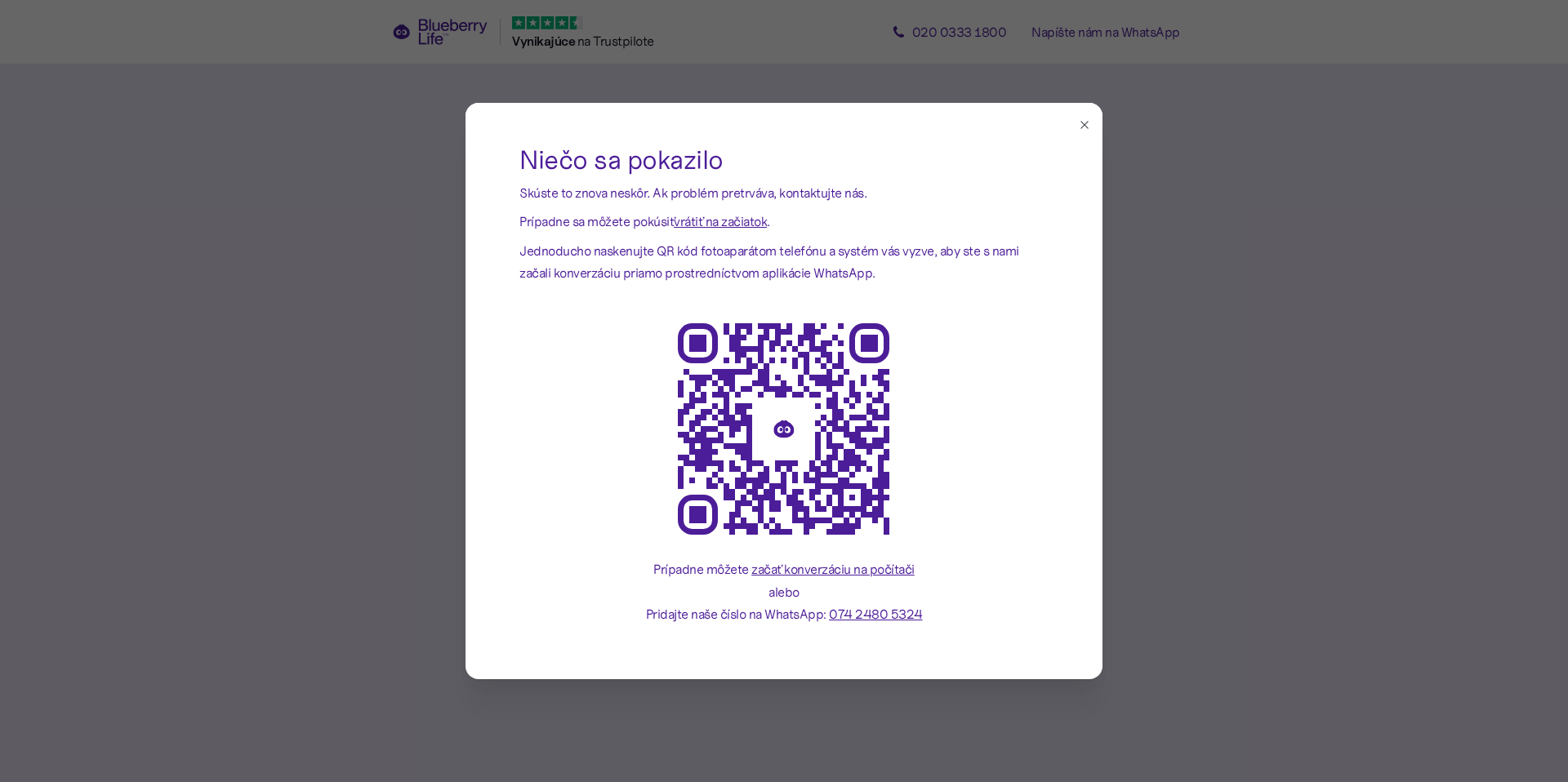
click at [1086, 124] on icon "button" at bounding box center [1085, 125] width 7 height 7
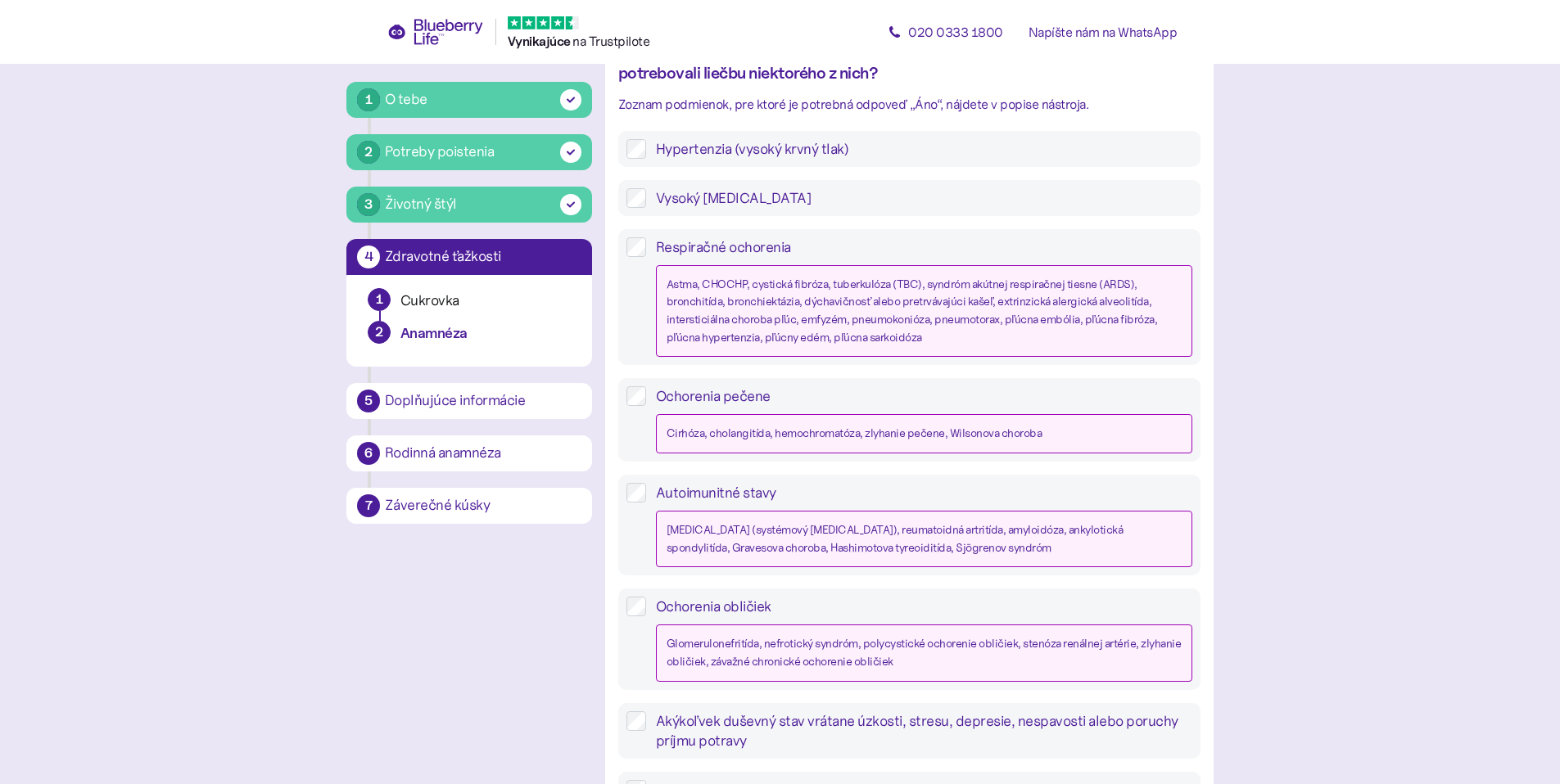
scroll to position [1341, 0]
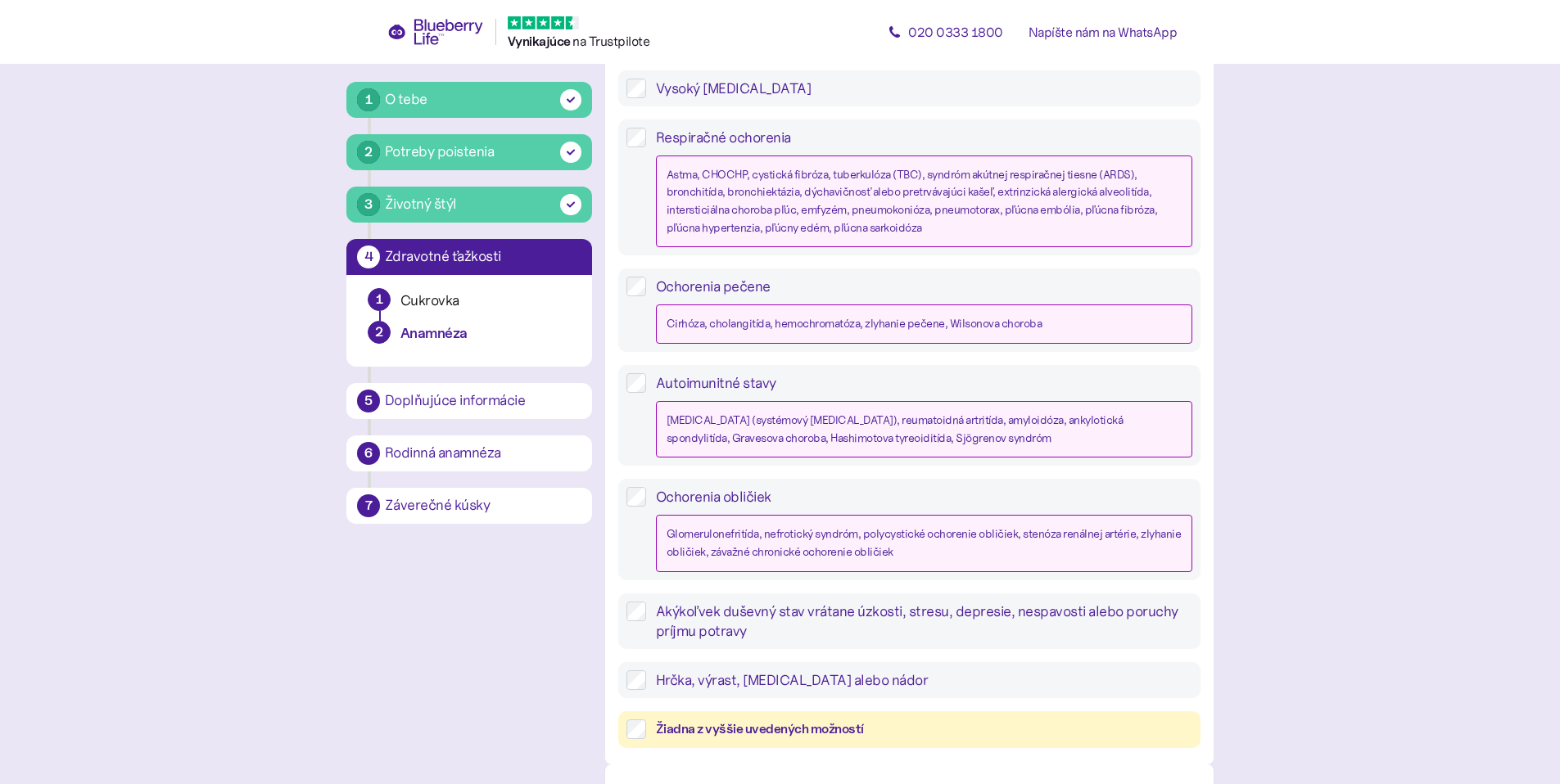
click at [829, 612] on font "Akýkoľvek duševný stav vrátane úzkosti, stresu, depresie, nespavosti alebo poru…" at bounding box center [918, 621] width 523 height 37
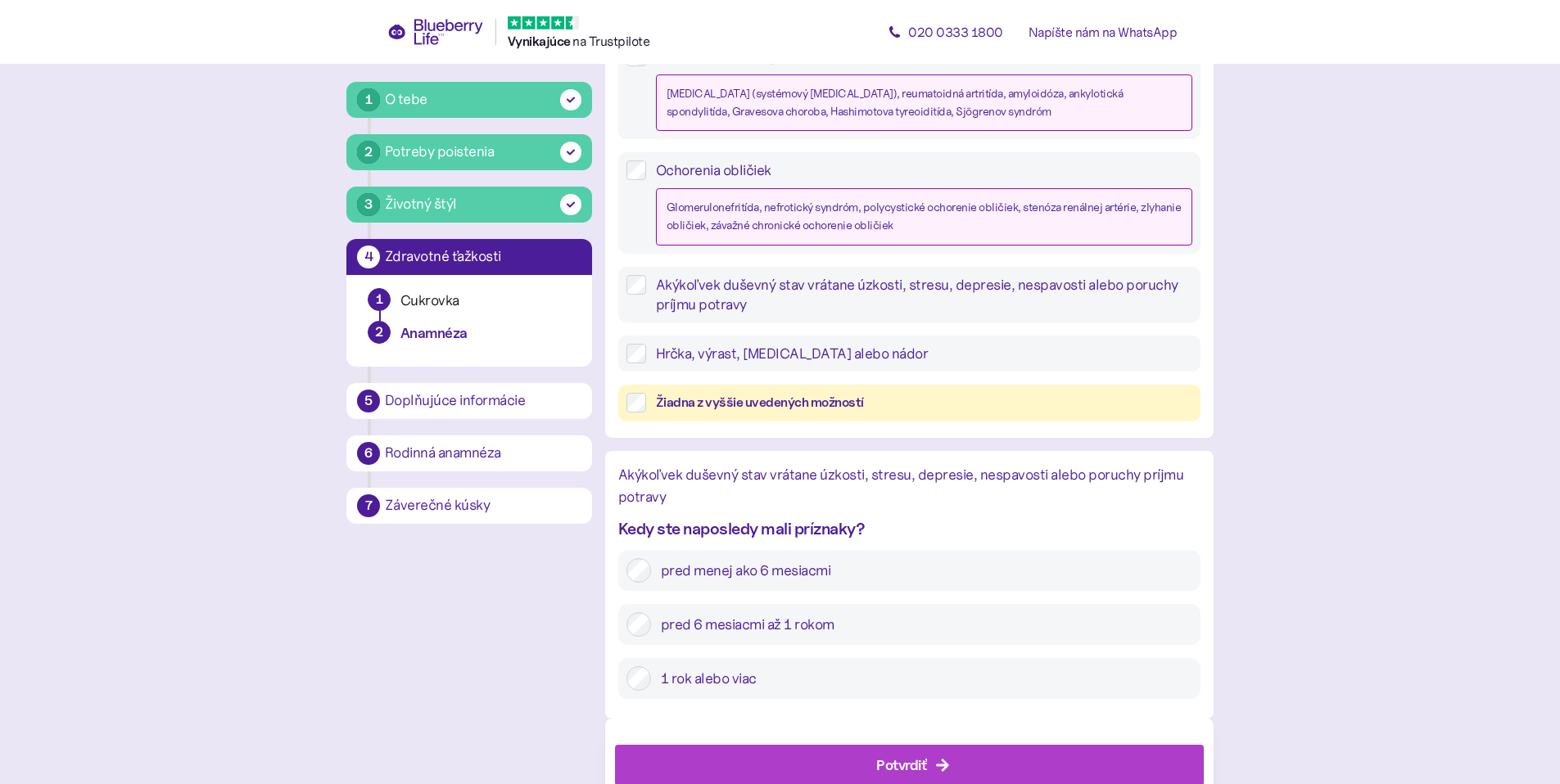
scroll to position [1669, 0]
click at [827, 572] on font "pred menej ako 6 mesiacmi" at bounding box center [746, 570] width 170 height 18
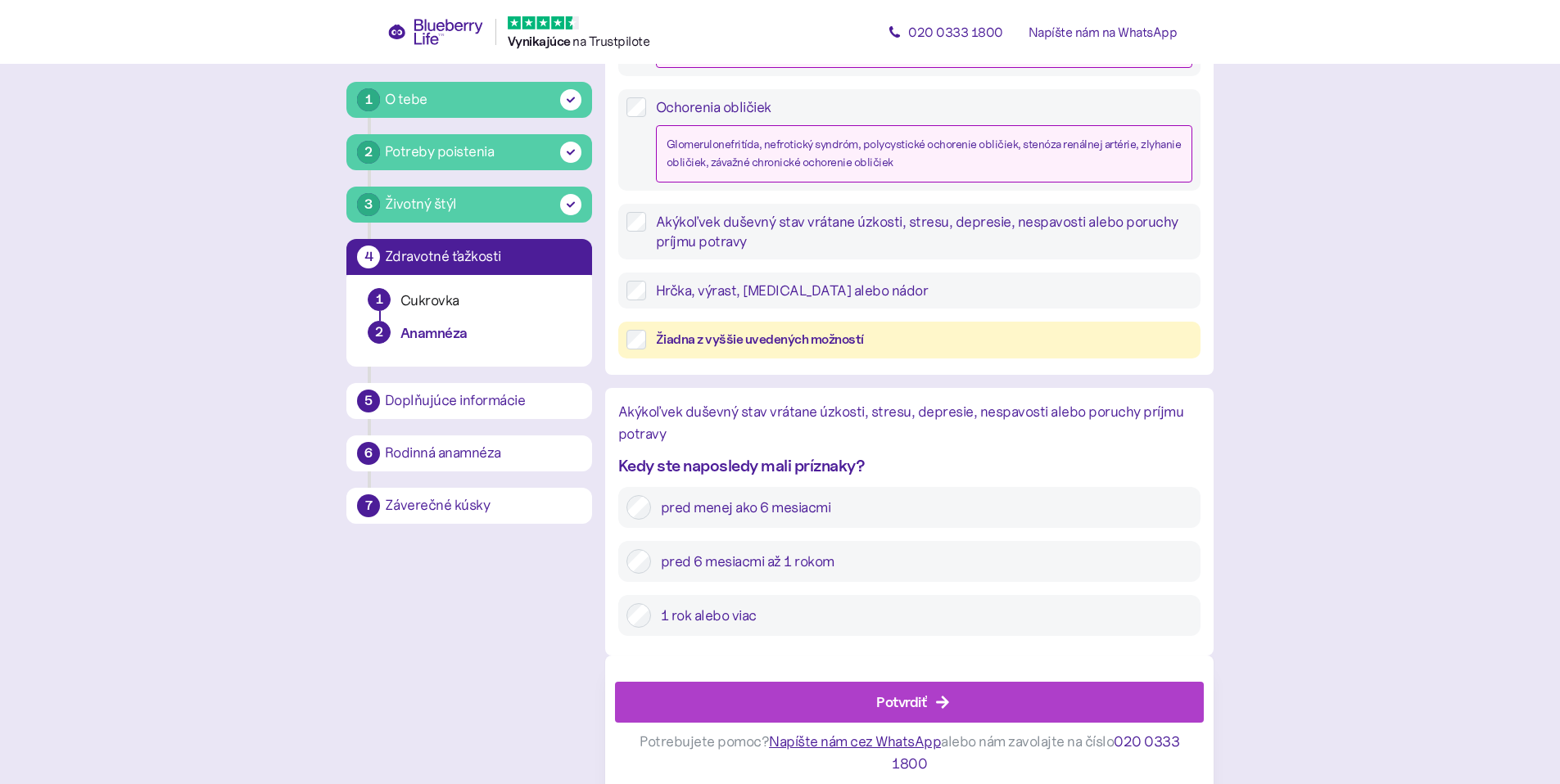
scroll to position [1741, 0]
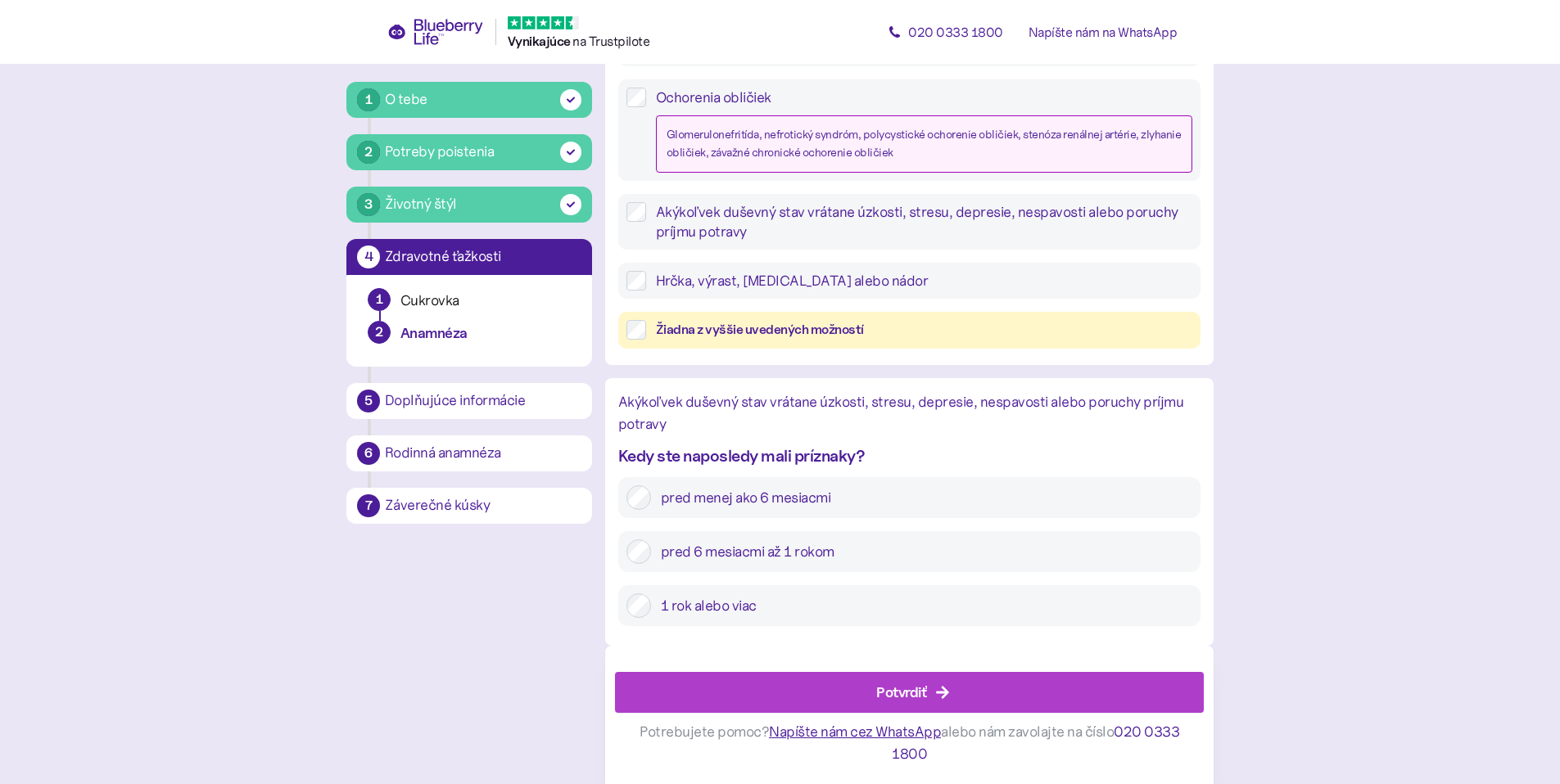
click at [898, 689] on font "Potvrdiť" at bounding box center [902, 692] width 51 height 17
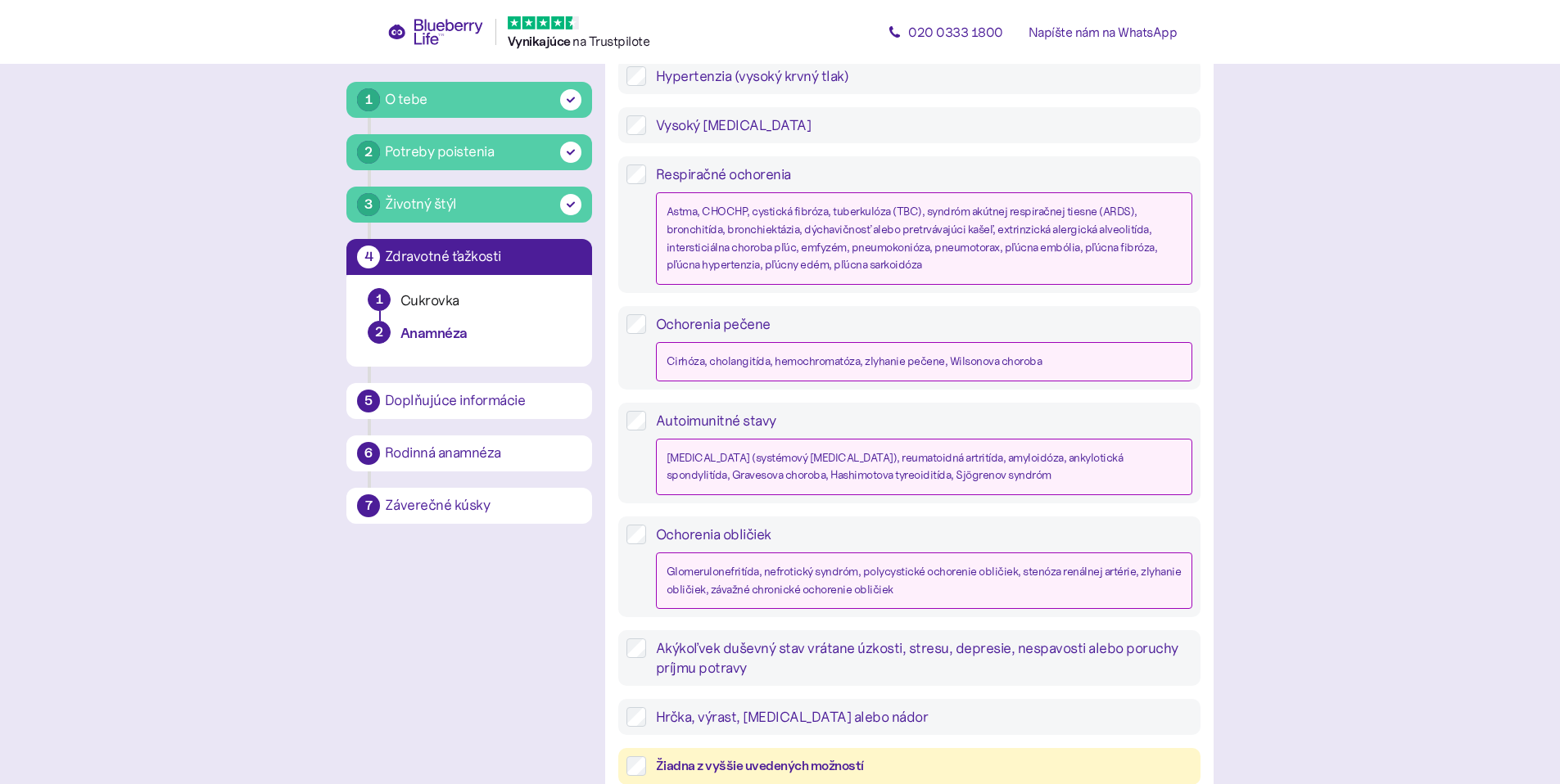
scroll to position [1442, 0]
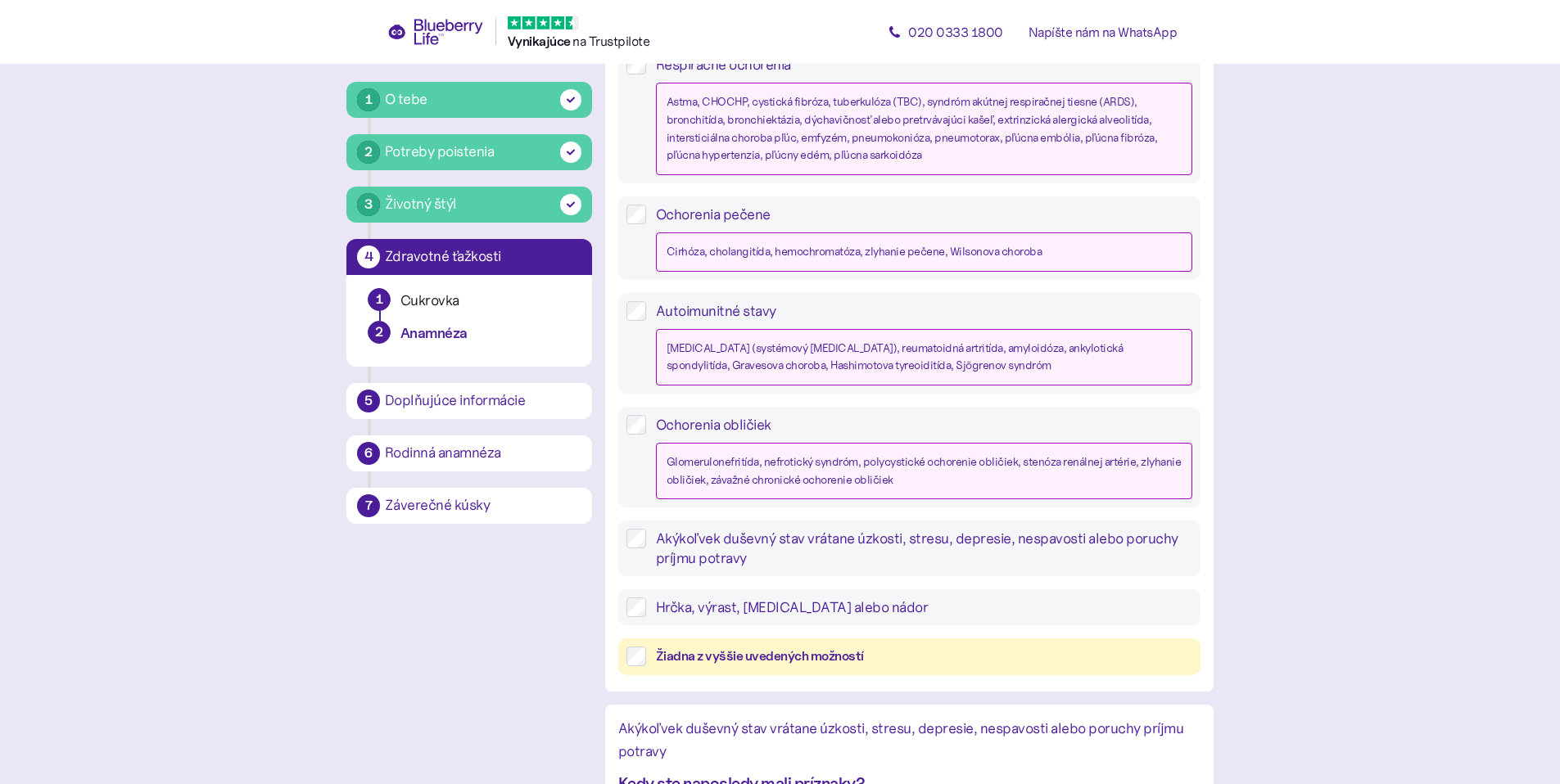
click at [653, 659] on label "Žiadna z vyššie uvedených možností" at bounding box center [919, 657] width 547 height 20
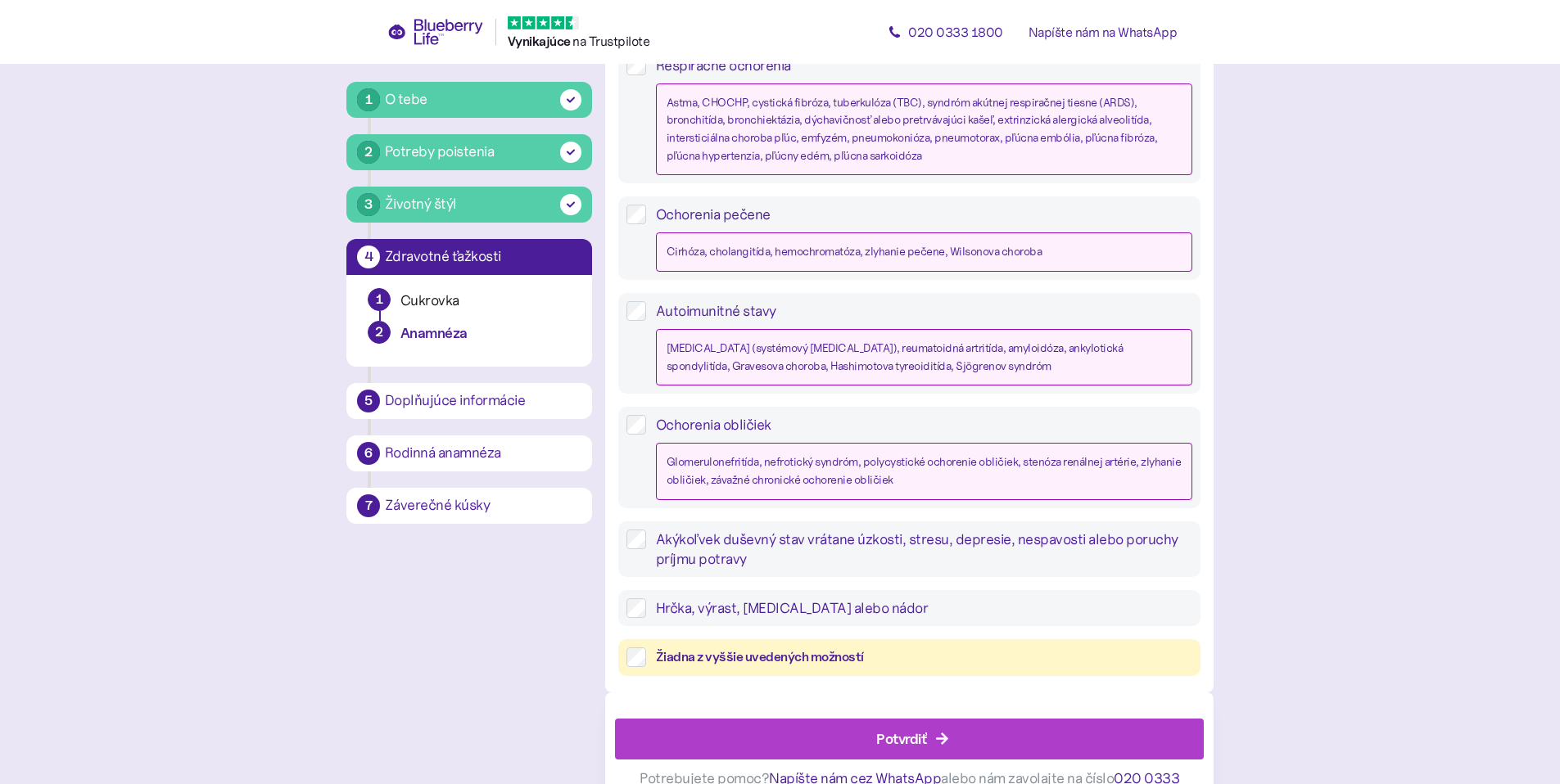
click at [787, 729] on div "Potvrdiť" at bounding box center [913, 739] width 552 height 39
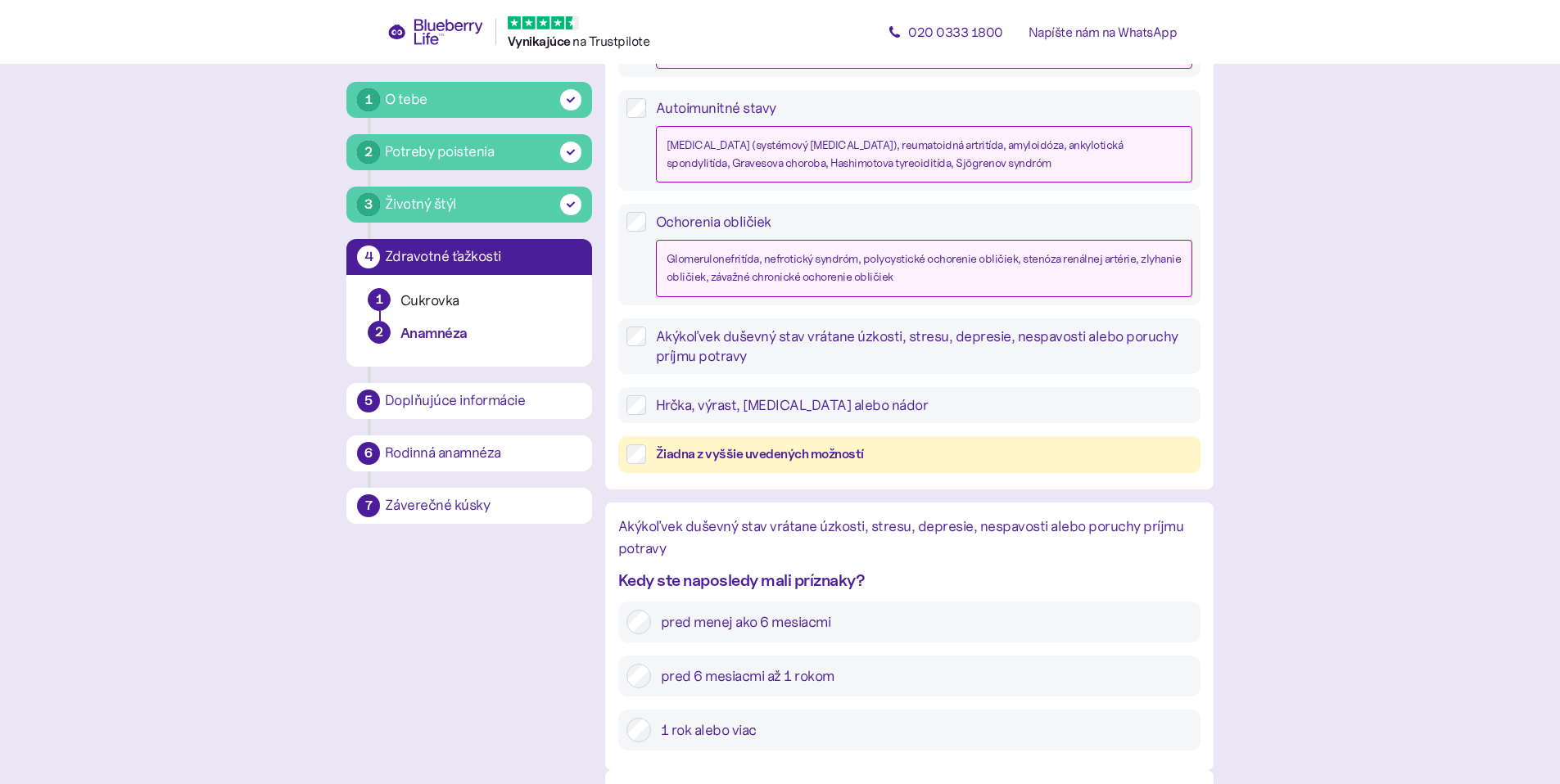
scroll to position [1706, 0]
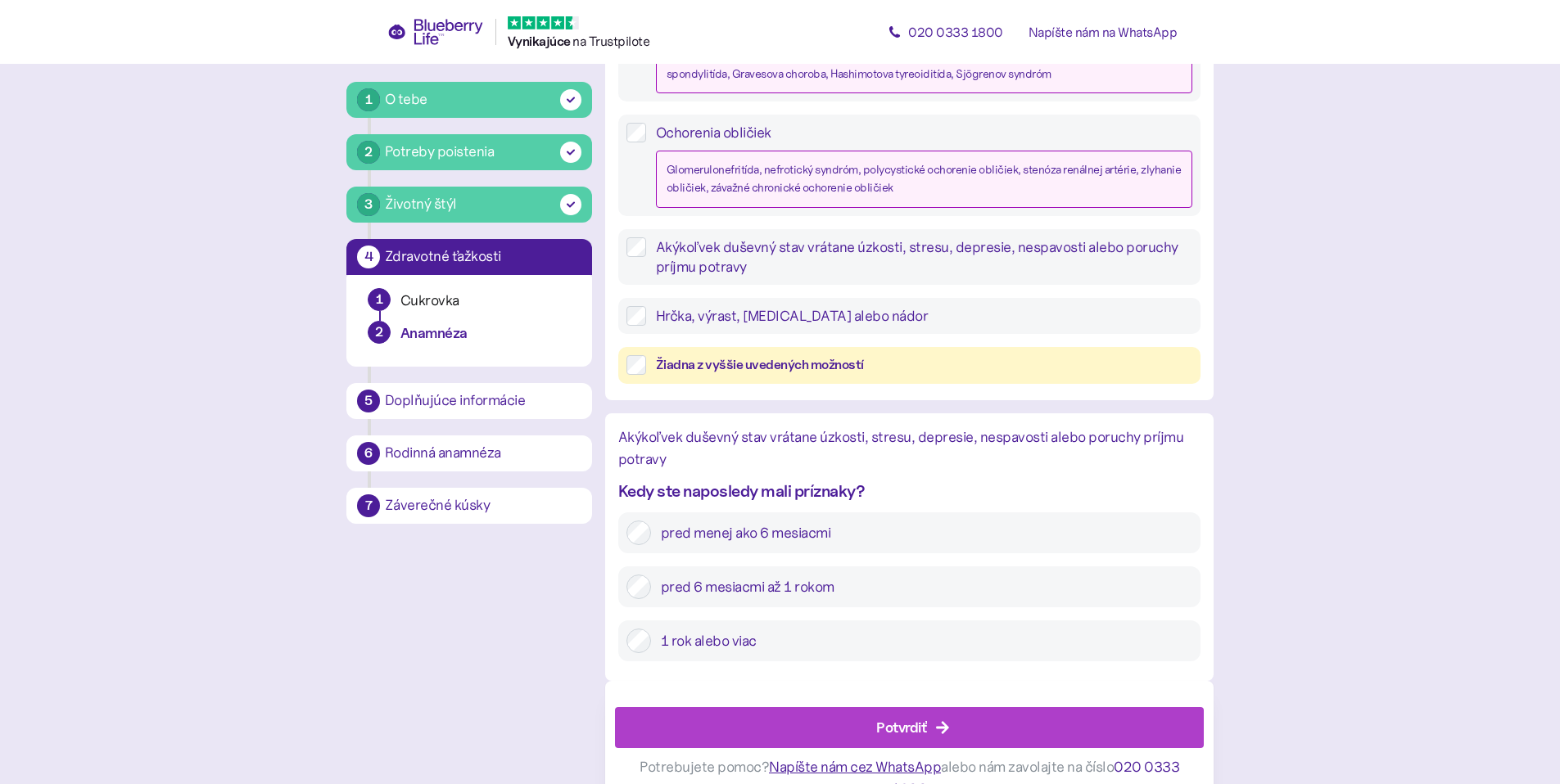
click at [793, 720] on div "Potvrdiť" at bounding box center [913, 727] width 552 height 39
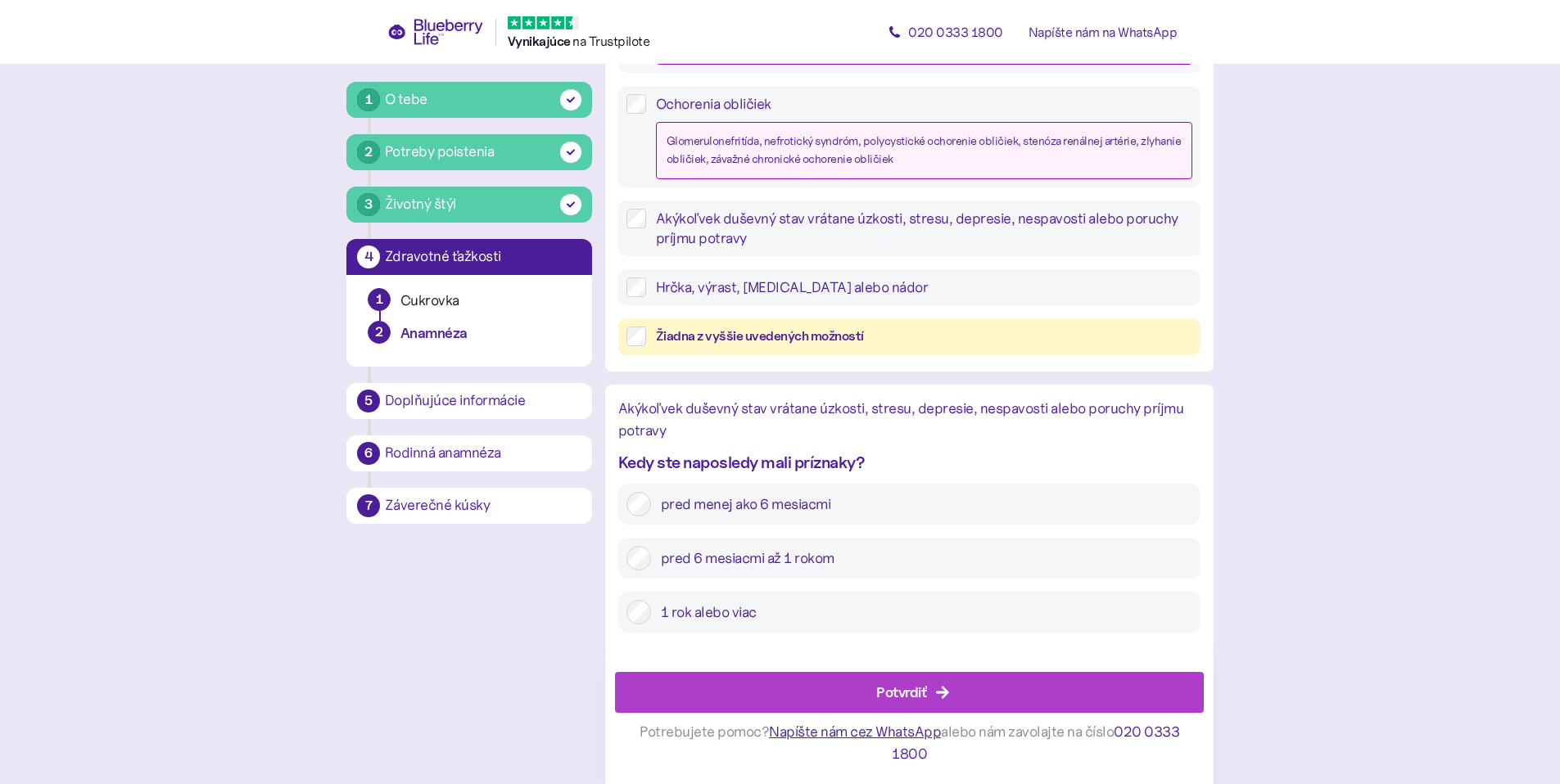
scroll to position [1741, 0]
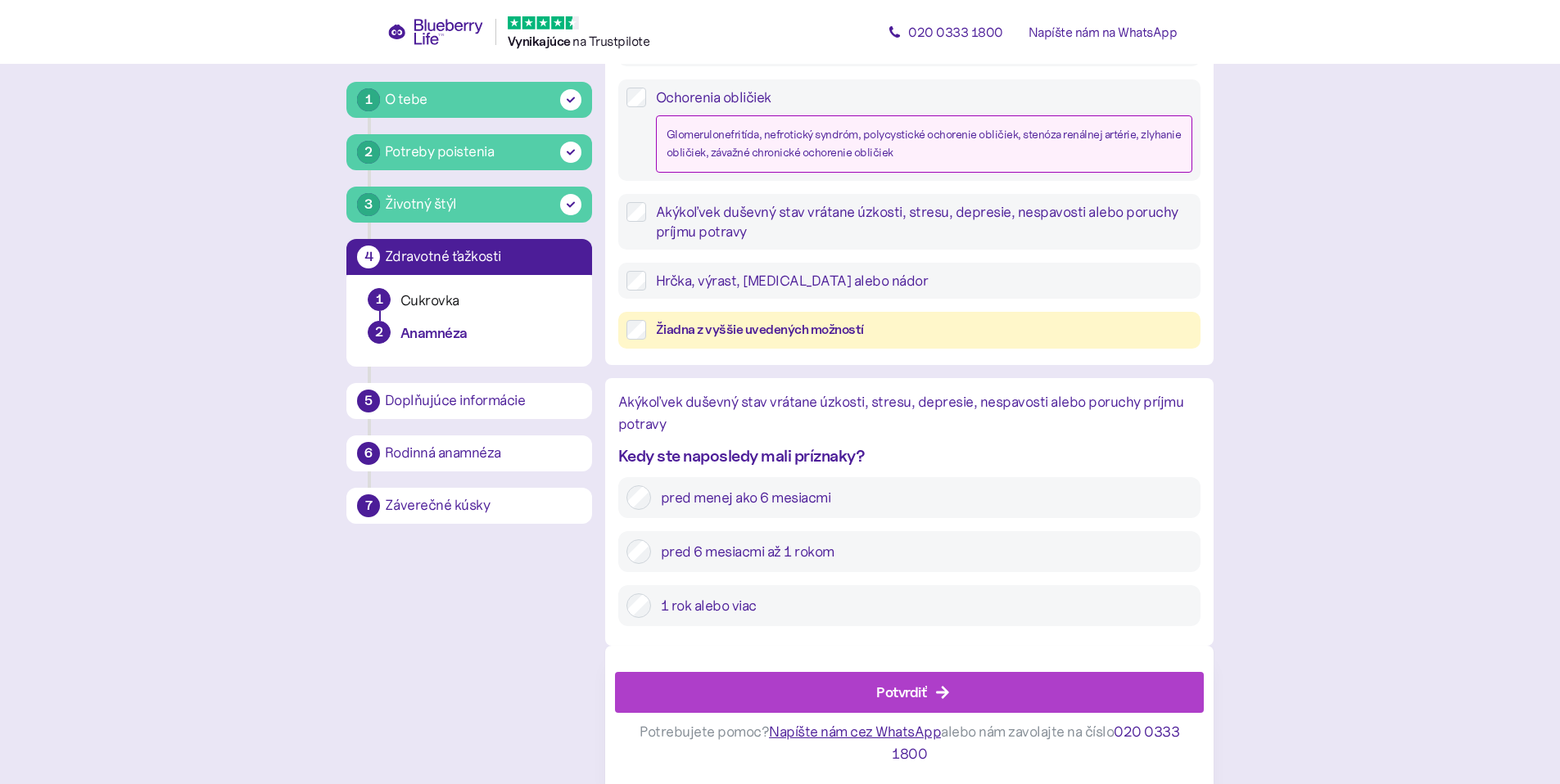
click at [850, 686] on div "Potvrdiť" at bounding box center [913, 693] width 552 height 39
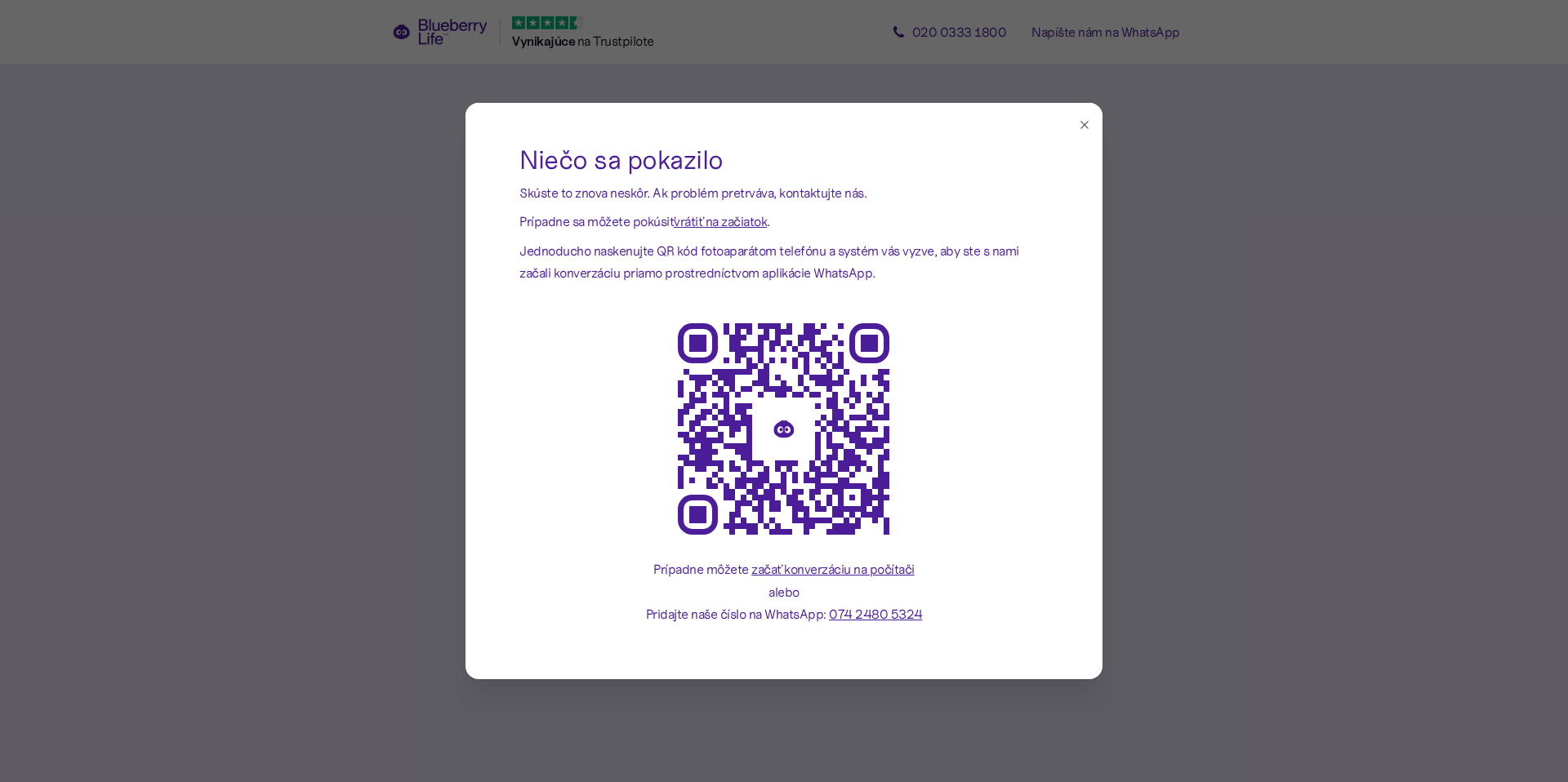
click at [1091, 127] on button "button" at bounding box center [1085, 125] width 18 height 18
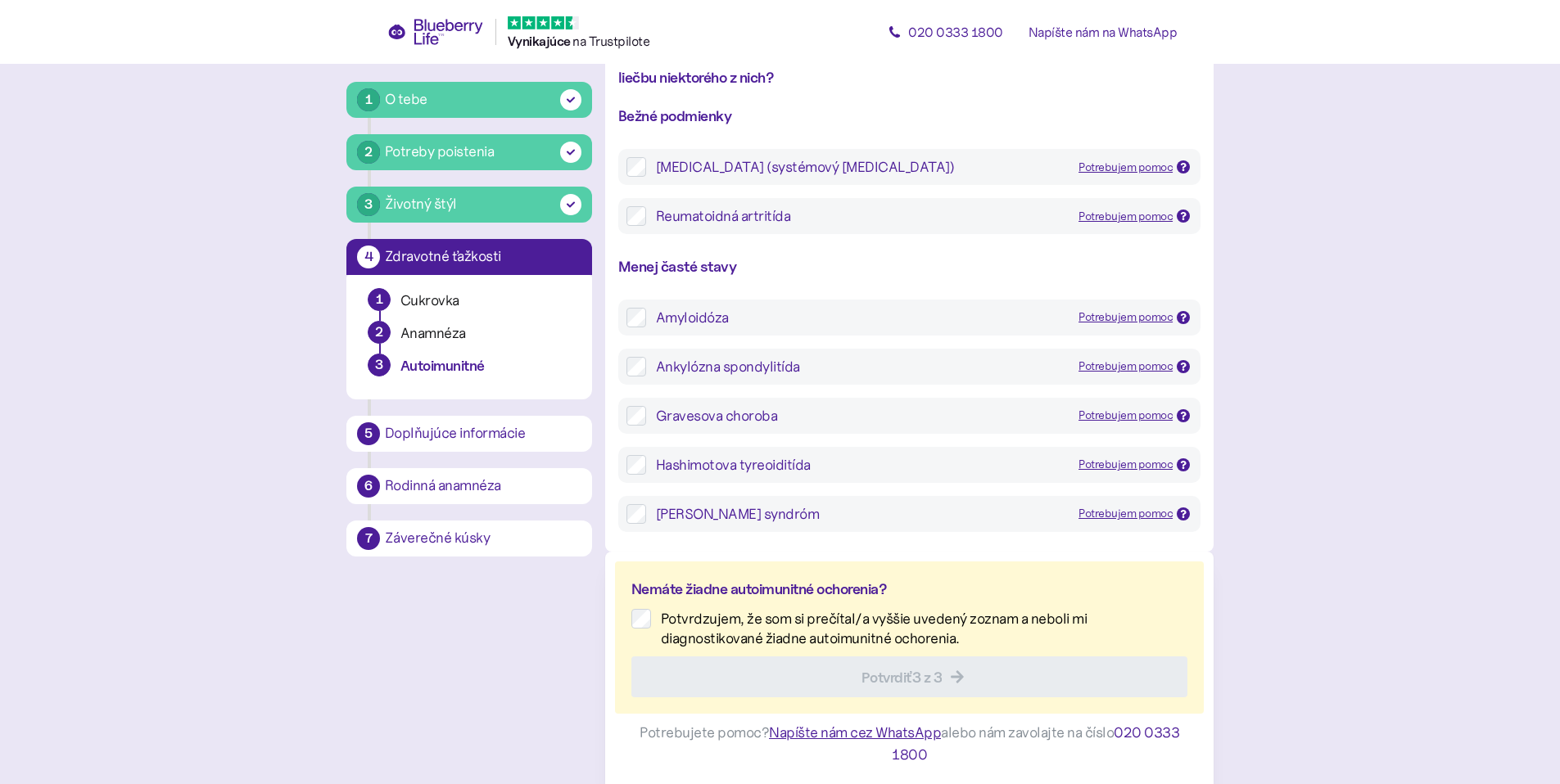
scroll to position [302, 0]
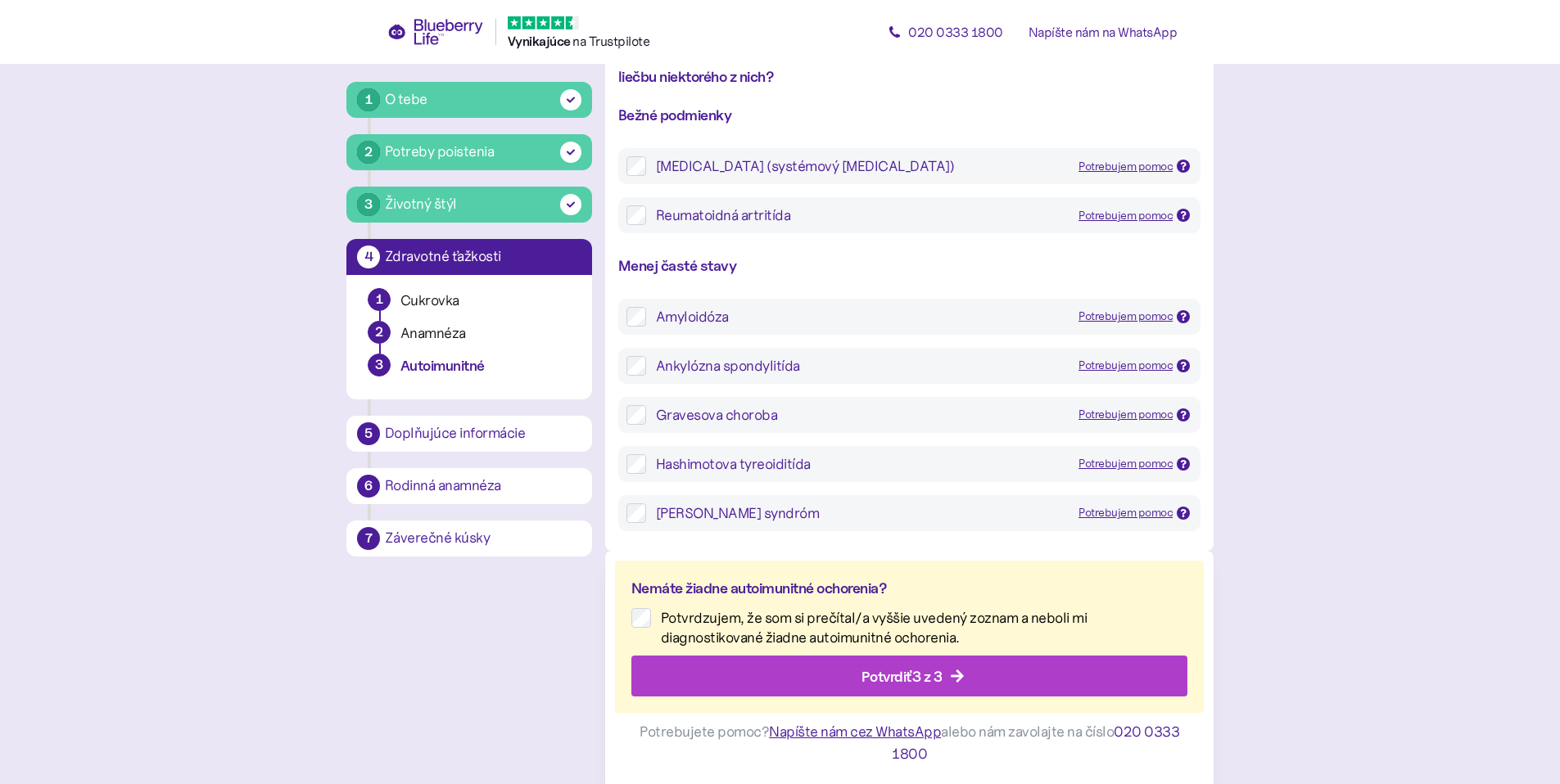
click at [695, 675] on div "Potvrdiť 3 z 3" at bounding box center [913, 676] width 519 height 39
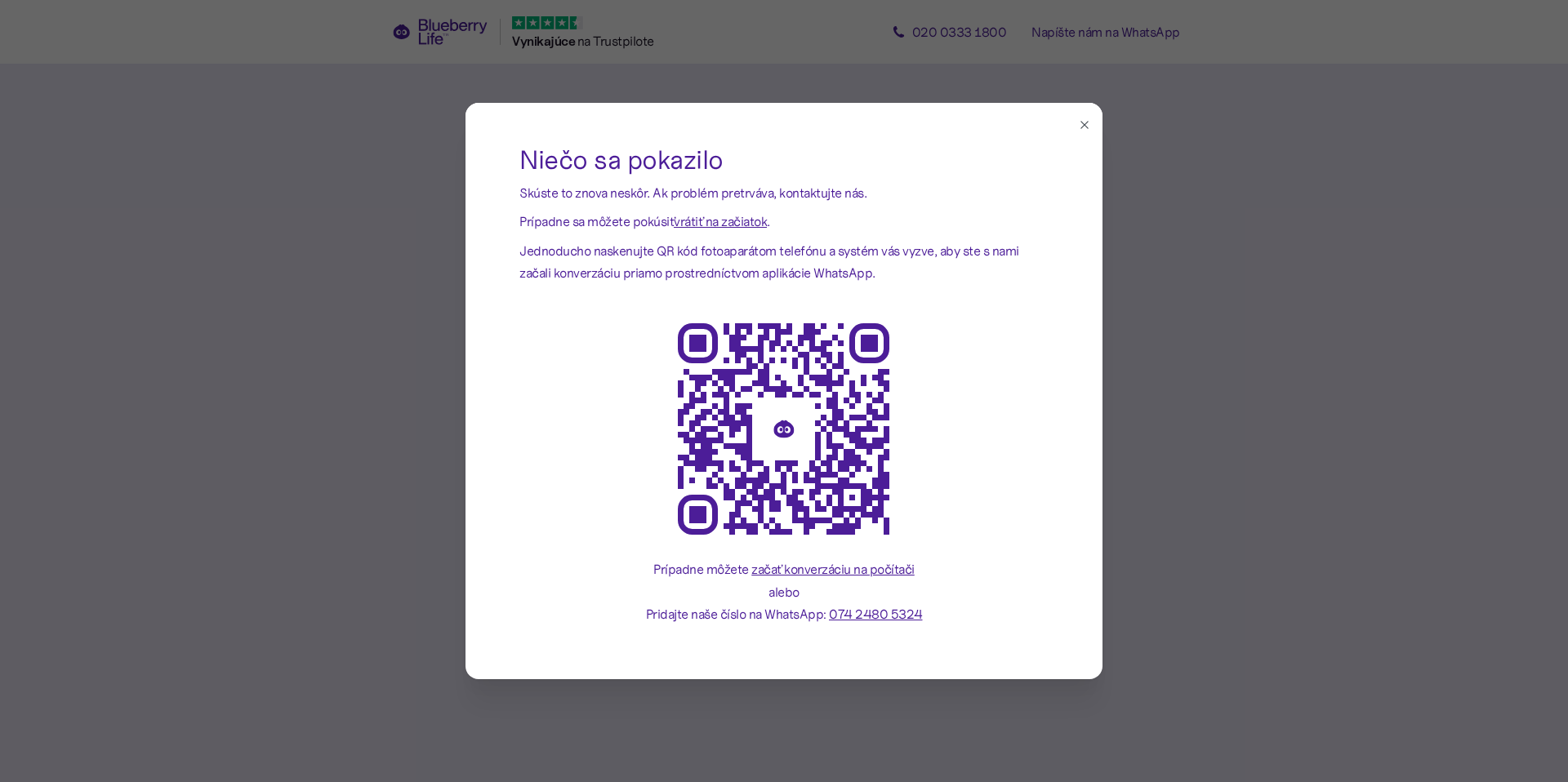
click at [1083, 131] on button "button" at bounding box center [1085, 125] width 18 height 18
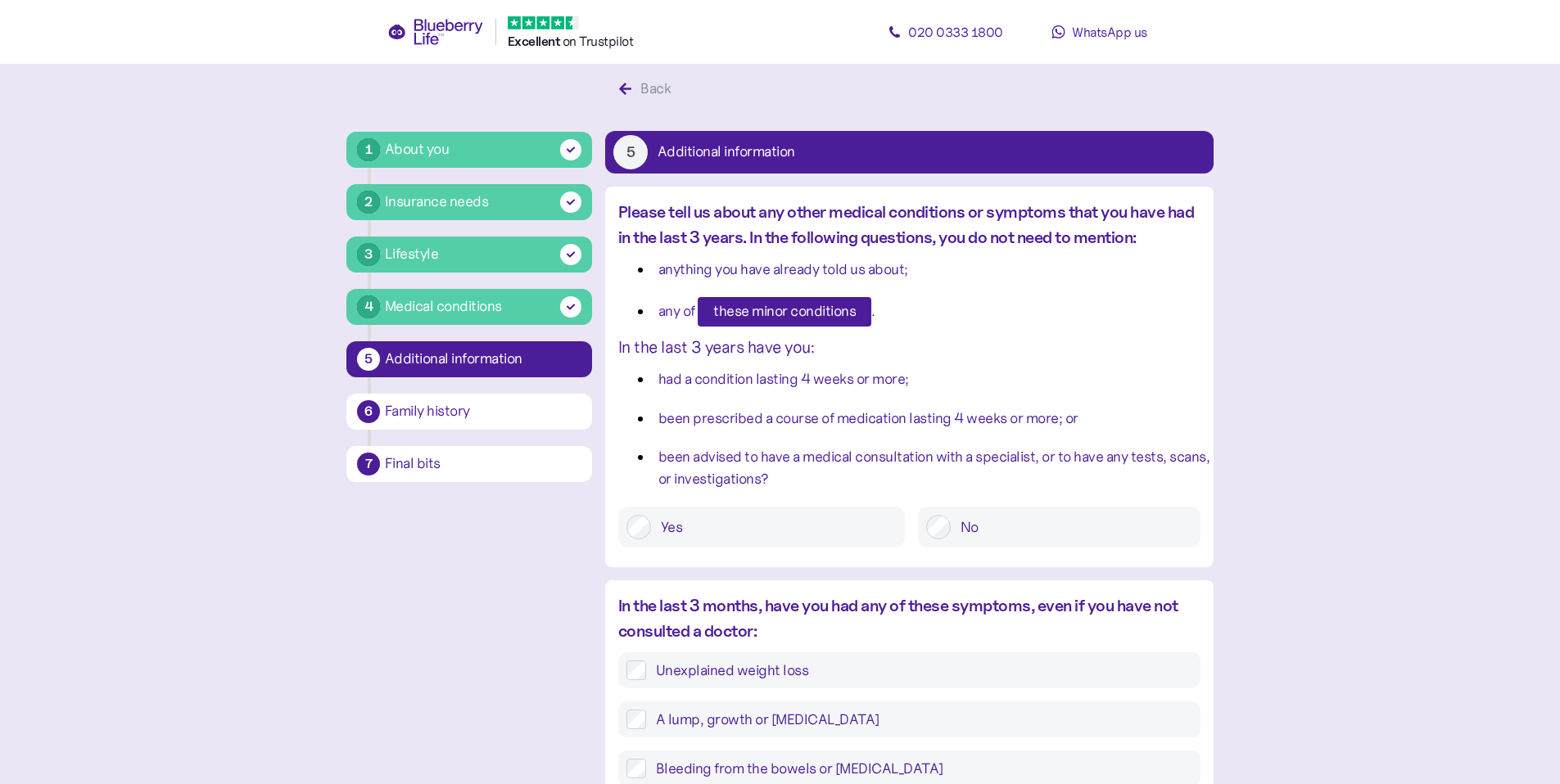
scroll to position [31, 0]
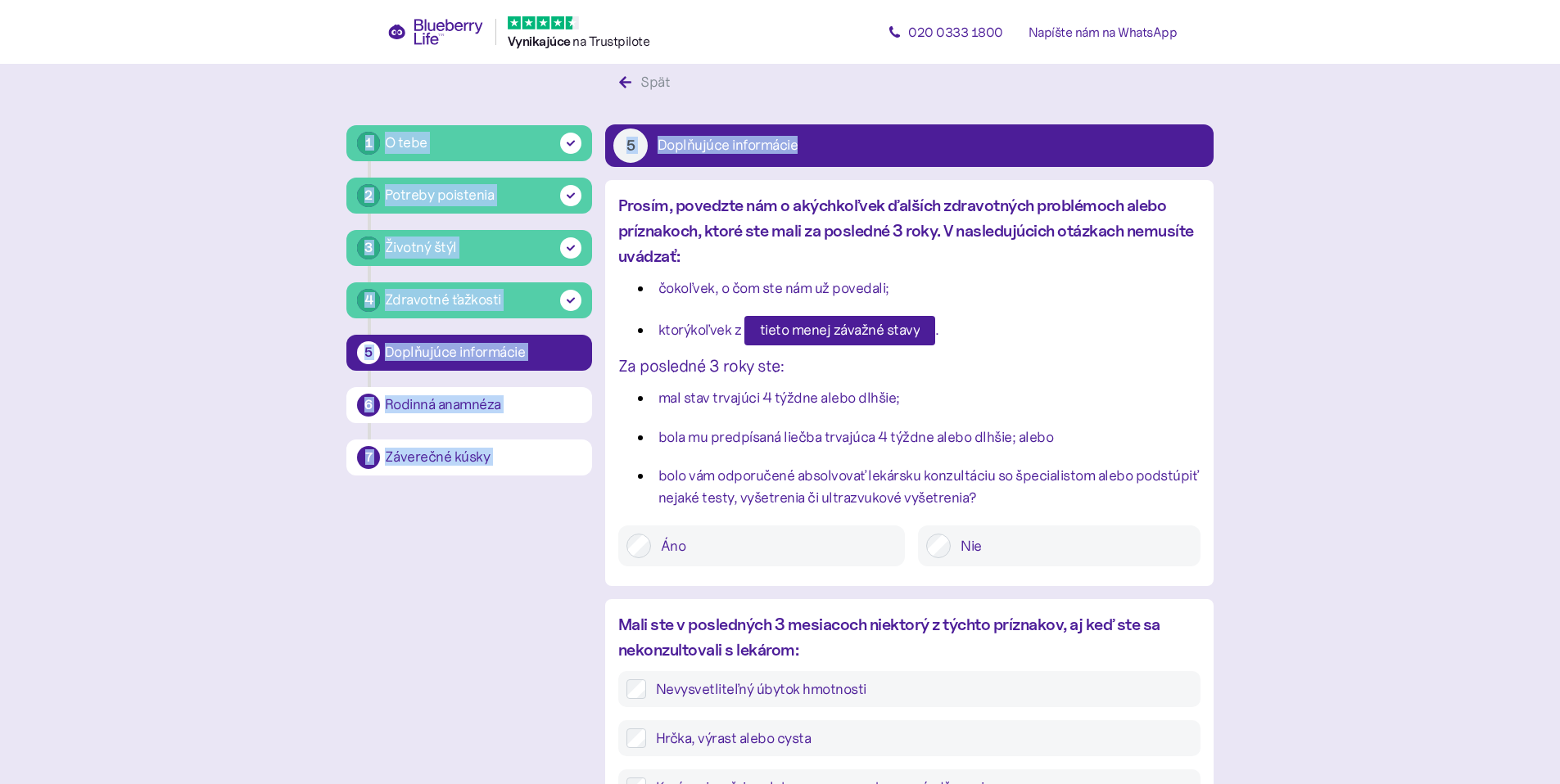
drag, startPoint x: 1221, startPoint y: 75, endPoint x: 1215, endPoint y: 53, distance: 22.8
click at [1215, 53] on div "Vynikajúce ️ na Trustpilote 020 0333 1800 Napíšte nám na WhatsApp 1 O tebe 2 Po…" at bounding box center [780, 666] width 1560 height 1395
click at [1274, 172] on main "1 O tebe 2 Potreby poistenia 3 Životný štýl 4 Zdravotné ťažkosti 5 Doplňujúce i…" at bounding box center [780, 666] width 1560 height 1395
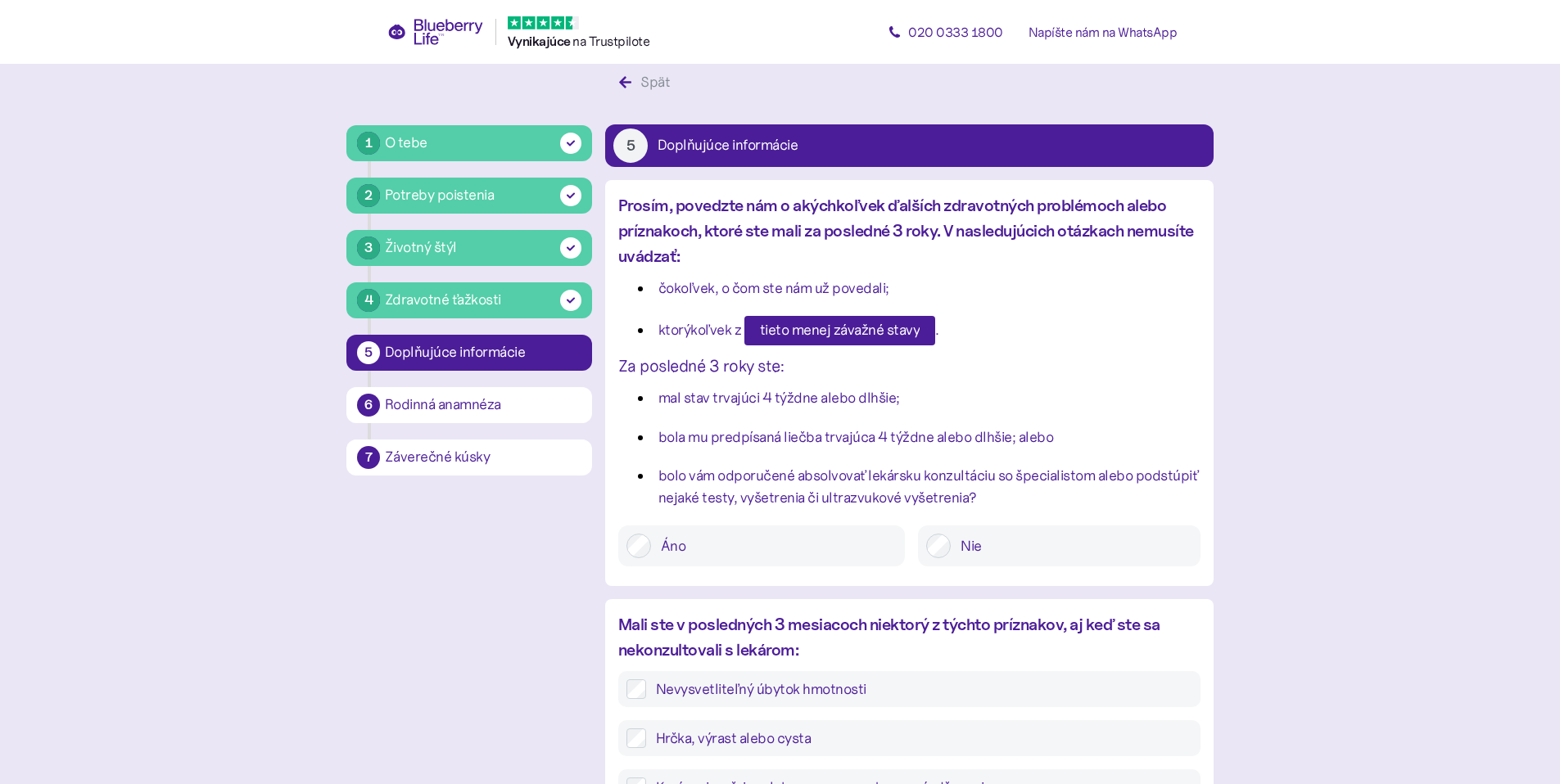
click at [1095, 559] on div "Nie" at bounding box center [1058, 546] width 282 height 41
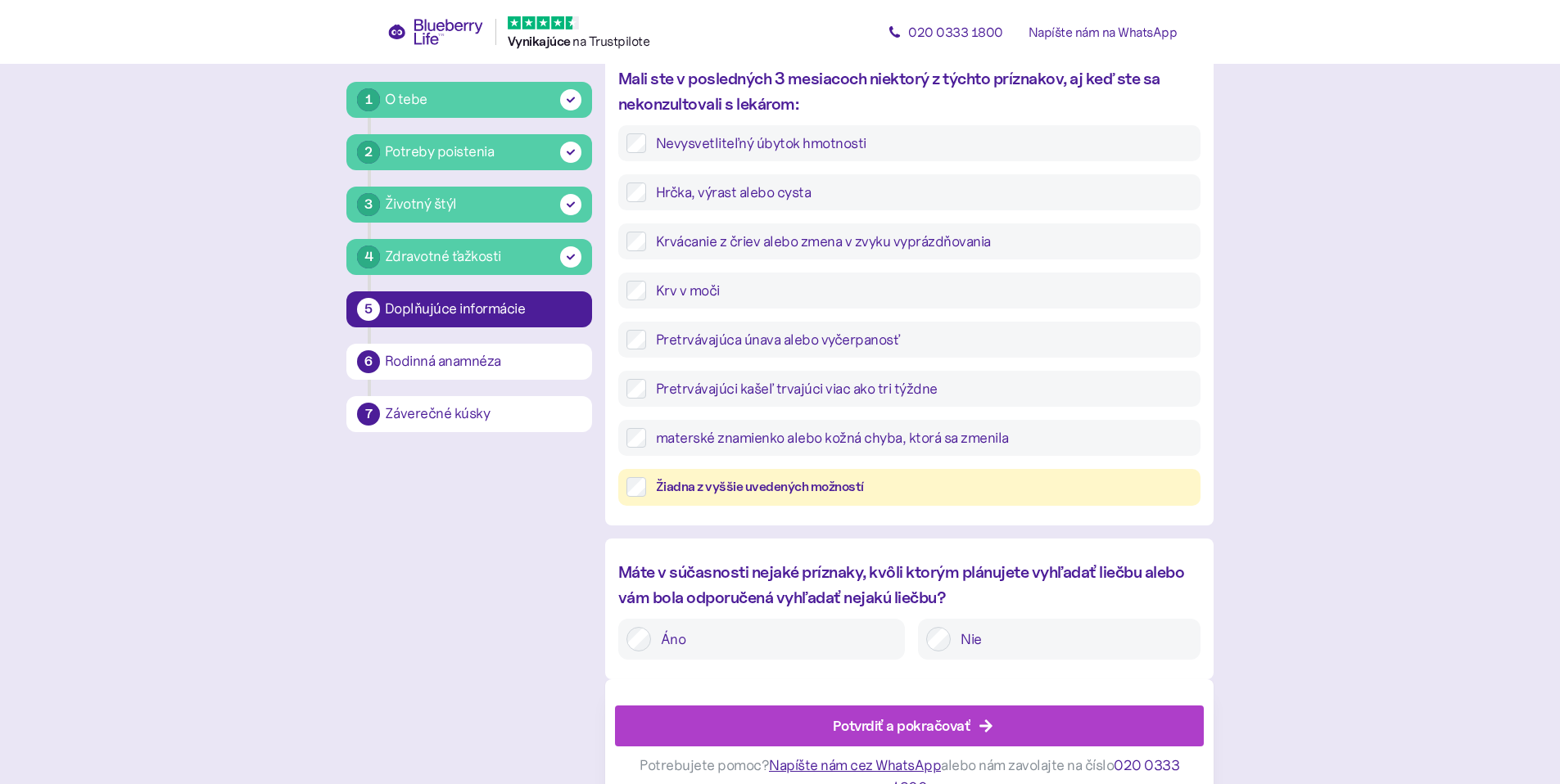
scroll to position [610, 0]
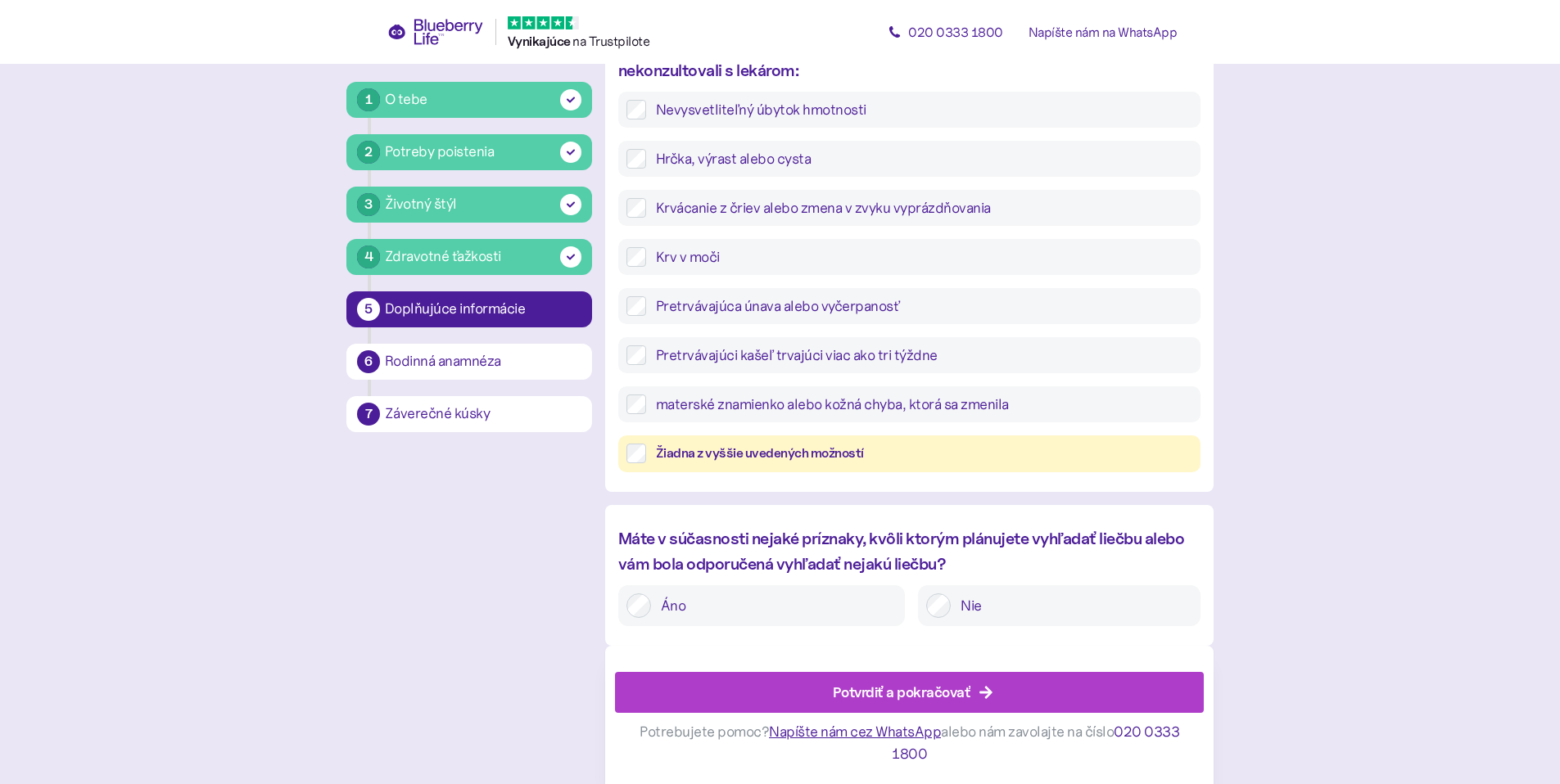
click at [951, 691] on font "Potvrdiť a pokračovať" at bounding box center [901, 692] width 138 height 17
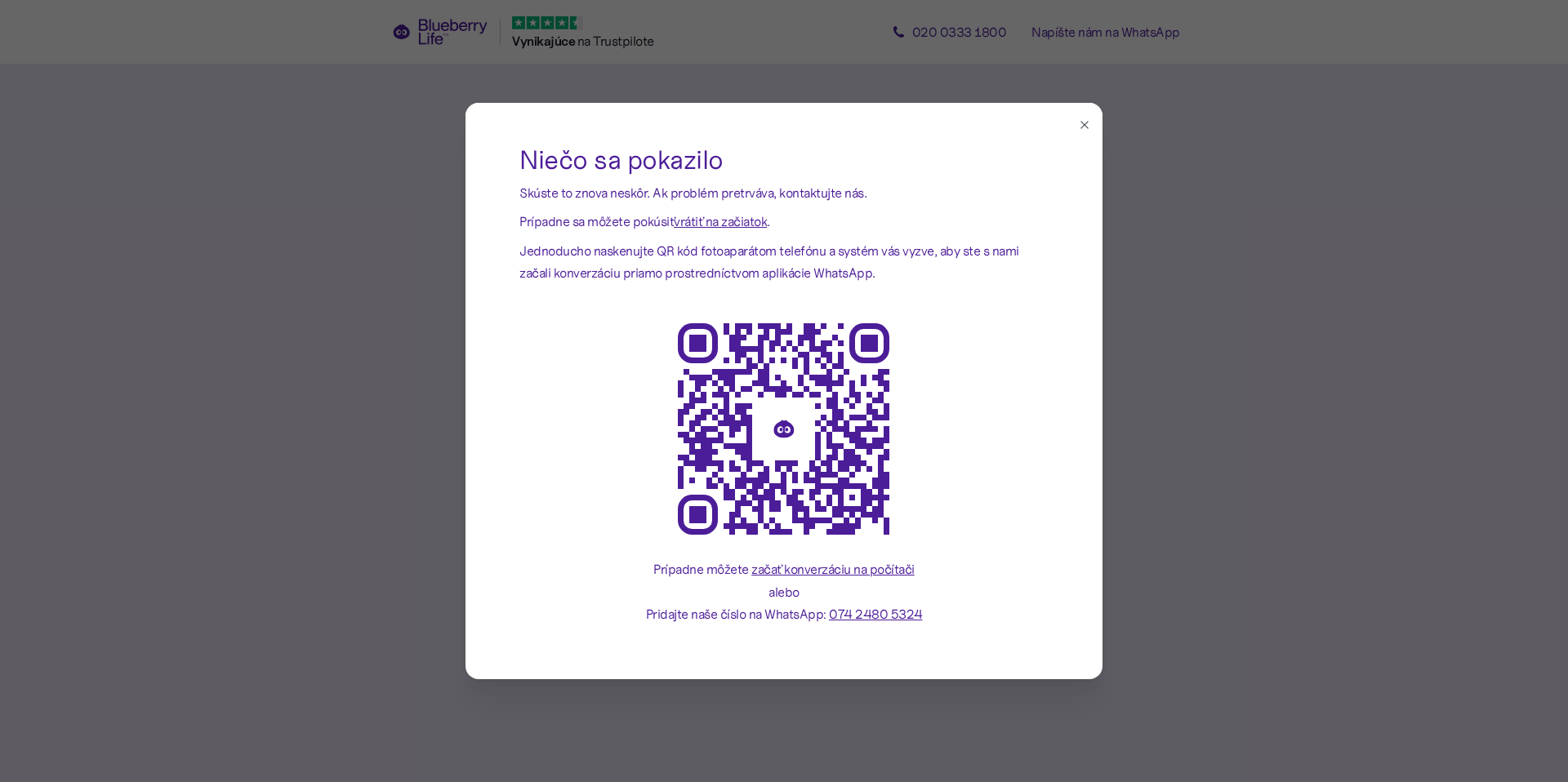
click at [1084, 122] on icon "button" at bounding box center [1085, 125] width 13 height 13
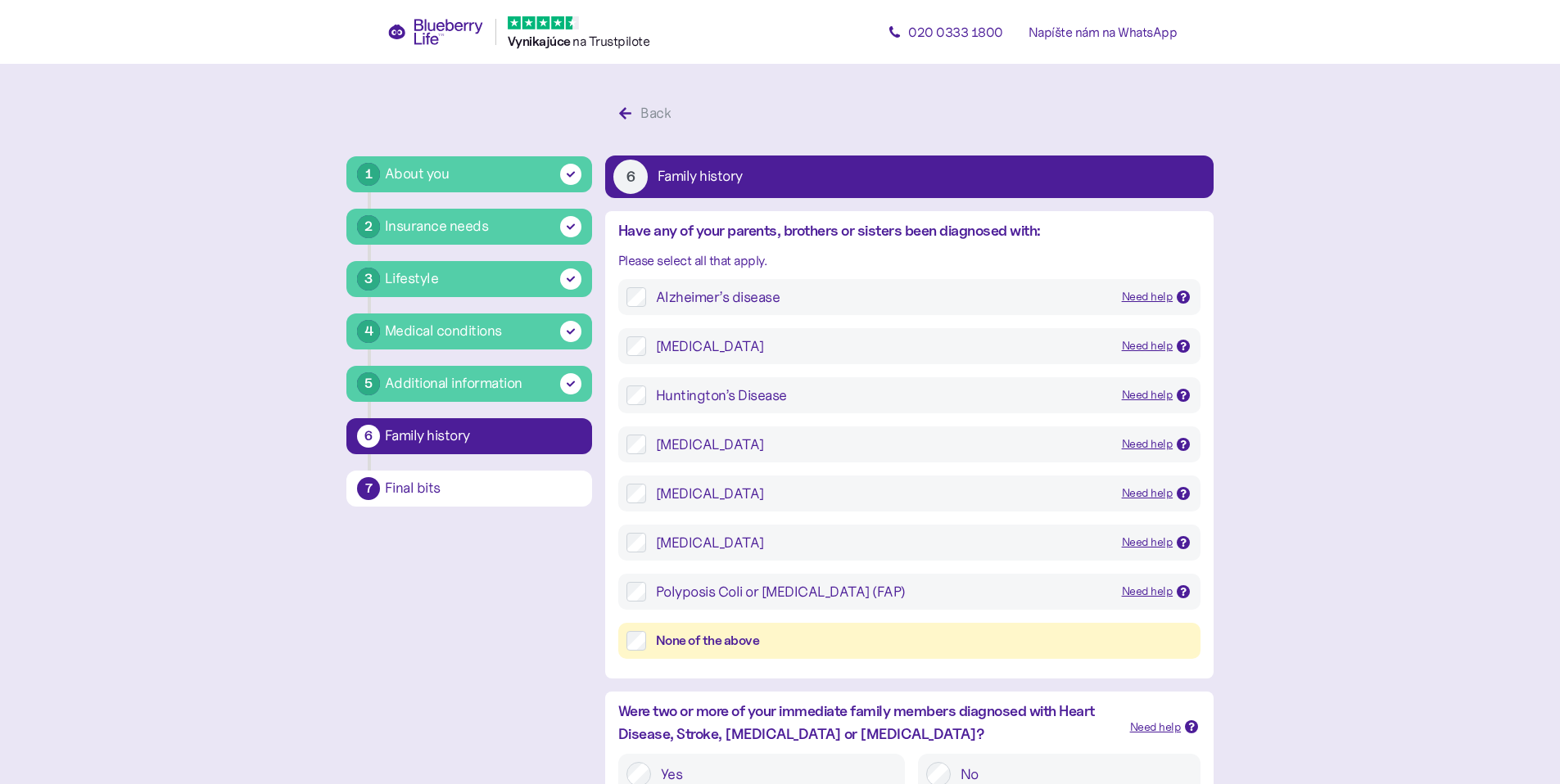
scroll to position [31, 0]
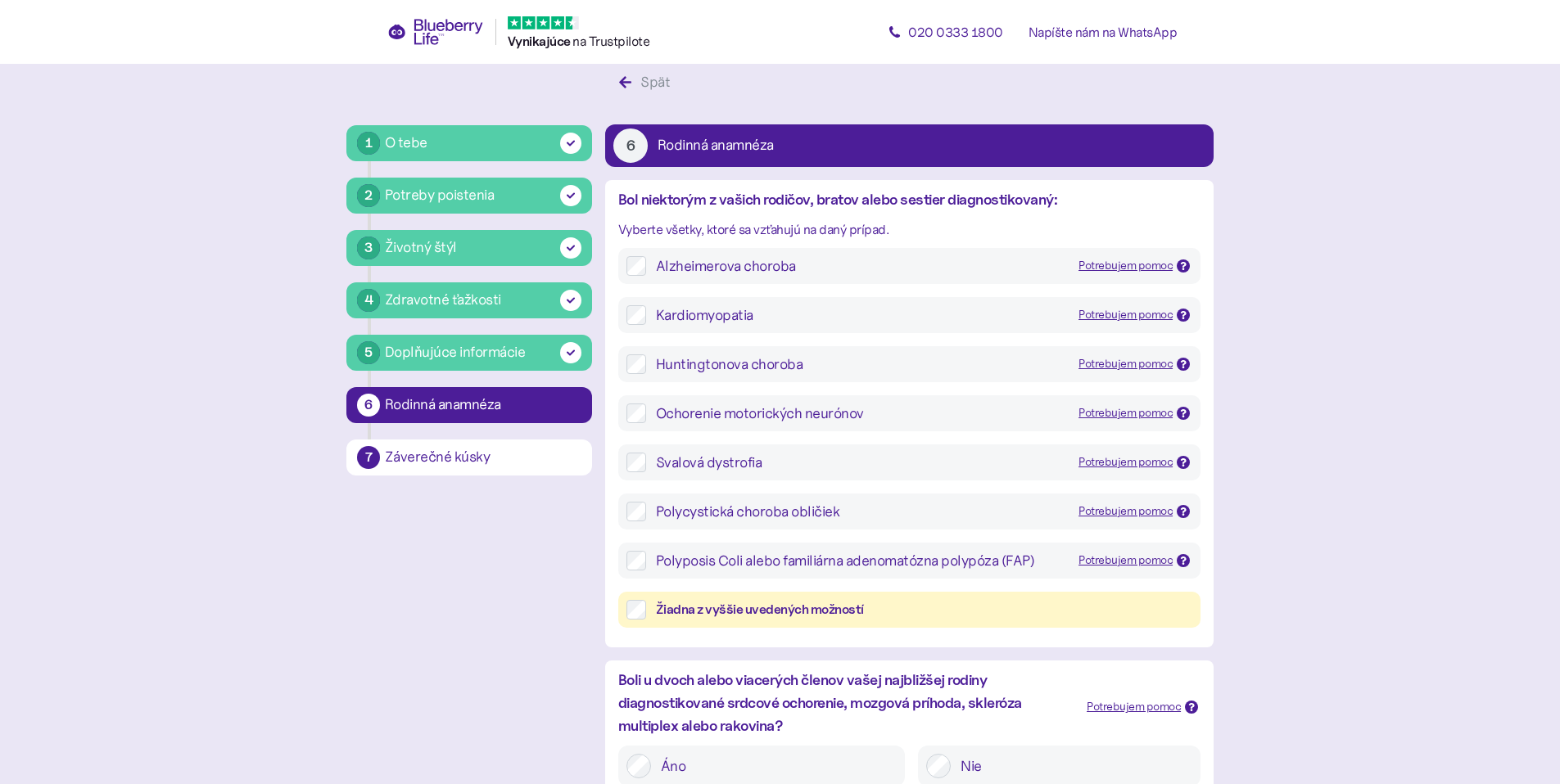
click at [717, 610] on font "Žiadna z vyššie uvedených možností" at bounding box center [760, 609] width 208 height 16
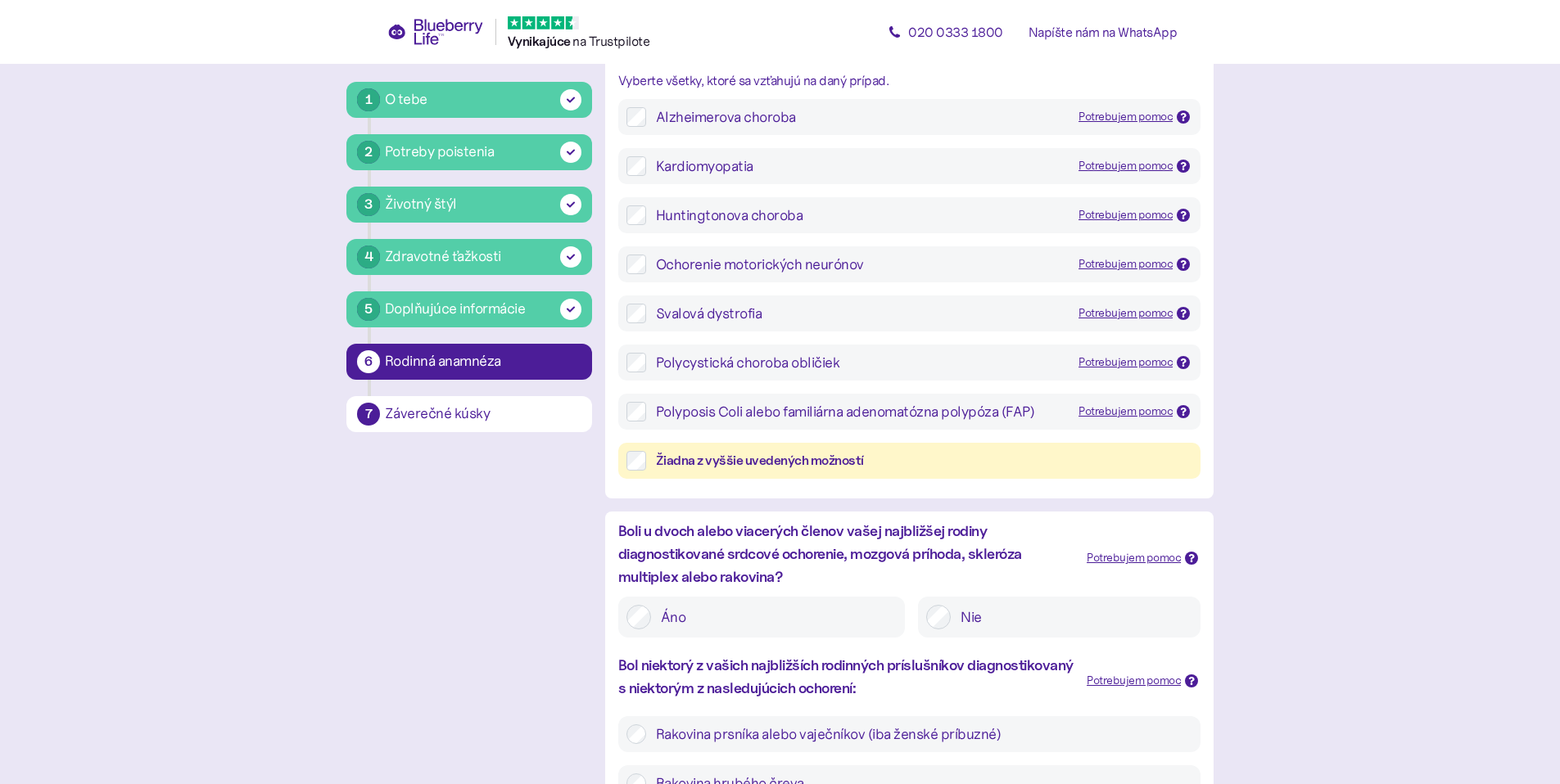
scroll to position [249, 0]
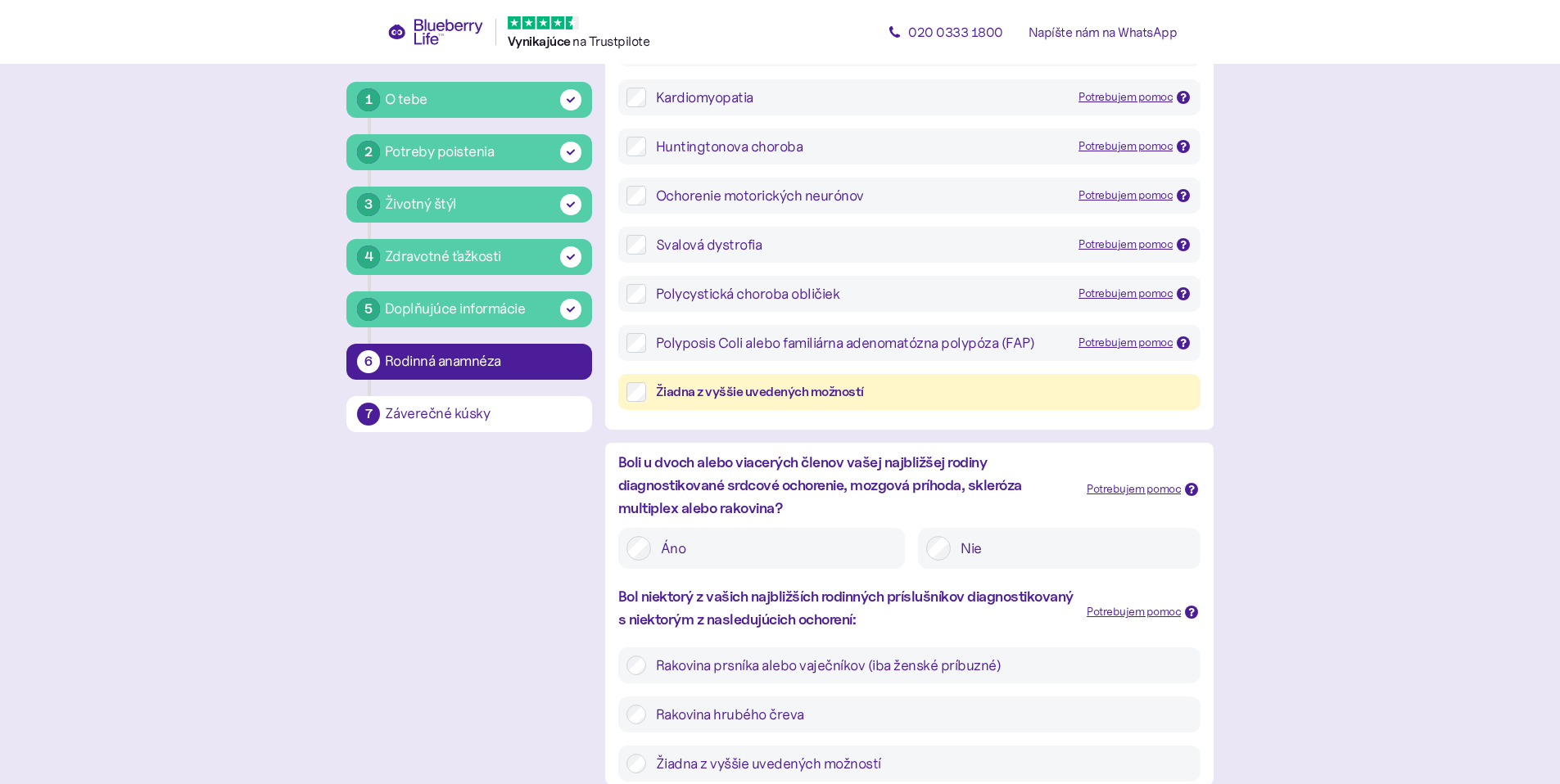
click at [703, 556] on label "Áno" at bounding box center [773, 548] width 246 height 25
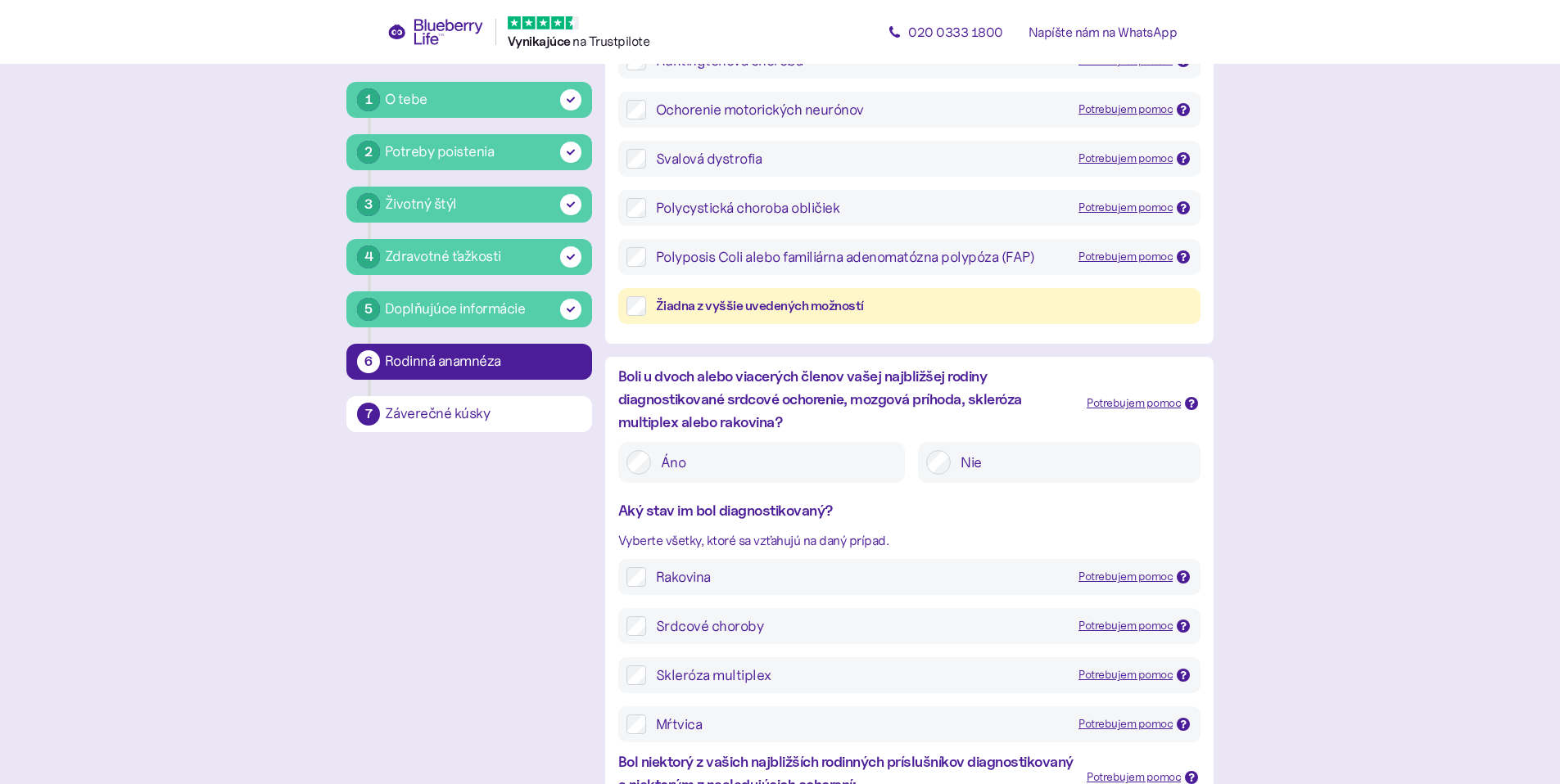
scroll to position [358, 0]
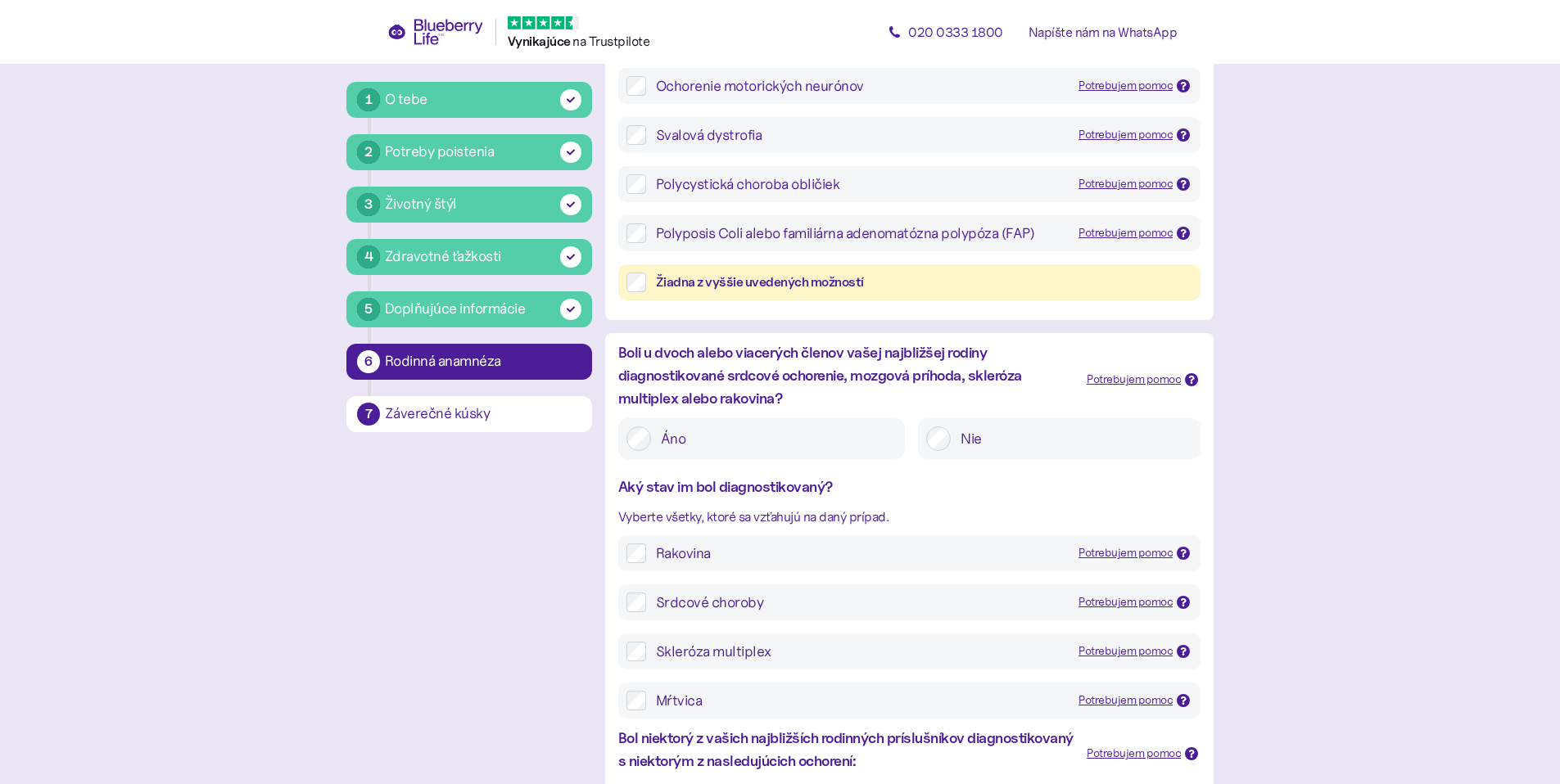
click at [646, 600] on label "Srdcové choroby Potrebujem pomoc Srdcové choroby sú všeobecný pojem pre niekoľk…" at bounding box center [919, 603] width 547 height 20
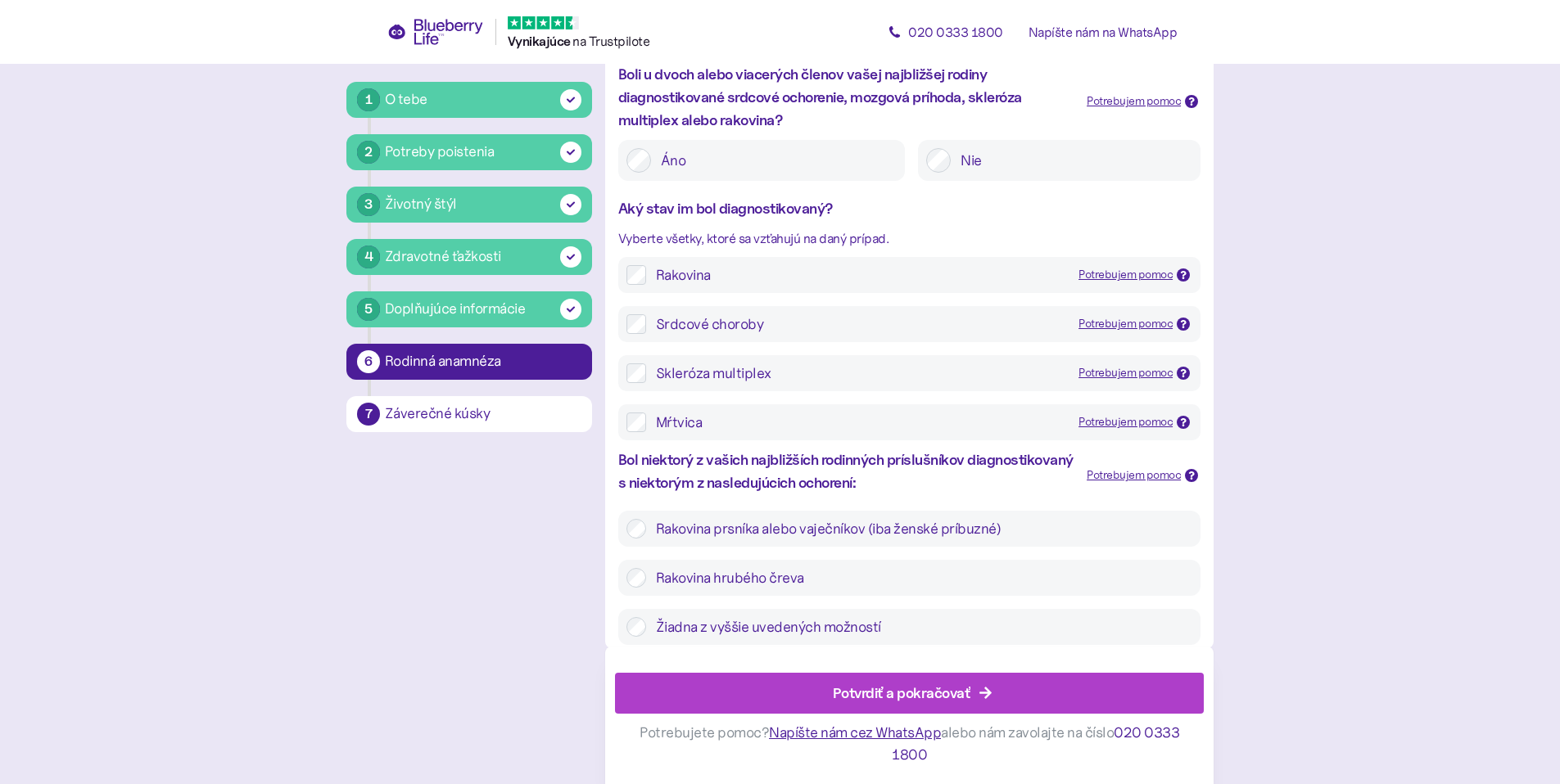
scroll to position [639, 0]
click at [802, 689] on div "Potvrdiť a pokračovať" at bounding box center [913, 693] width 552 height 39
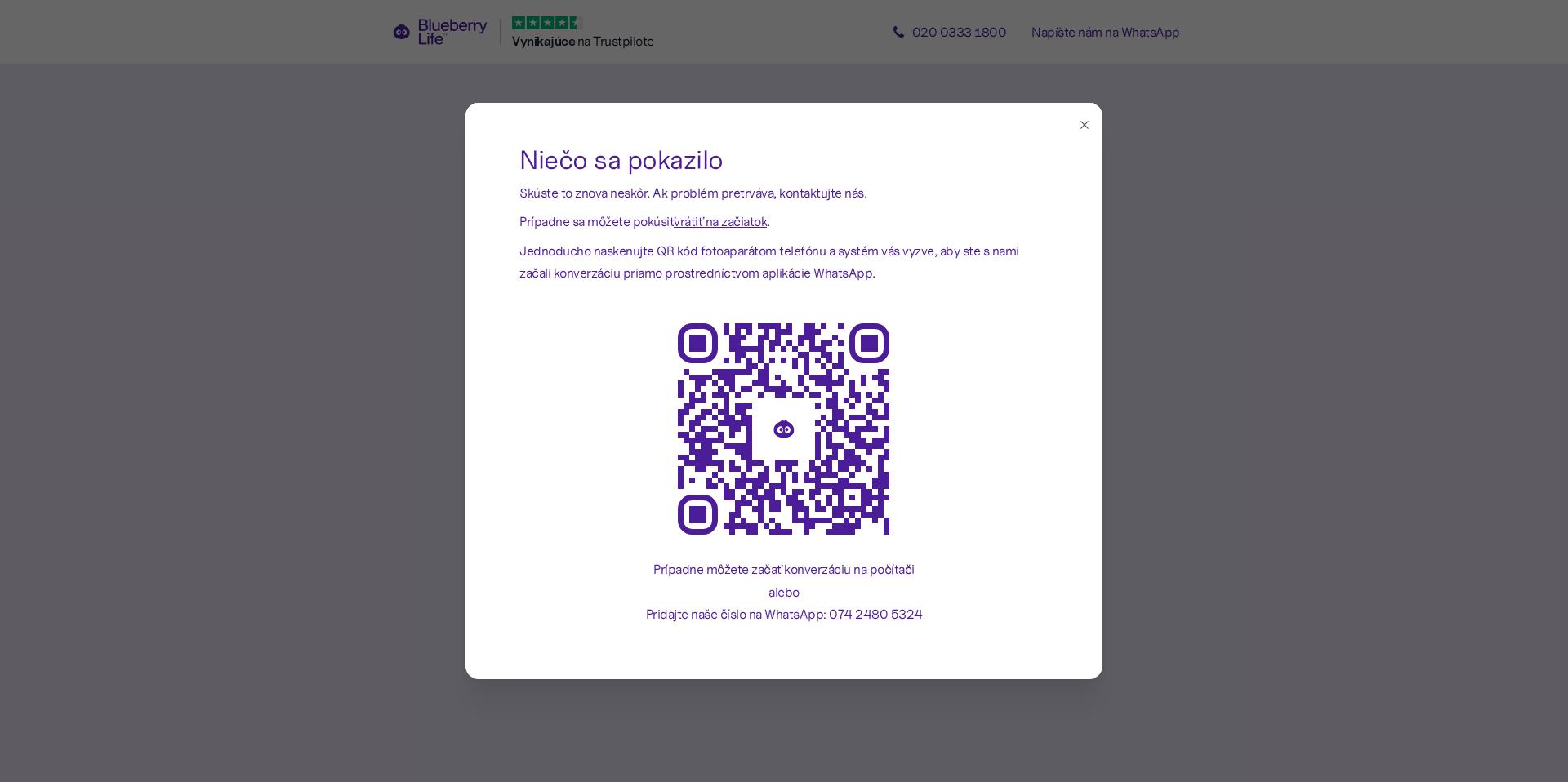
click at [1088, 126] on icon "button" at bounding box center [1085, 125] width 13 height 13
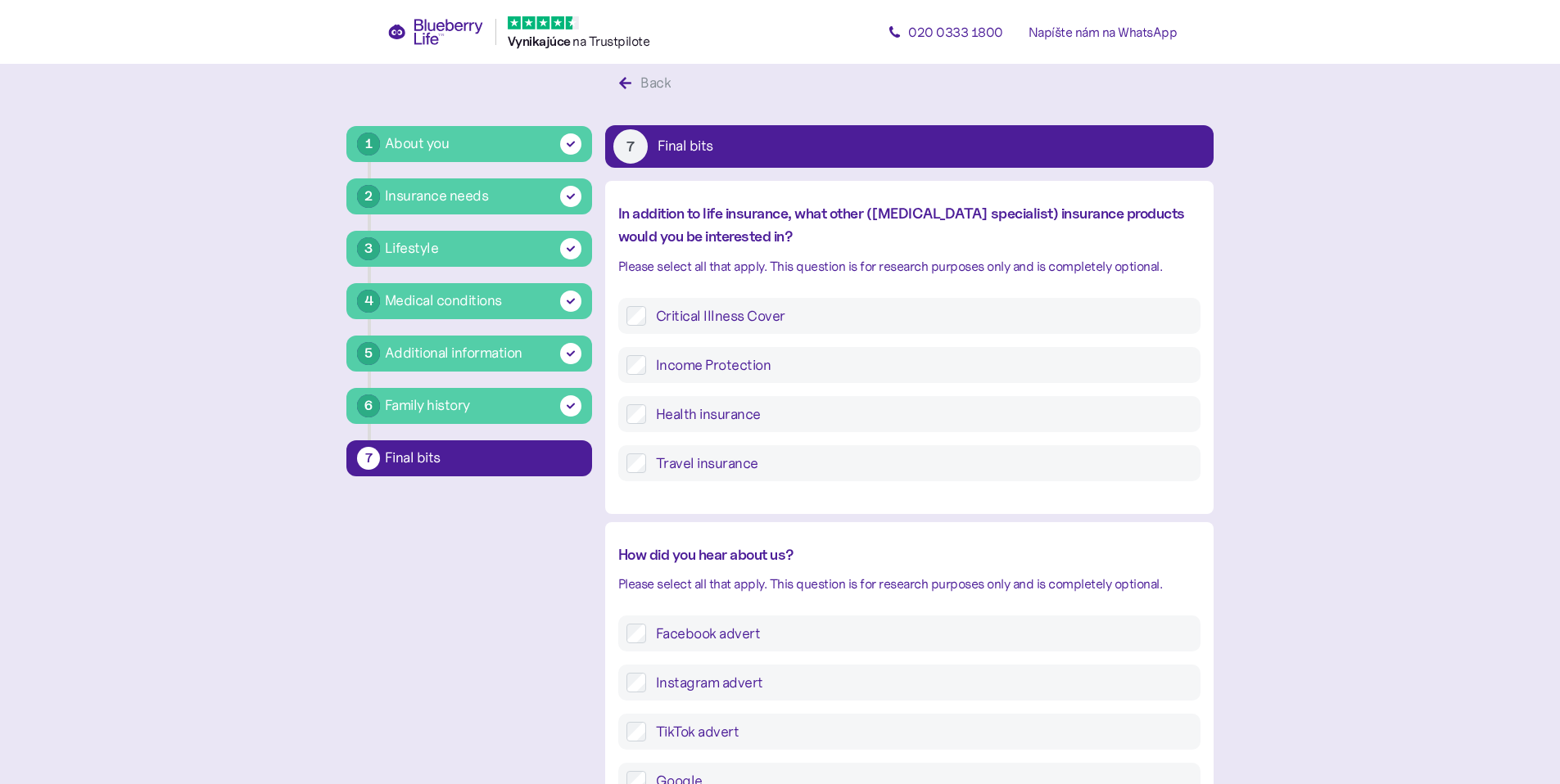
scroll to position [31, 0]
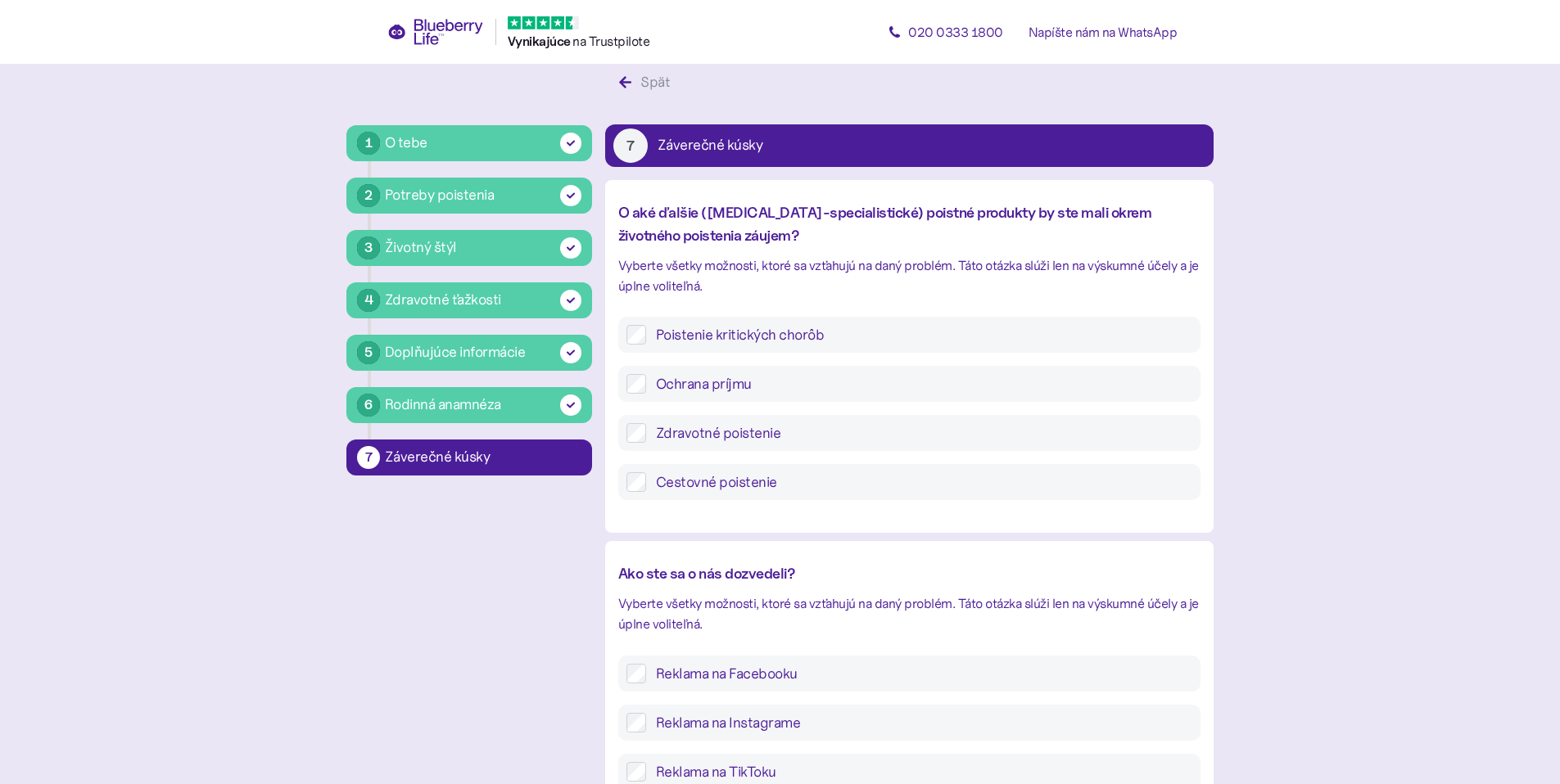
click at [714, 440] on font "Zdravotné poistenie" at bounding box center [718, 433] width 125 height 18
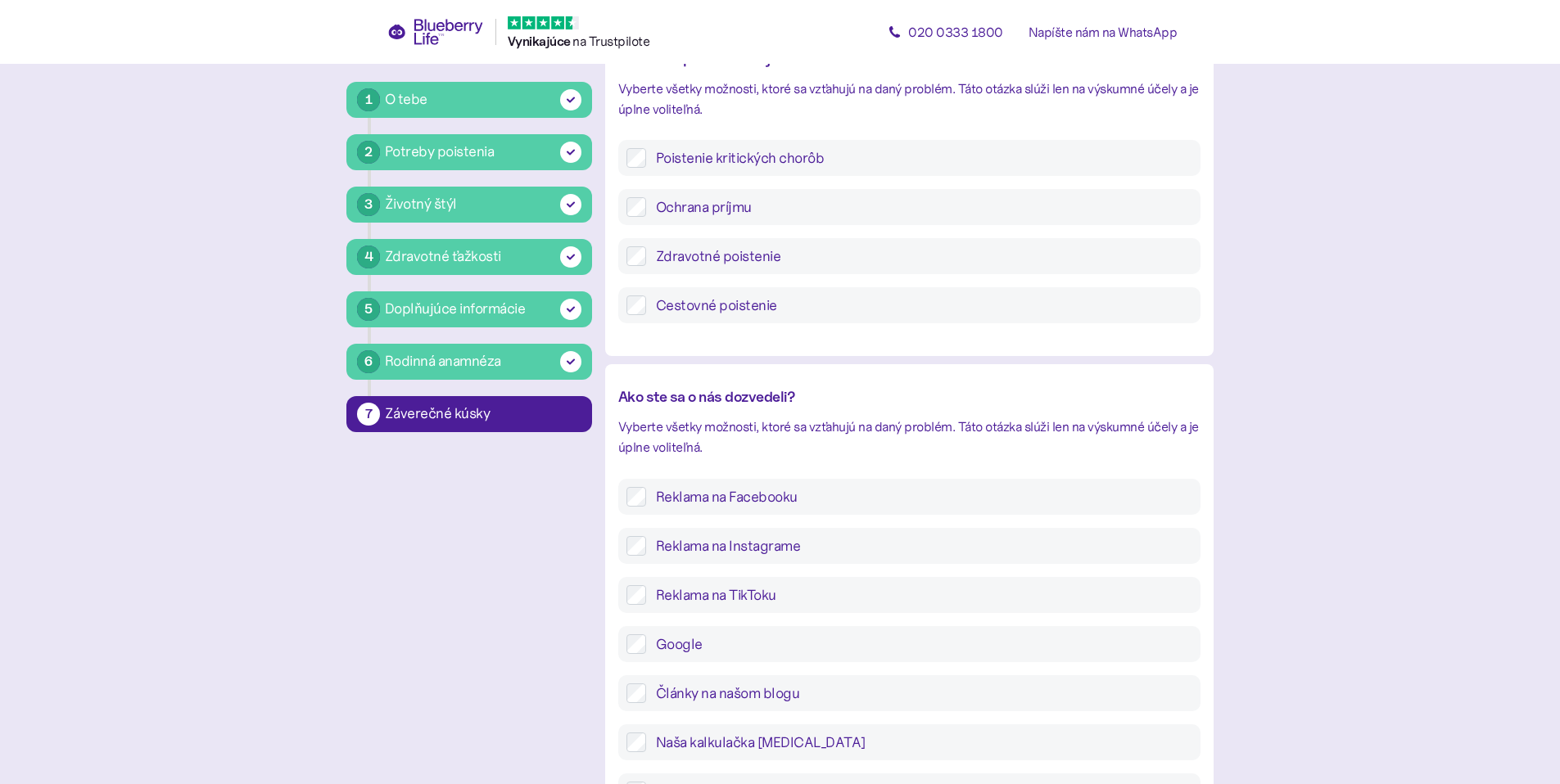
scroll to position [249, 0]
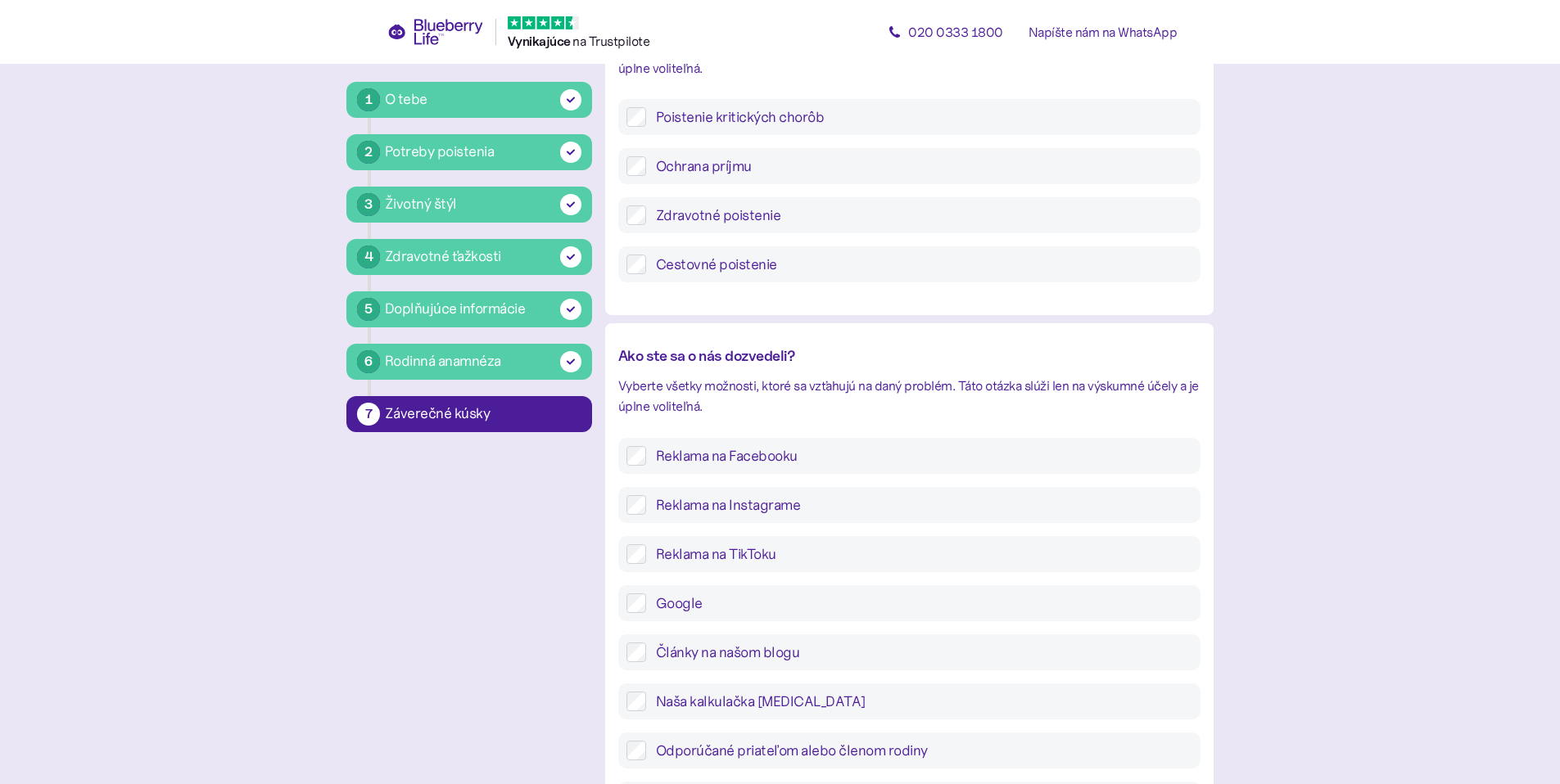
click at [718, 459] on font "Reklama na Facebooku" at bounding box center [727, 456] width 142 height 18
click at [759, 555] on font "Reklama na TikToku" at bounding box center [716, 555] width 121 height 18
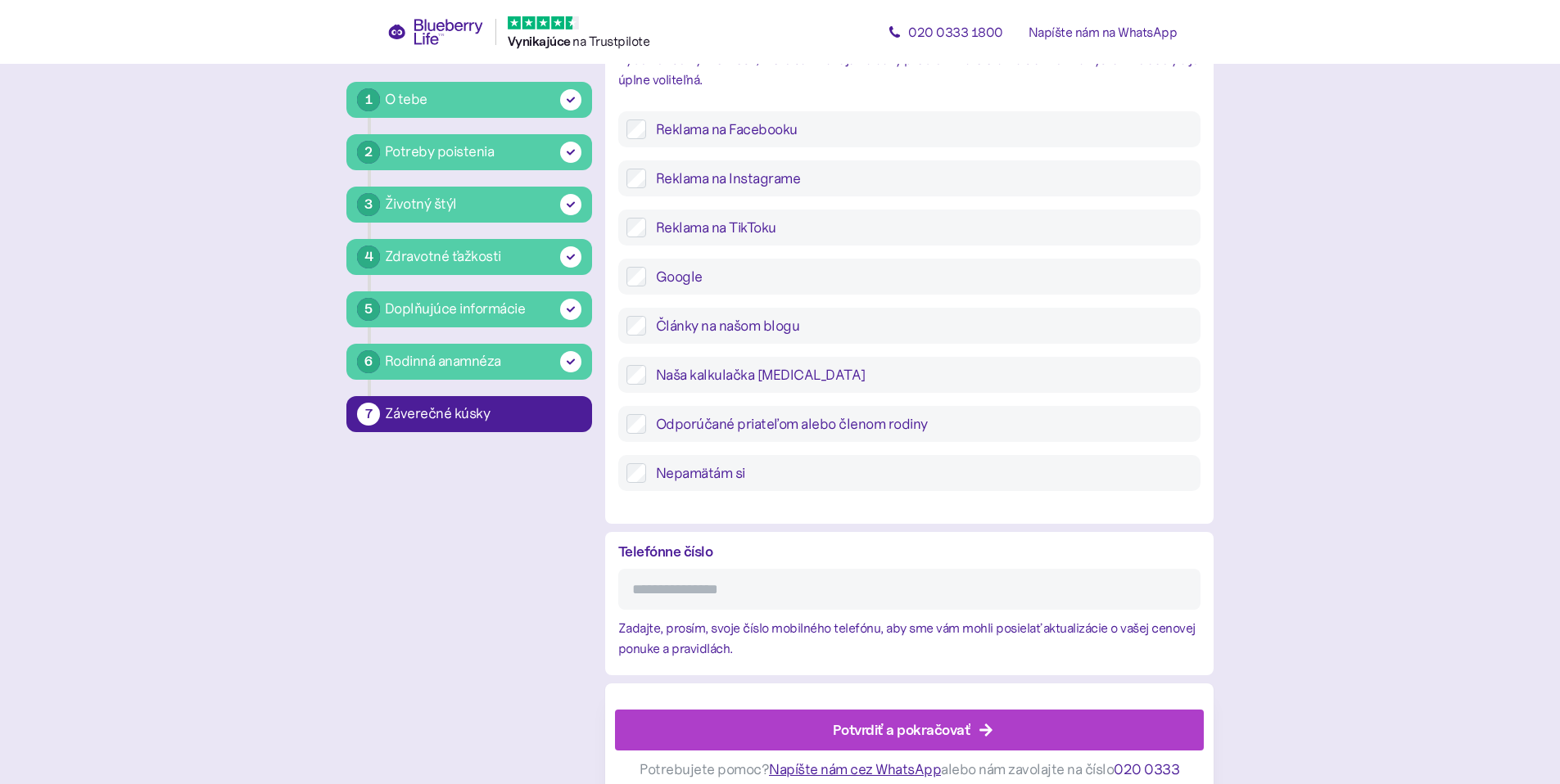
scroll to position [577, 0]
click at [757, 588] on input "Telefónne číslo" at bounding box center [909, 588] width 582 height 41
type input "**********"
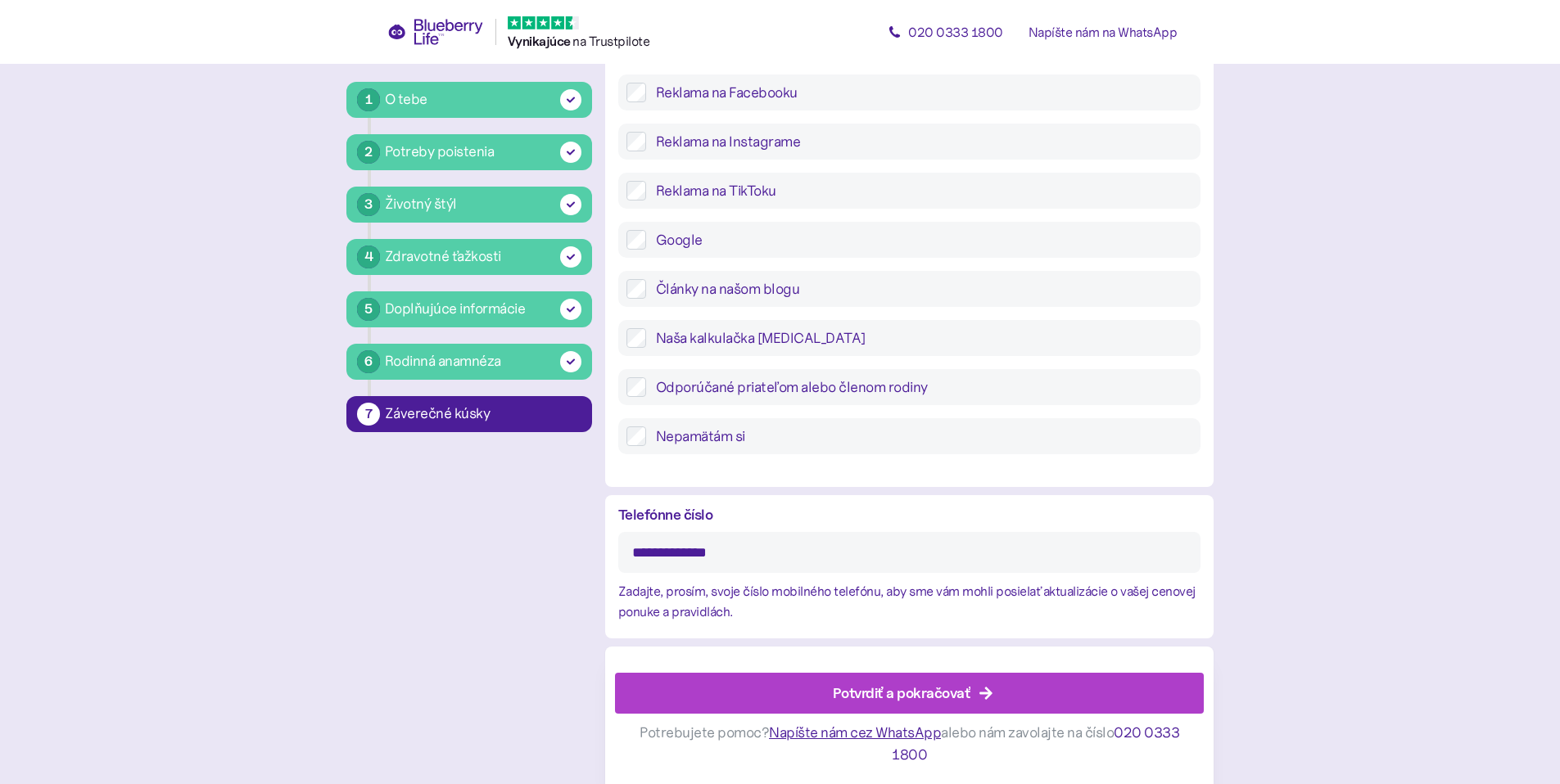
scroll to position [612, 0]
click at [818, 698] on div "Potvrdiť a pokračovať" at bounding box center [913, 693] width 552 height 39
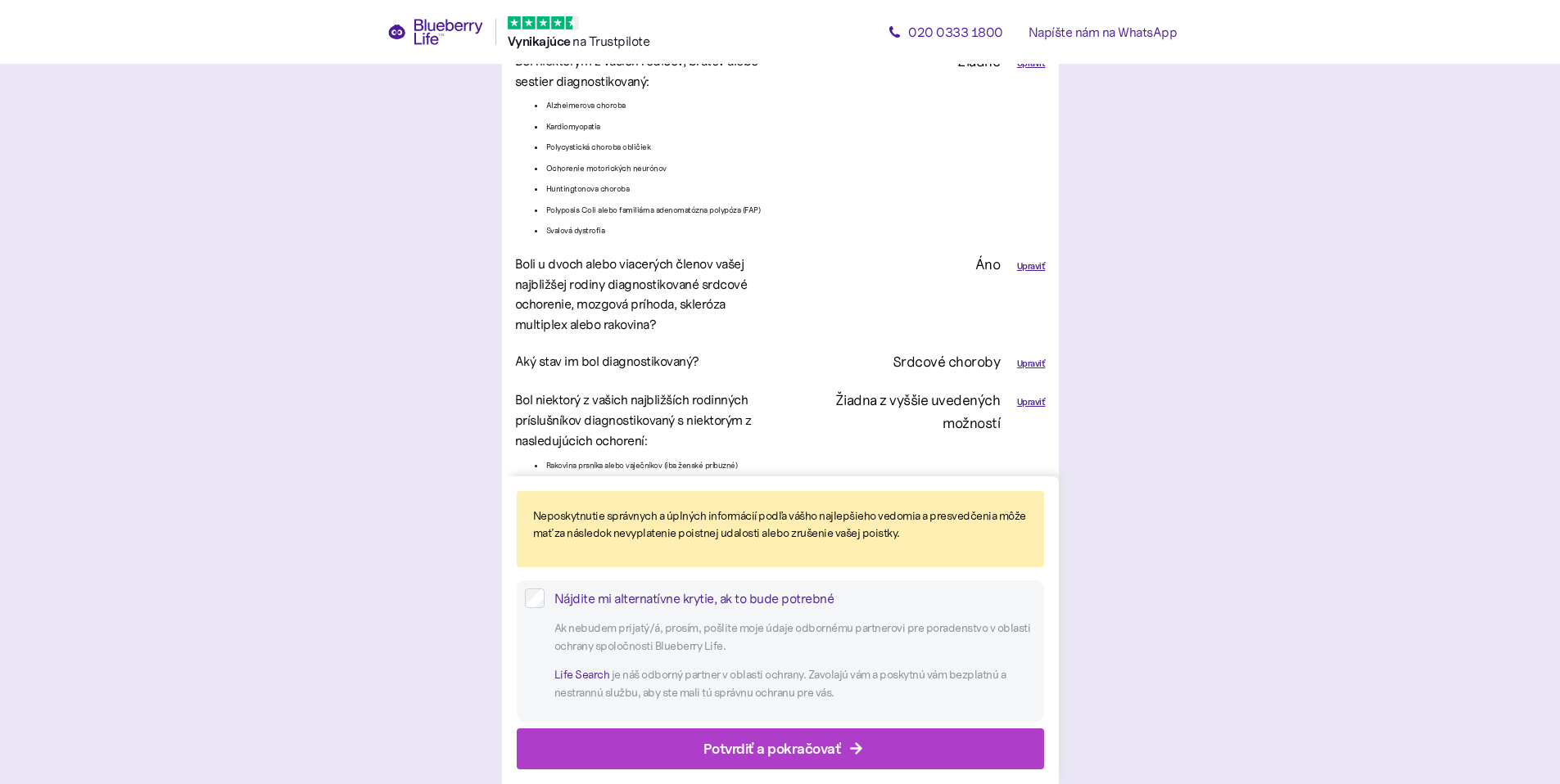
scroll to position [3946, 0]
click at [684, 599] on font "Nájdite mi alternatívne krytie, ak to bude potrebné" at bounding box center [695, 599] width 280 height 16
click at [685, 741] on div "Potvrdiť a pokračovať" at bounding box center [784, 748] width 491 height 39
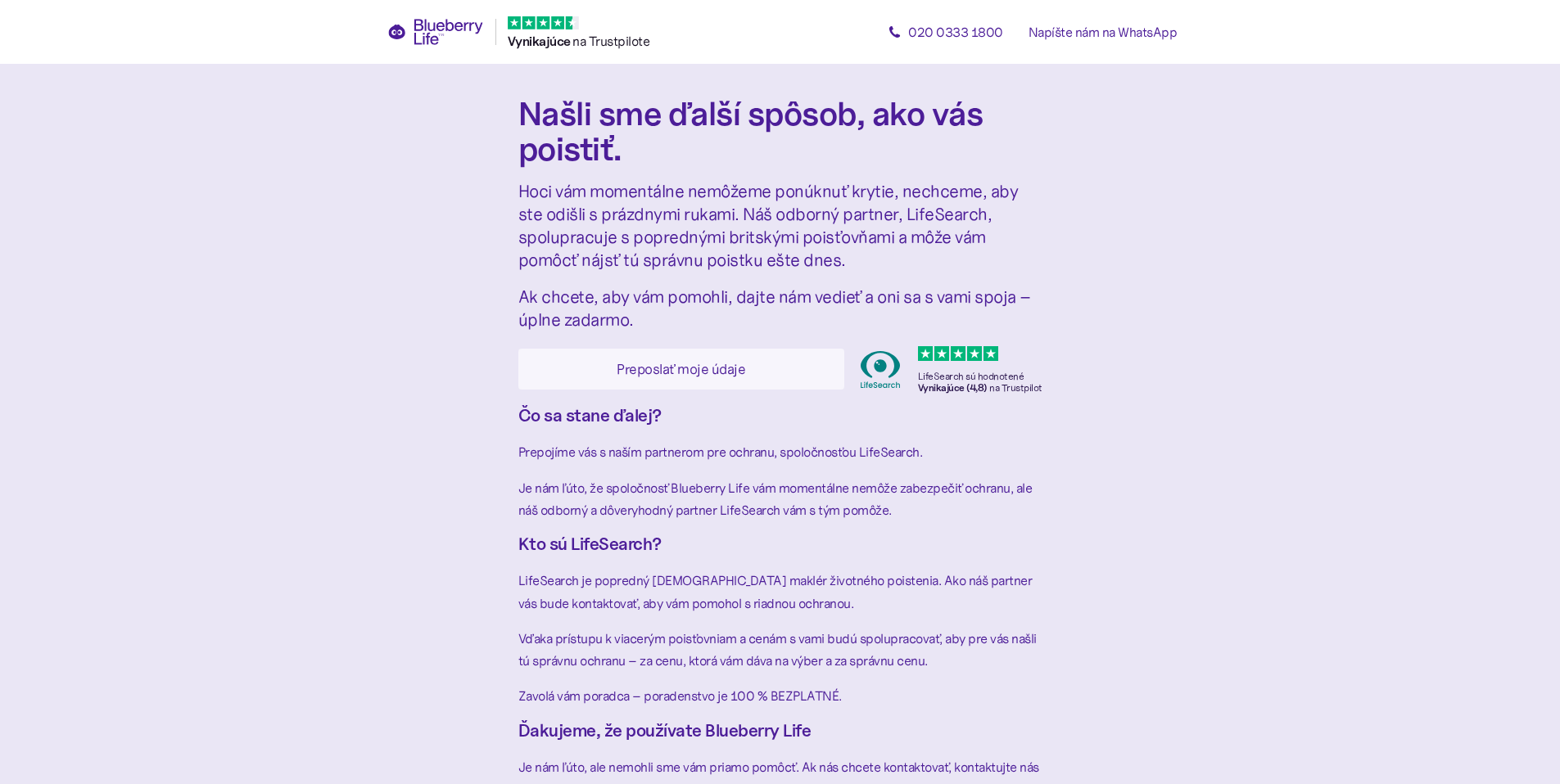
scroll to position [90, 0]
